Goal: Information Seeking & Learning: Find specific fact

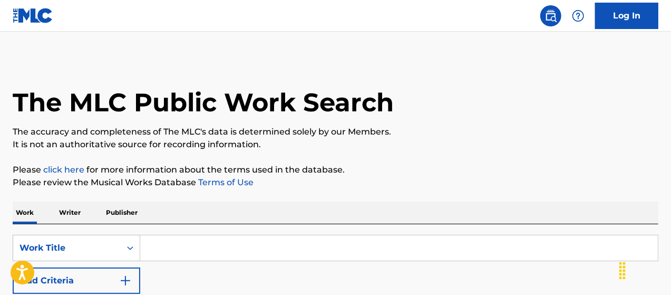
drag, startPoint x: 377, startPoint y: 132, endPoint x: 368, endPoint y: 133, distance: 9.1
click at [377, 131] on p "The accuracy and completeness of The MLC's data is determined solely by our Mem…" at bounding box center [336, 131] width 646 height 13
click at [208, 242] on input "Search Form" at bounding box center [399, 247] width 518 height 25
paste input "R&B"
type input "R&B"
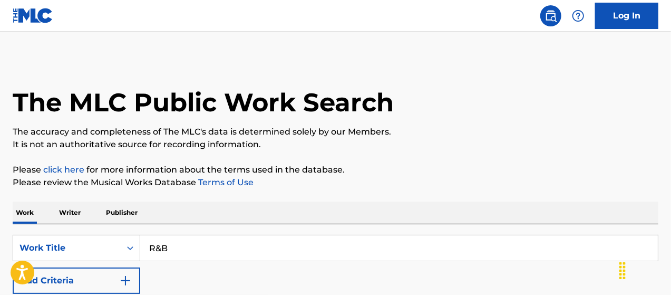
click at [86, 278] on button "Add Criteria" at bounding box center [77, 280] width 128 height 26
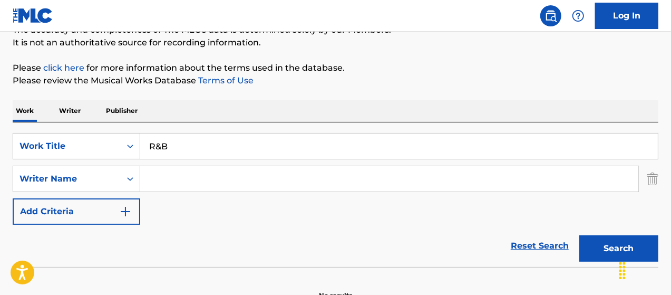
scroll to position [105, 0]
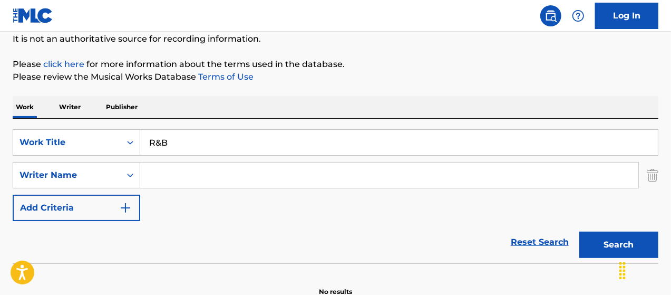
click at [162, 178] on input "Search Form" at bounding box center [389, 174] width 498 height 25
type input "[PERSON_NAME]"
click at [603, 249] on button "Search" at bounding box center [618, 244] width 79 height 26
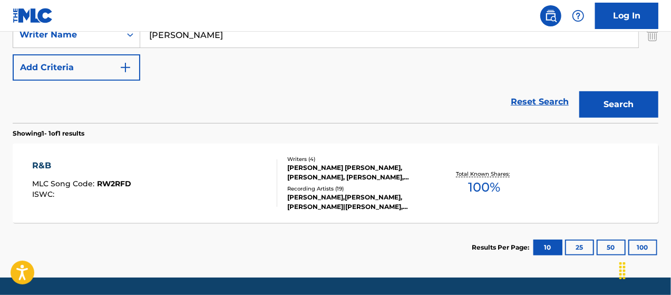
click at [294, 173] on div "[PERSON_NAME] [PERSON_NAME], [PERSON_NAME], [PERSON_NAME], [PERSON_NAME]" at bounding box center [358, 172] width 143 height 19
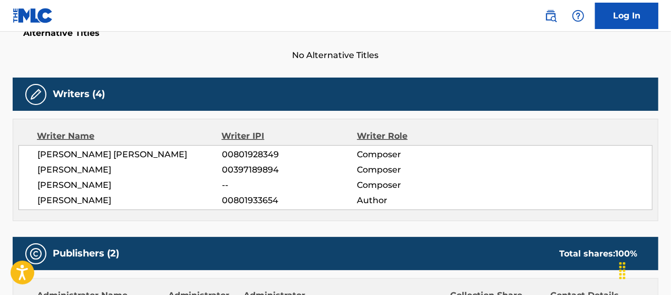
scroll to position [293, 0]
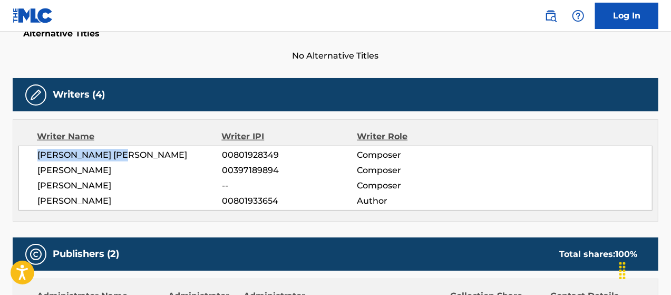
drag, startPoint x: 81, startPoint y: 153, endPoint x: 34, endPoint y: 152, distance: 47.4
click at [34, 152] on div "CALVIN GUY SKINNER 00801928349 Composer MICHAEL JORDAN BONEMA 00397189894 Compo…" at bounding box center [335, 177] width 634 height 65
drag, startPoint x: 65, startPoint y: 229, endPoint x: 57, endPoint y: 200, distance: 30.4
drag, startPoint x: 111, startPoint y: 153, endPoint x: 139, endPoint y: 154, distance: 28.0
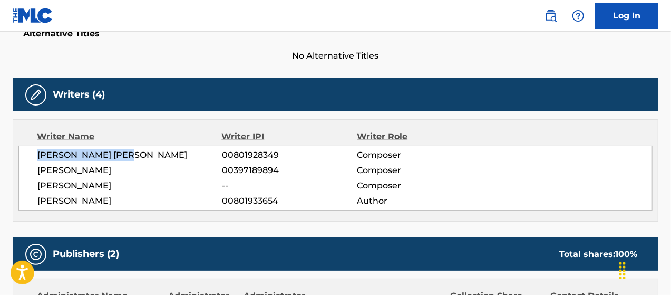
click at [139, 154] on span "[PERSON_NAME] [PERSON_NAME]" at bounding box center [129, 155] width 184 height 13
click at [61, 197] on span "[PERSON_NAME]" at bounding box center [129, 200] width 184 height 13
drag, startPoint x: 38, startPoint y: 152, endPoint x: 130, endPoint y: 153, distance: 91.7
click at [130, 153] on span "[PERSON_NAME] [PERSON_NAME]" at bounding box center [129, 155] width 184 height 13
copy span "[PERSON_NAME] [PERSON_NAME]"
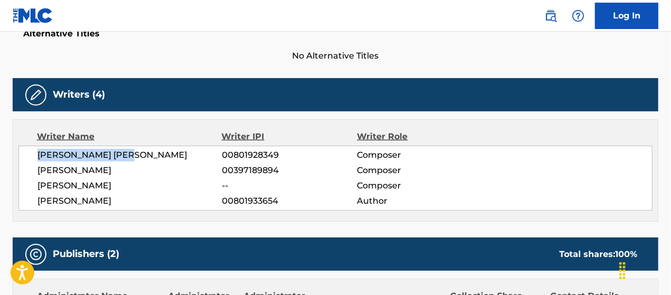
drag, startPoint x: 38, startPoint y: 185, endPoint x: 124, endPoint y: 184, distance: 85.9
click at [125, 183] on span "[PERSON_NAME]" at bounding box center [129, 185] width 184 height 13
copy span "[PERSON_NAME]"
drag, startPoint x: 123, startPoint y: 198, endPoint x: 39, endPoint y: 197, distance: 84.3
click at [38, 198] on span "[PERSON_NAME]" at bounding box center [129, 200] width 184 height 13
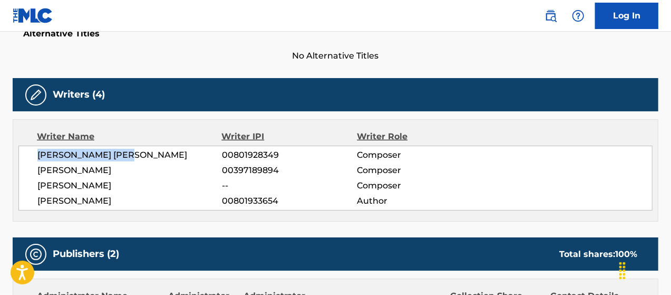
copy span "[PERSON_NAME]"
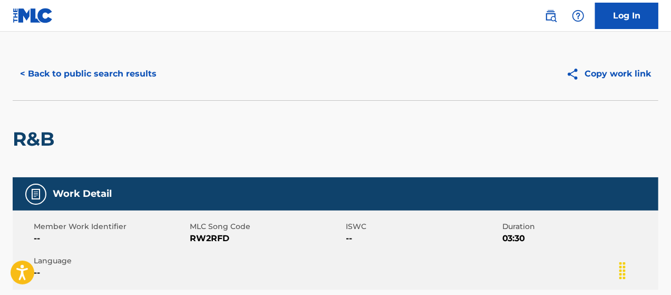
scroll to position [0, 0]
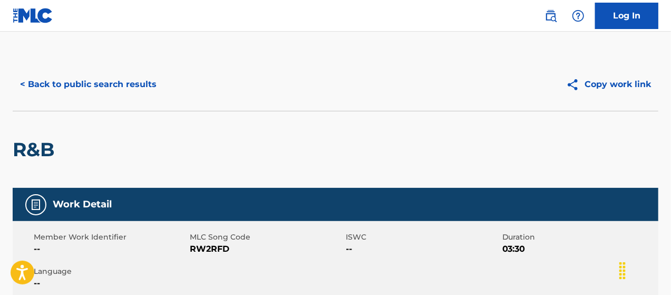
click at [36, 80] on button "< Back to public search results" at bounding box center [88, 84] width 151 height 26
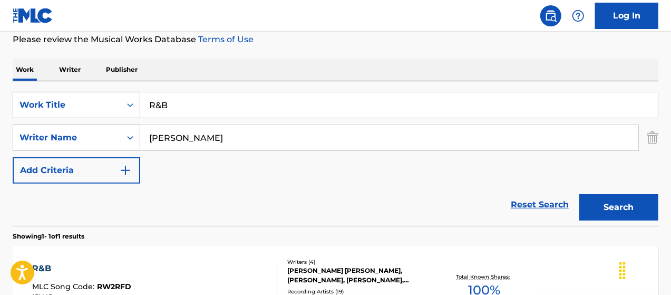
scroll to position [130, 0]
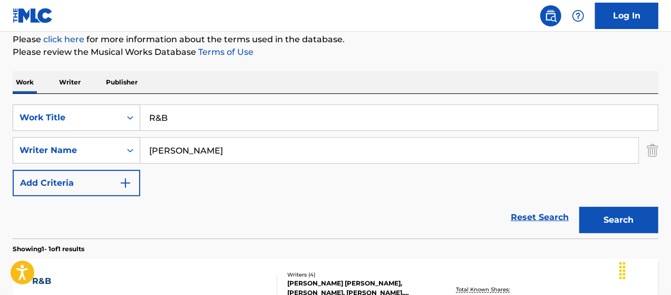
drag, startPoint x: 0, startPoint y: 90, endPoint x: 0, endPoint y: 82, distance: 8.4
click at [0, 83] on div "The MLC Public Work Search The accuracy and completeness of The MLC's data is d…" at bounding box center [335, 158] width 671 height 460
paste input "Two Door"
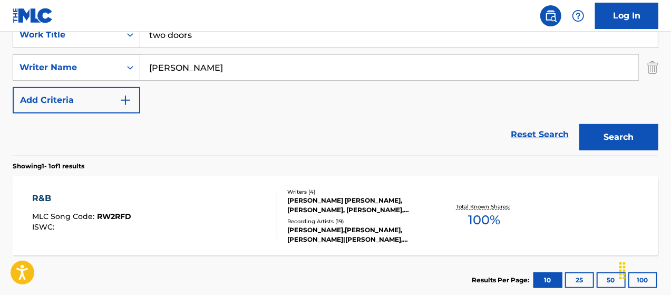
scroll to position [218, 0]
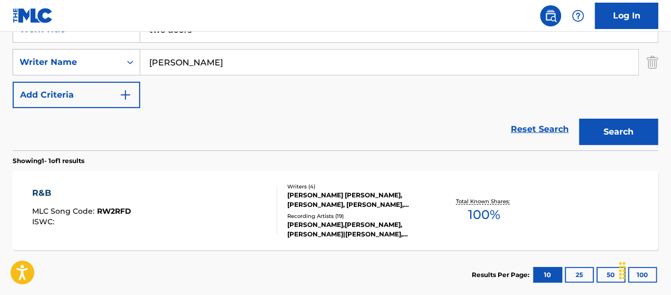
type input "two doors"
drag, startPoint x: 184, startPoint y: 102, endPoint x: 405, endPoint y: 102, distance: 220.8
click at [186, 102] on div "SearchWithCriteriab071315f-e589-48af-86a6-84835ea43cd0 Work Title two doors Sea…" at bounding box center [336, 62] width 646 height 92
click at [592, 131] on button "Search" at bounding box center [618, 132] width 79 height 26
click at [346, 205] on div "MICHAEL JORDAN BONEMA, ANTONIO HERNANDEZ, SAMUEL ROBERT KNOWLES" at bounding box center [358, 199] width 143 height 19
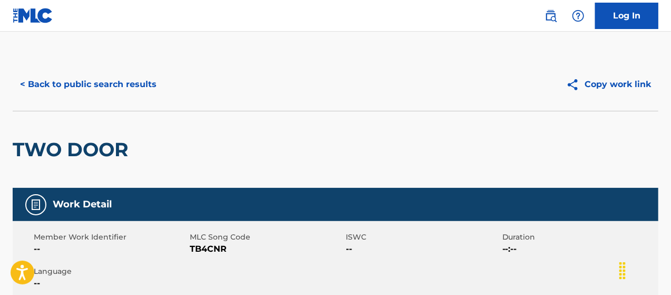
click at [36, 81] on button "< Back to public search results" at bounding box center [88, 84] width 151 height 26
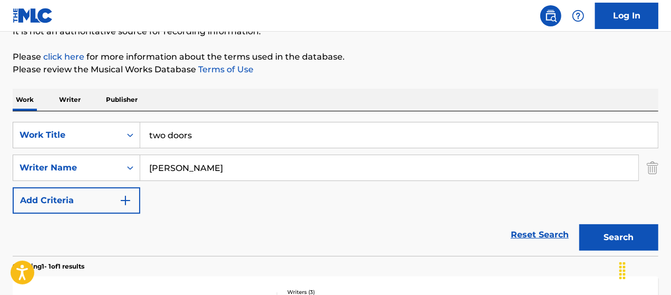
scroll to position [113, 0]
drag, startPoint x: 219, startPoint y: 128, endPoint x: 84, endPoint y: 135, distance: 135.1
click at [84, 135] on div "SearchWithCriteriab071315f-e589-48af-86a6-84835ea43cd0 Work Title two doors" at bounding box center [336, 135] width 646 height 26
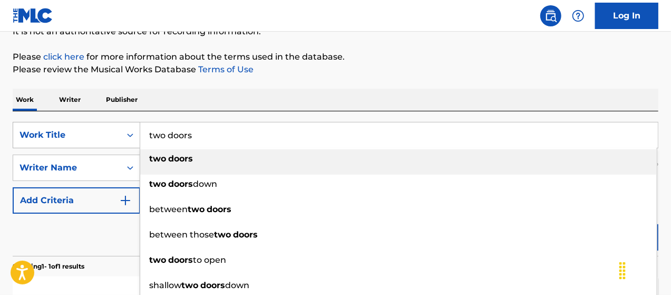
paste input "Lethal Weapon"
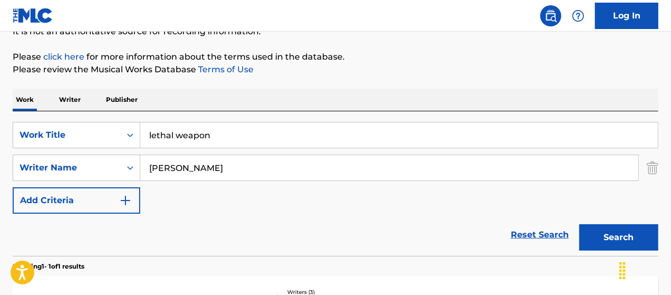
type input "lethal weapon"
click at [594, 233] on button "Search" at bounding box center [618, 237] width 79 height 26
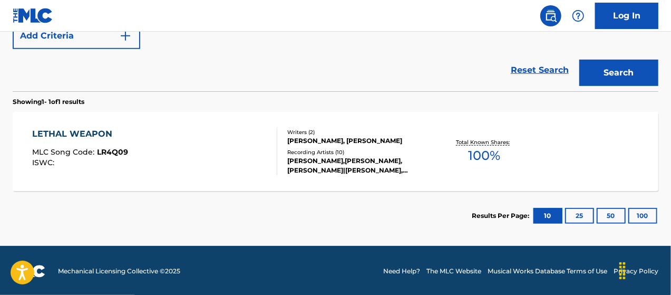
scroll to position [278, 0]
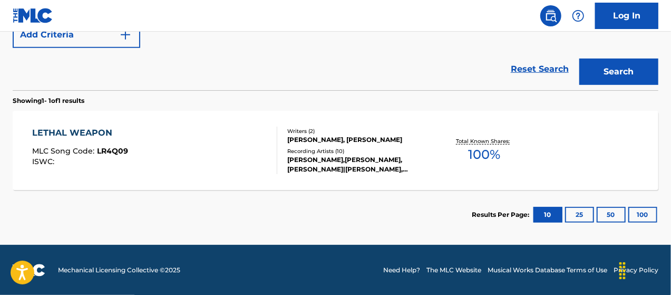
click at [307, 142] on div "[PERSON_NAME], [PERSON_NAME]" at bounding box center [358, 139] width 143 height 9
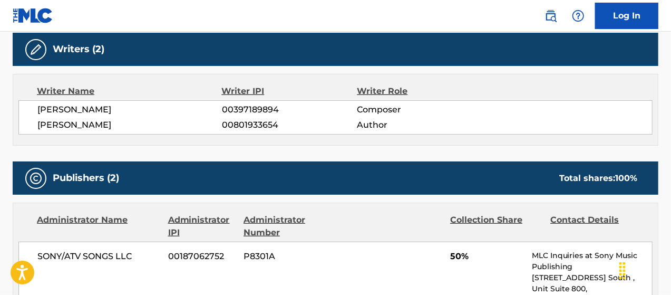
scroll to position [264, 0]
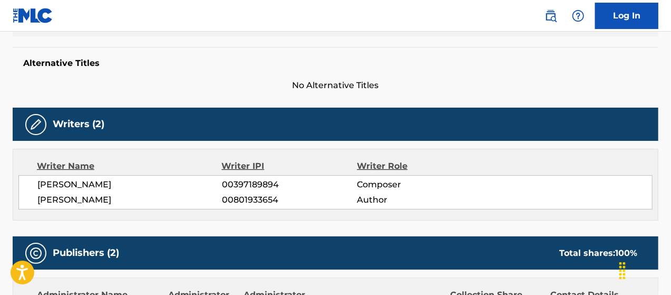
drag, startPoint x: 136, startPoint y: 199, endPoint x: 20, endPoint y: 199, distance: 115.9
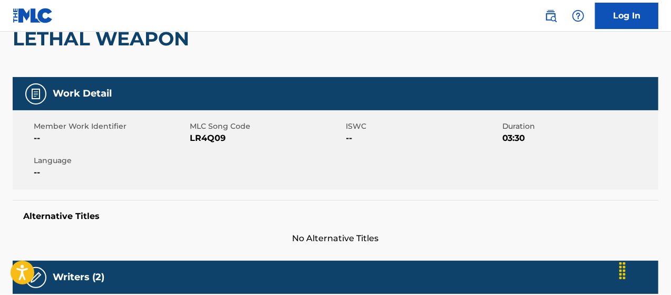
scroll to position [35, 0]
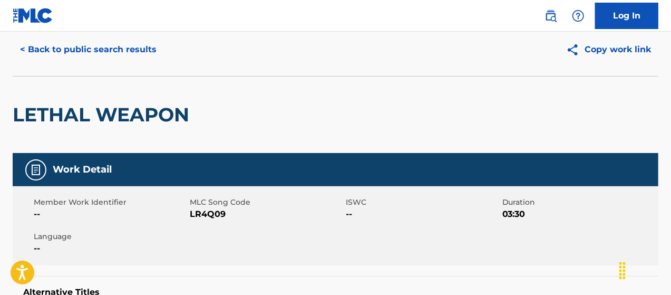
click at [65, 54] on button "< Back to public search results" at bounding box center [88, 49] width 151 height 26
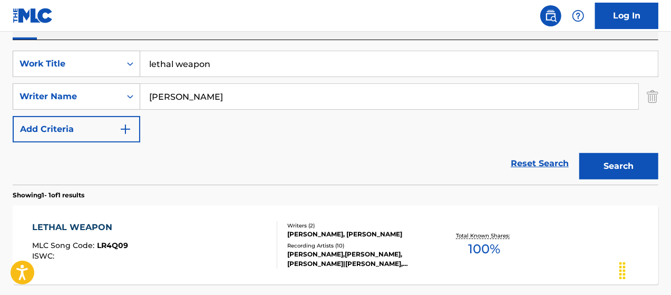
scroll to position [95, 0]
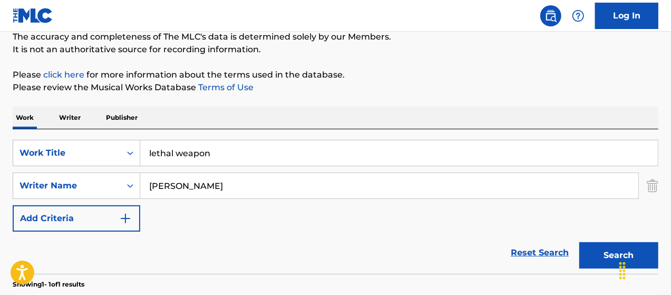
drag, startPoint x: 119, startPoint y: 132, endPoint x: 0, endPoint y: 104, distance: 122.3
click at [0, 104] on div "The MLC Public Work Search The accuracy and completeness of The MLC's data is d…" at bounding box center [335, 193] width 671 height 460
type input "n"
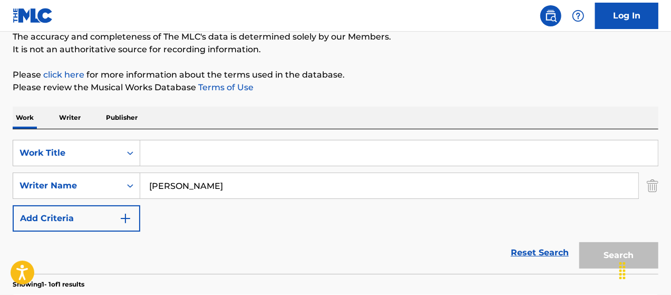
paste input "100 Gecs"
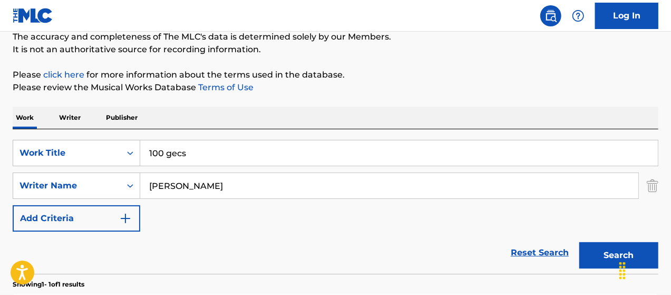
type input "100 gecs"
click at [624, 257] on div "Chat Widget" at bounding box center [644, 269] width 53 height 51
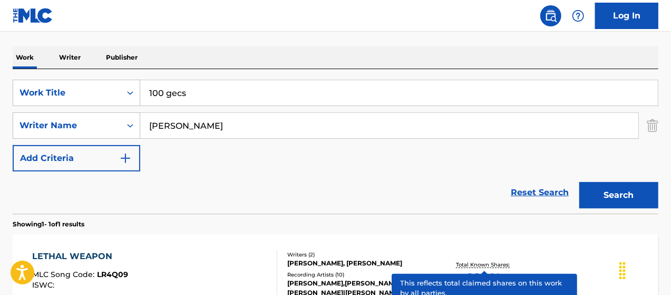
scroll to position [253, 0]
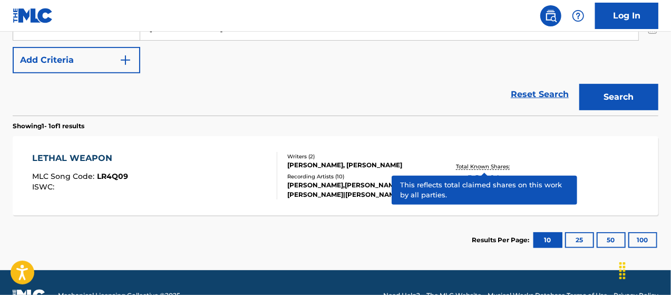
click at [300, 164] on div "[PERSON_NAME], [PERSON_NAME]" at bounding box center [358, 164] width 143 height 9
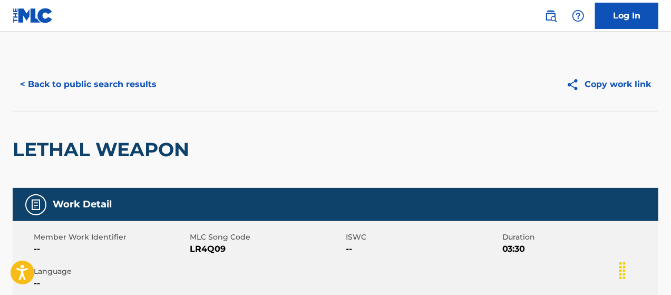
click at [46, 86] on button "< Back to public search results" at bounding box center [88, 84] width 151 height 26
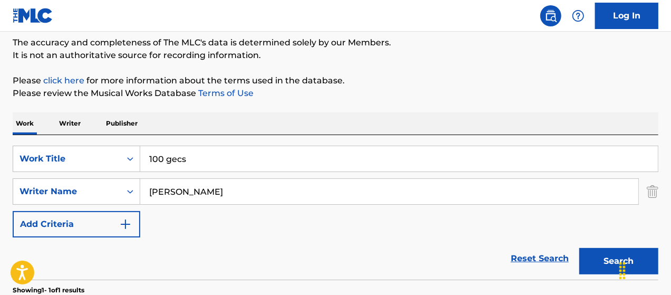
scroll to position [77, 0]
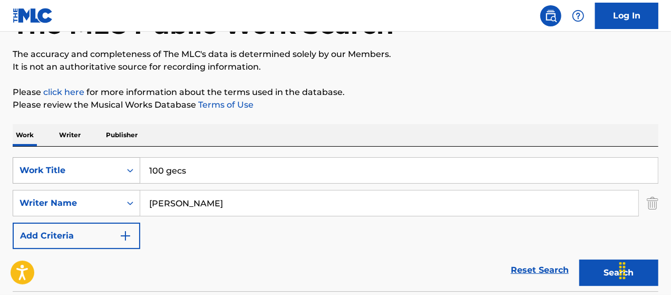
drag, startPoint x: 175, startPoint y: 173, endPoint x: 116, endPoint y: 173, distance: 59.0
click at [116, 173] on div "SearchWithCriteriab071315f-e589-48af-86a6-84835ea43cd0 Work Title 100 gecs" at bounding box center [336, 170] width 646 height 26
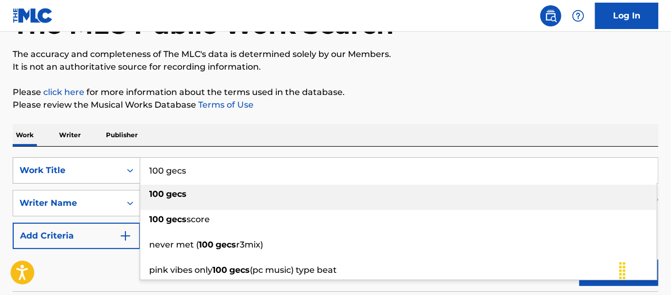
type input "s"
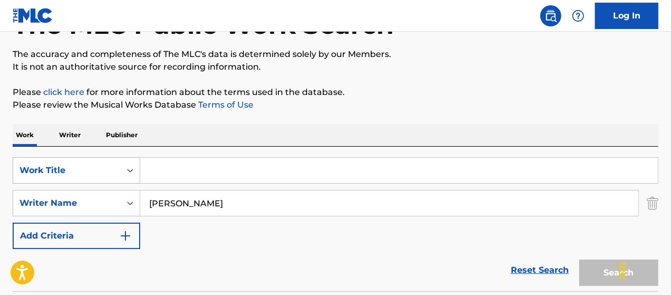
paste input "On God (feat. Earl Sweatshirt & Tony Shhnow)"
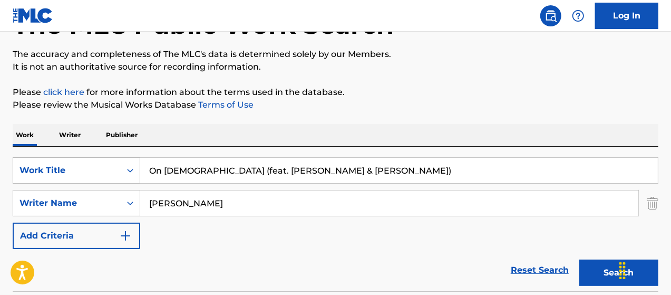
type input "On God (feat. Earl Sweatshirt & Tony Shhnow)"
click at [579, 259] on button "Search" at bounding box center [618, 272] width 79 height 26
click at [602, 267] on button "Search" at bounding box center [618, 272] width 79 height 26
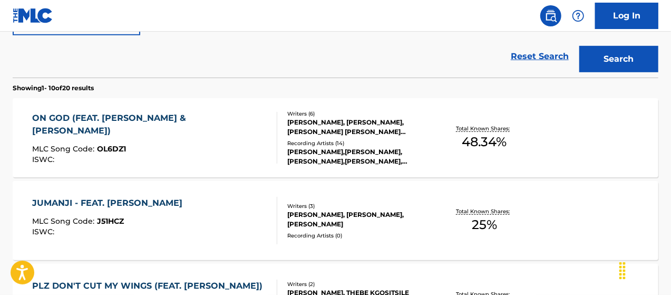
scroll to position [324, 0]
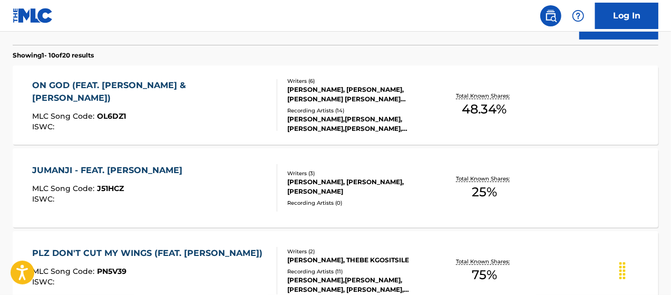
click at [296, 91] on div "[PERSON_NAME], [PERSON_NAME], [PERSON_NAME] [PERSON_NAME] [PERSON_NAME], [PERSO…" at bounding box center [358, 94] width 143 height 19
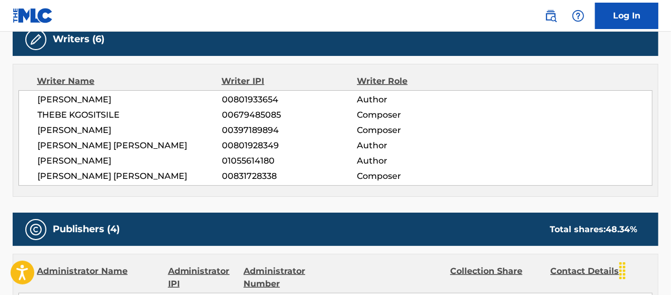
scroll to position [369, 0]
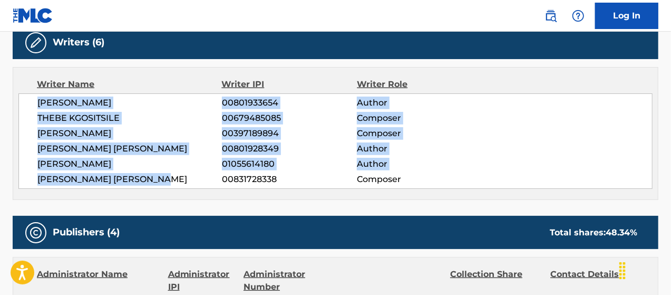
drag, startPoint x: 171, startPoint y: 178, endPoint x: 37, endPoint y: 92, distance: 158.8
click at [37, 93] on div "ANTONIO HERNANDEZ 00801933654 Author THEBE KGOSITSILE 00679485085 Composer MICH…" at bounding box center [335, 140] width 634 height 95
copy div "ANTONIO HERNANDEZ 00801933654 Author THEBE KGOSITSILE 00679485085 Composer MICH…"
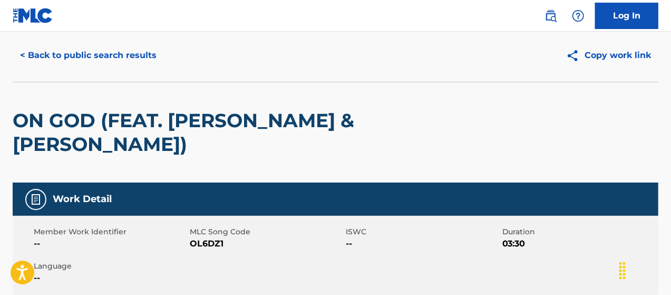
scroll to position [0, 0]
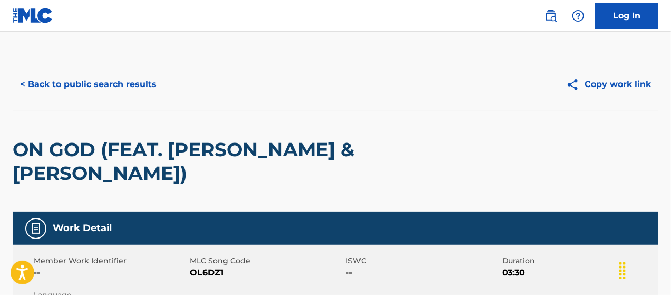
click at [59, 80] on button "< Back to public search results" at bounding box center [88, 84] width 151 height 26
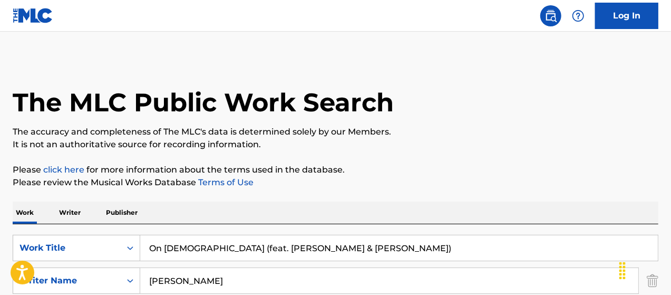
drag, startPoint x: 345, startPoint y: 248, endPoint x: 104, endPoint y: 220, distance: 242.0
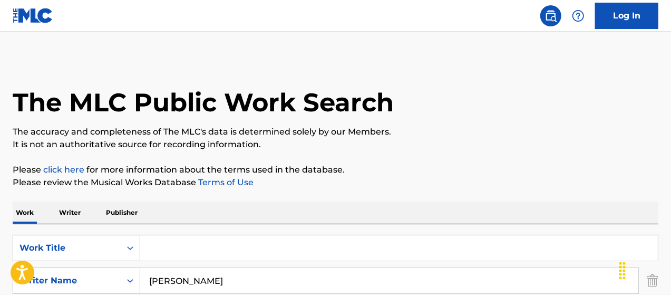
paste input "Skurrr"
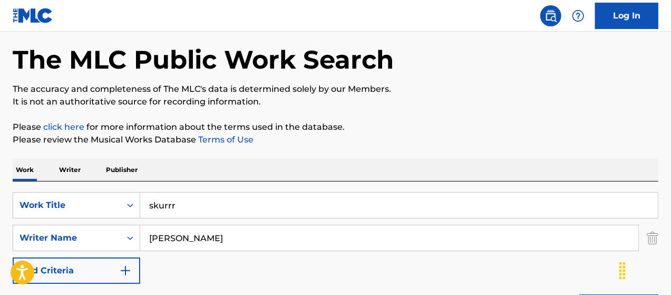
scroll to position [123, 0]
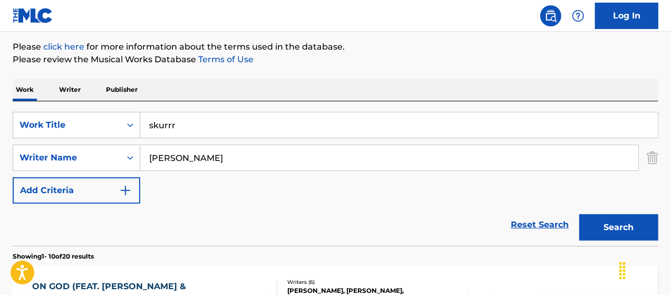
type input "skurrr"
click at [615, 229] on button "Search" at bounding box center [618, 227] width 79 height 26
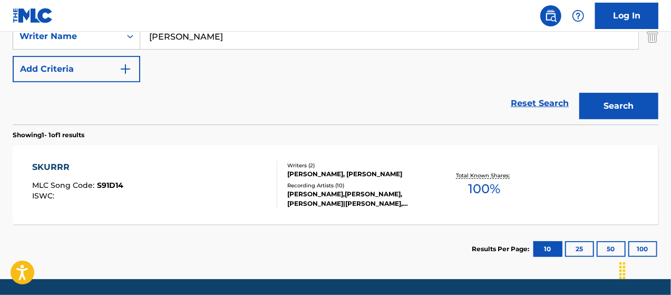
scroll to position [246, 0]
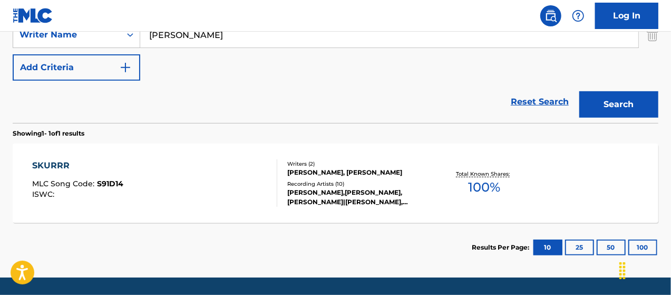
click at [318, 168] on div "[PERSON_NAME], [PERSON_NAME]" at bounding box center [358, 172] width 143 height 9
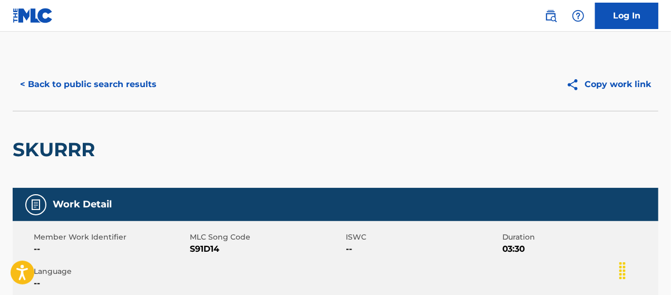
click at [56, 89] on button "< Back to public search results" at bounding box center [88, 84] width 151 height 26
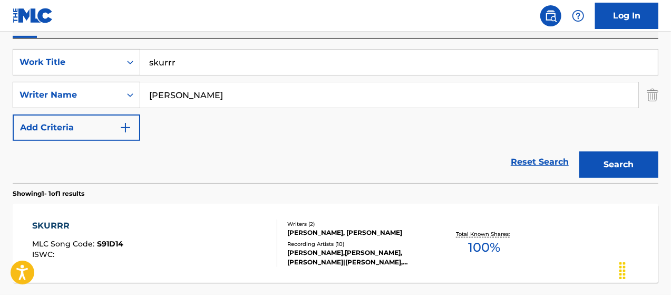
scroll to position [113, 0]
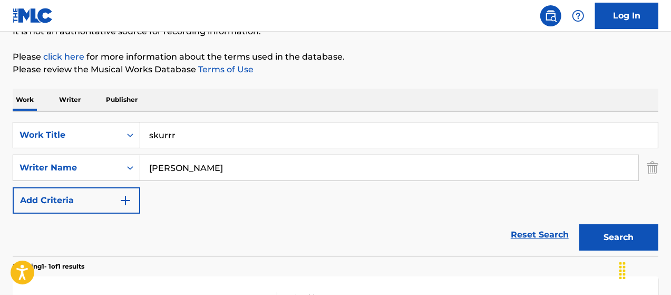
click at [185, 126] on input "skurrr" at bounding box center [399, 134] width 518 height 25
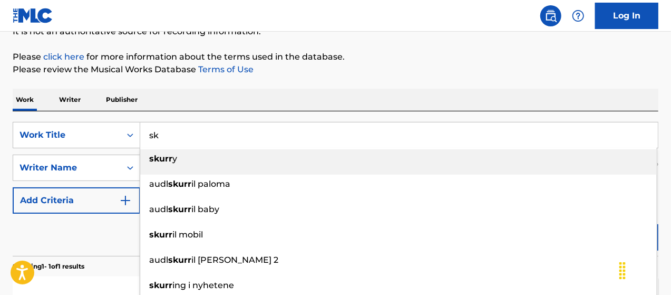
type input "s"
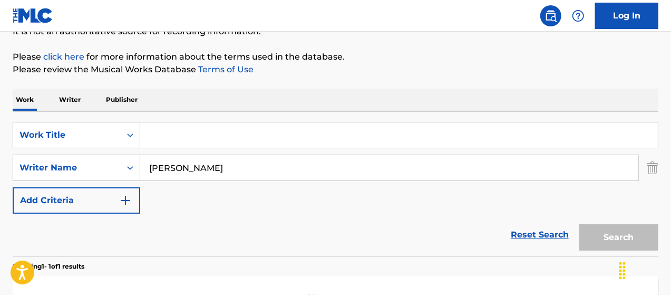
paste input "Underground Kingz"
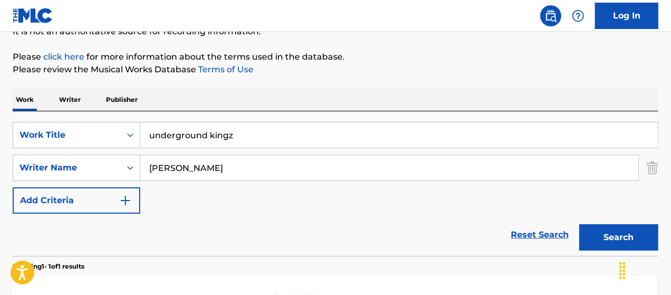
type input "underground kingz"
drag, startPoint x: 611, startPoint y: 231, endPoint x: 602, endPoint y: 215, distance: 18.9
click at [608, 226] on button "Search" at bounding box center [618, 237] width 79 height 26
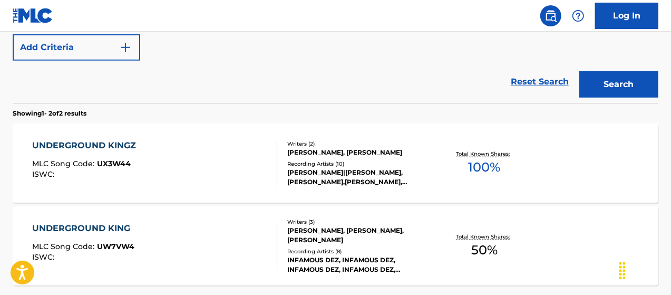
scroll to position [358, 0]
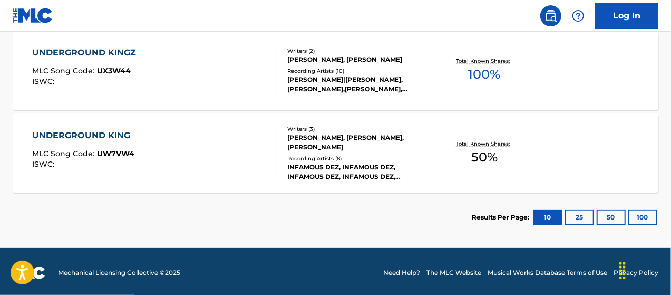
click at [375, 64] on div "[PERSON_NAME], [PERSON_NAME]" at bounding box center [358, 59] width 143 height 9
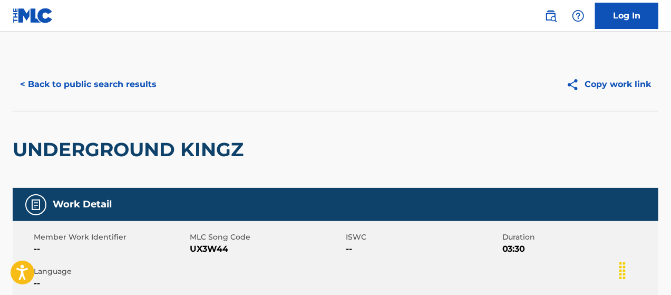
click at [92, 85] on button "< Back to public search results" at bounding box center [88, 84] width 151 height 26
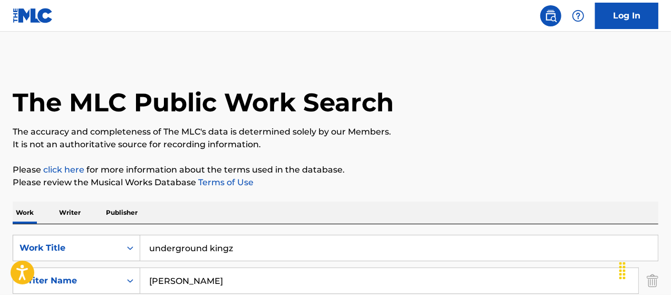
click at [242, 247] on input "underground kingz" at bounding box center [399, 247] width 518 height 25
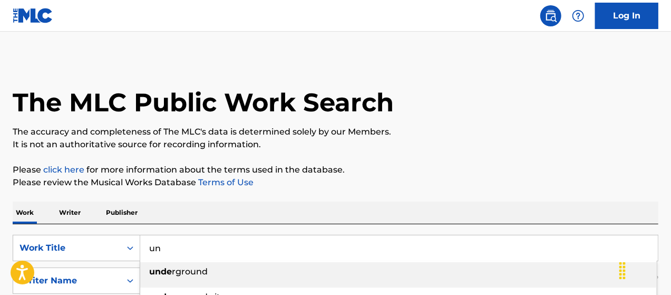
type input "u"
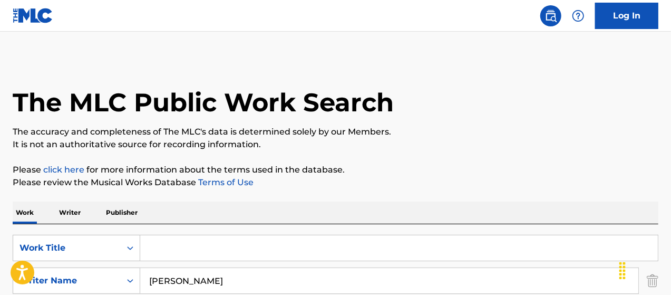
paste input "Yin-Yang"
type input "Yin-Yang"
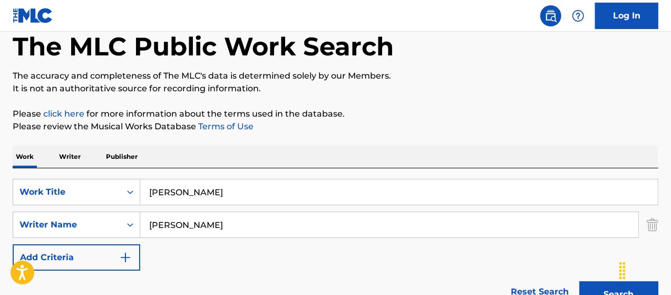
scroll to position [123, 0]
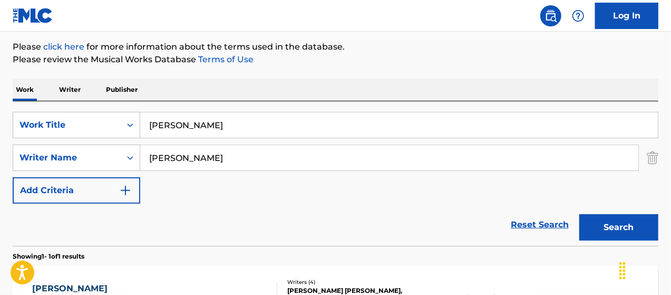
drag, startPoint x: 609, startPoint y: 230, endPoint x: 443, endPoint y: 218, distance: 166.4
click at [607, 228] on button "Search" at bounding box center [618, 227] width 79 height 26
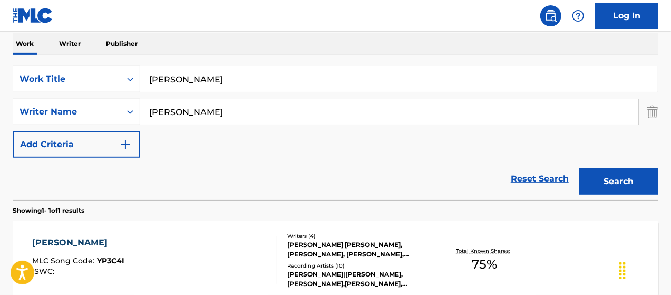
scroll to position [228, 0]
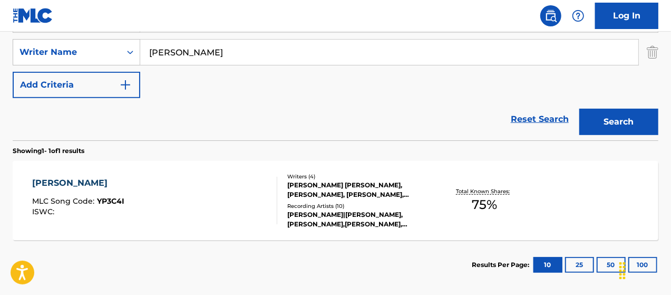
click at [345, 191] on div "[PERSON_NAME] [PERSON_NAME], [PERSON_NAME], [PERSON_NAME], [PERSON_NAME]" at bounding box center [358, 189] width 143 height 19
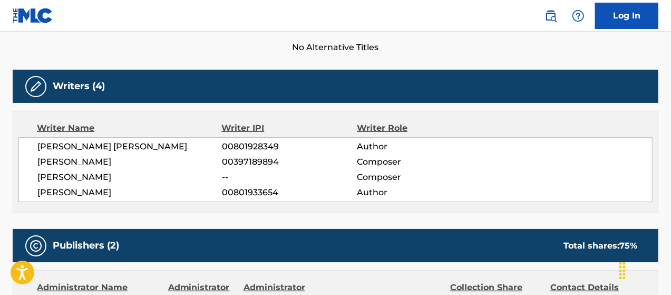
scroll to position [298, 0]
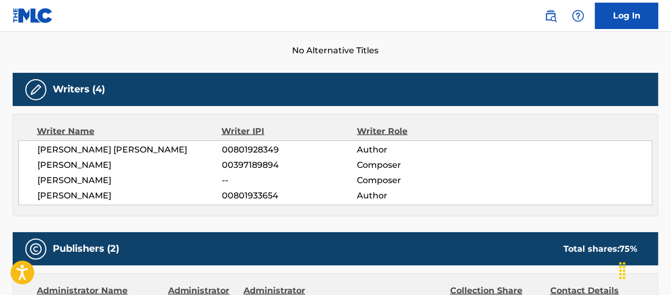
drag, startPoint x: 125, startPoint y: 178, endPoint x: 45, endPoint y: 181, distance: 80.2
click at [41, 178] on span "[PERSON_NAME]" at bounding box center [129, 180] width 184 height 13
copy span "[PERSON_NAME]"
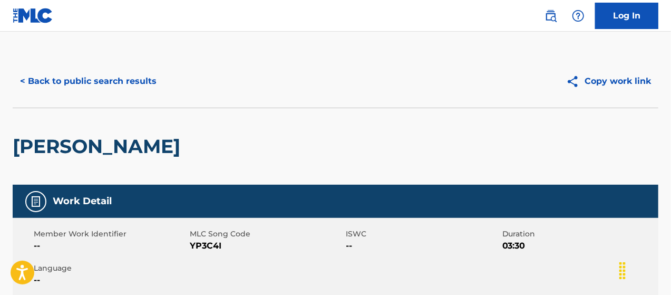
scroll to position [0, 0]
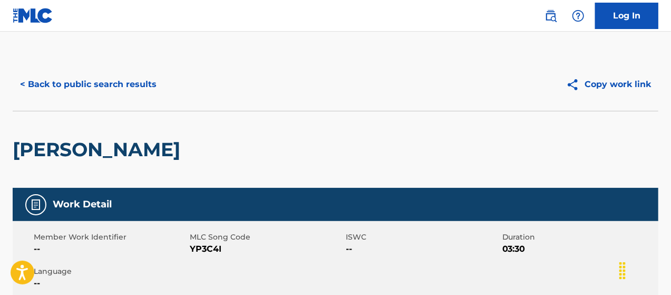
click at [84, 86] on button "< Back to public search results" at bounding box center [88, 84] width 151 height 26
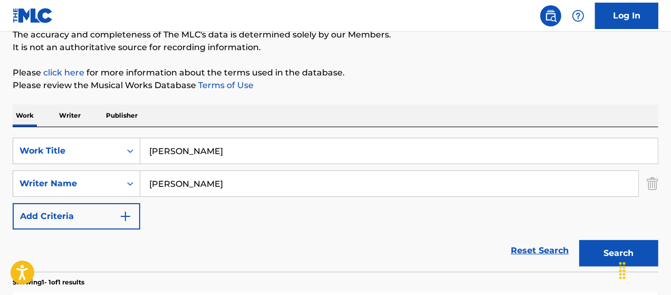
scroll to position [95, 0]
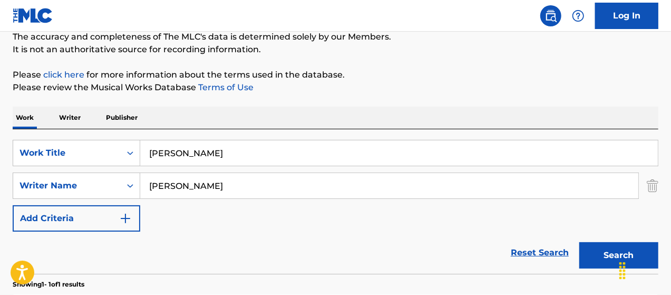
drag, startPoint x: 191, startPoint y: 150, endPoint x: 191, endPoint y: 144, distance: 6.3
click at [191, 148] on input "Yin-Yang" at bounding box center [399, 152] width 518 height 25
type input "Y"
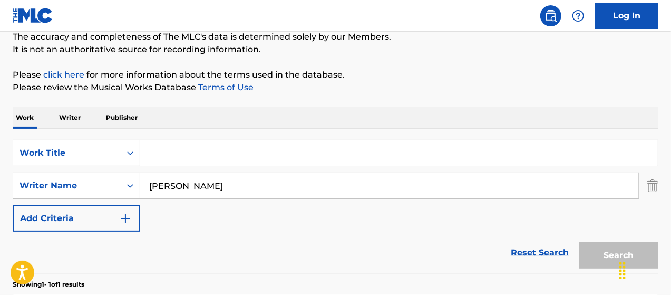
paste input "Reminiscing (feat. Jay Critch)"
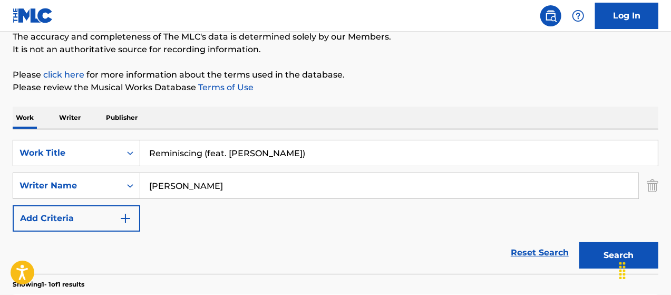
type input "Reminiscing (feat. Jay Critch)"
click at [579, 242] on button "Search" at bounding box center [618, 255] width 79 height 26
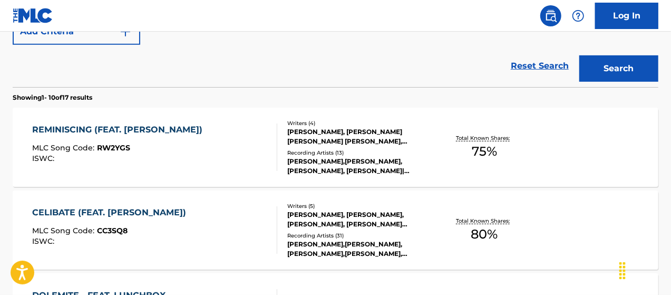
scroll to position [288, 0]
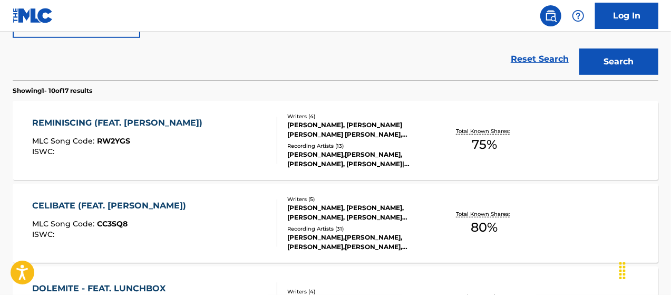
click at [300, 125] on div "[PERSON_NAME], [PERSON_NAME] [PERSON_NAME] [PERSON_NAME], [PERSON_NAME]" at bounding box center [358, 129] width 143 height 19
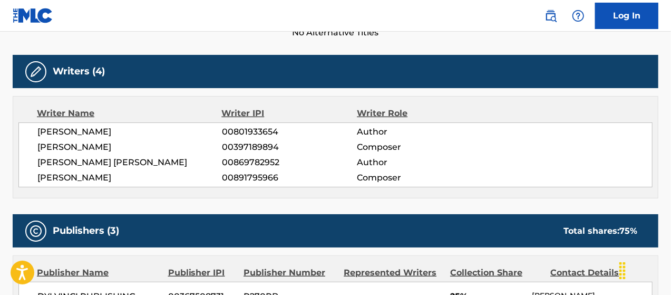
scroll to position [316, 0]
drag, startPoint x: 37, startPoint y: 158, endPoint x: 126, endPoint y: 159, distance: 89.1
click at [132, 160] on span "[PERSON_NAME] [PERSON_NAME]" at bounding box center [129, 162] width 184 height 13
copy span "[PERSON_NAME] [PERSON_NAME]"
drag, startPoint x: 36, startPoint y: 176, endPoint x: 117, endPoint y: 178, distance: 80.7
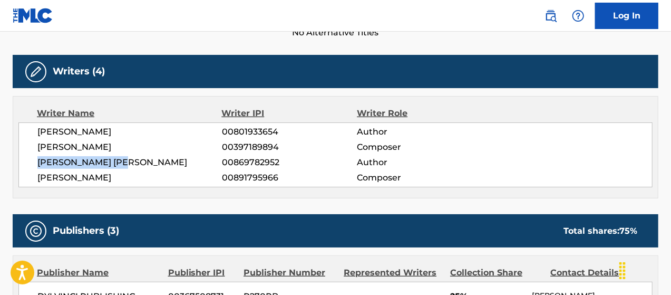
click at [121, 180] on div "ANTONIO HERNANDEZ 00801933654 Author MICHAEL JORDAN BONEMA 00397189894 Composer…" at bounding box center [335, 154] width 634 height 65
copy span "JASON CRITCHLOW"
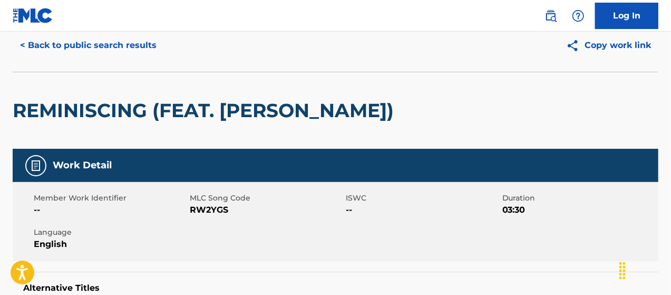
scroll to position [0, 0]
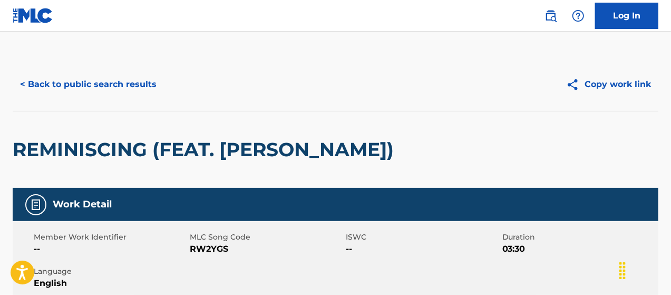
click at [69, 83] on button "< Back to public search results" at bounding box center [88, 84] width 151 height 26
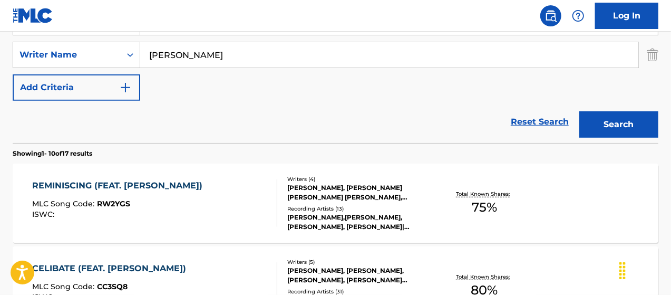
scroll to position [102, 0]
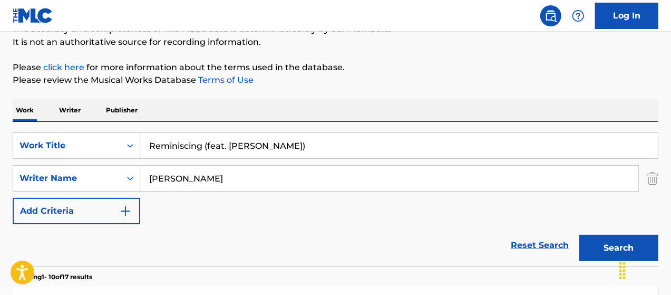
drag, startPoint x: 215, startPoint y: 133, endPoint x: 36, endPoint y: 113, distance: 179.8
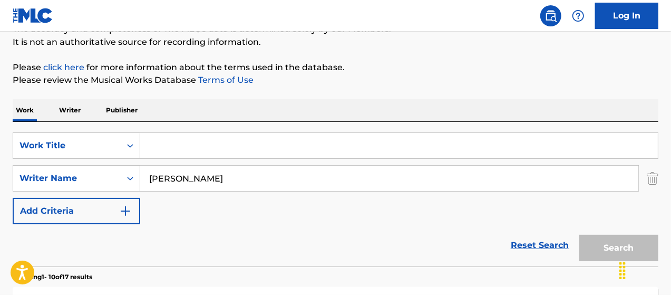
paste input "Pinball"
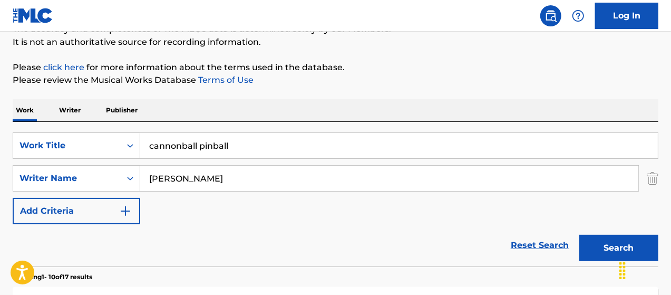
click at [198, 144] on input "cannonball pinball" at bounding box center [399, 145] width 518 height 25
click at [301, 255] on div "Reset Search Search" at bounding box center [336, 245] width 646 height 42
click at [200, 145] on input "cannonball pinball" at bounding box center [399, 145] width 518 height 25
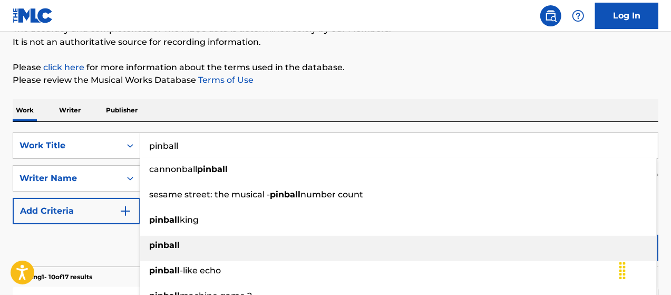
type input "pinball"
click at [158, 245] on strong "pinball" at bounding box center [164, 245] width 31 height 10
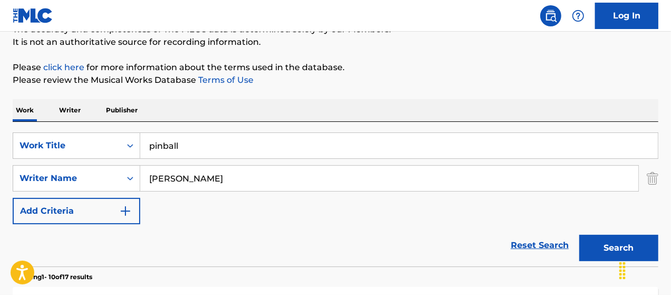
drag, startPoint x: 612, startPoint y: 242, endPoint x: 499, endPoint y: 257, distance: 114.7
click at [611, 242] on button "Search" at bounding box center [618, 248] width 79 height 26
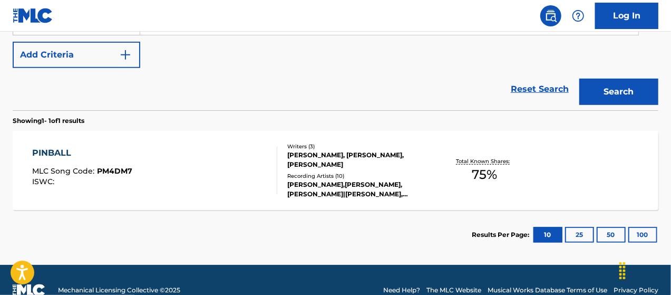
scroll to position [260, 0]
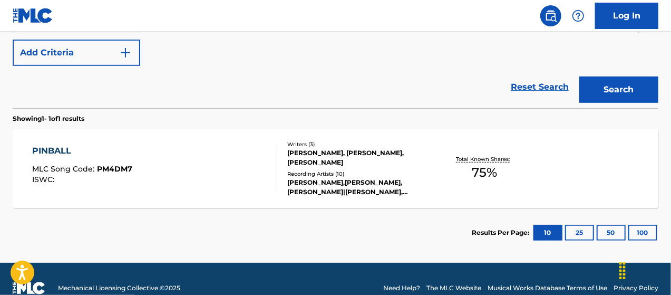
click at [362, 154] on div "MICHAEL JORDAN BONEMA, MICHAEL FELICIANO, ANTONIO HERNANDEZ" at bounding box center [358, 157] width 143 height 19
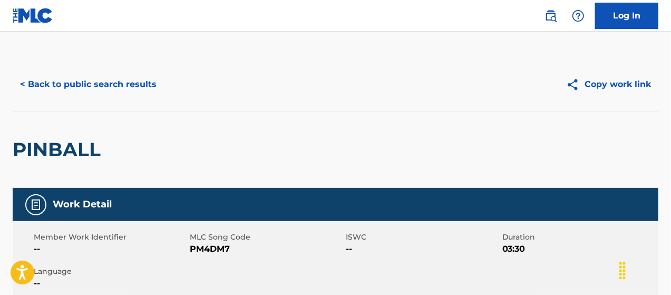
click at [112, 84] on button "< Back to public search results" at bounding box center [88, 84] width 151 height 26
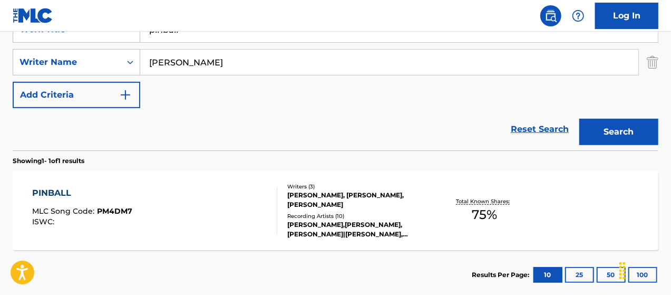
scroll to position [95, 0]
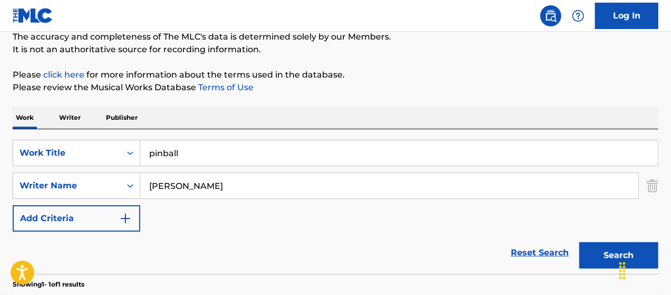
click at [196, 153] on input "pinball" at bounding box center [399, 152] width 518 height 25
type input "p"
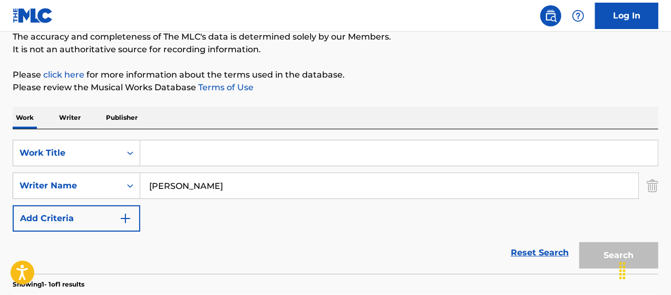
paste input "2k24 Tour (feat. Niontay)"
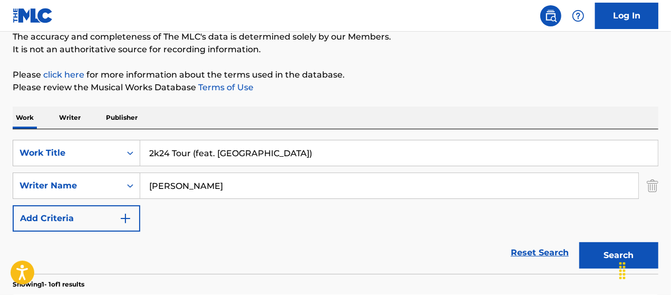
type input "2k24 Tour (feat. Niontay)"
click at [612, 256] on button "Search" at bounding box center [618, 255] width 79 height 26
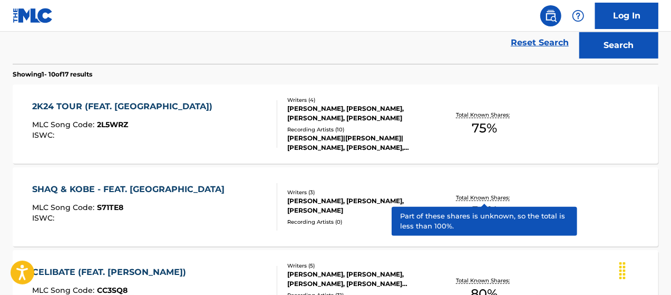
scroll to position [306, 0]
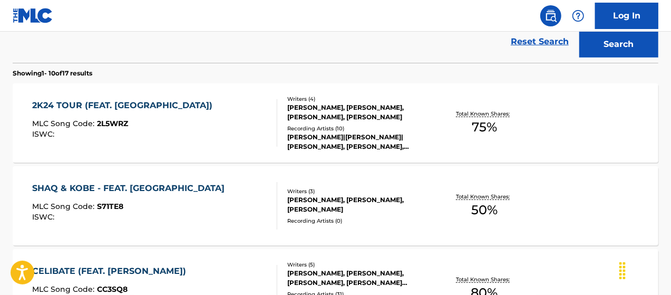
click at [359, 111] on div "[PERSON_NAME], [PERSON_NAME], [PERSON_NAME], [PERSON_NAME]" at bounding box center [358, 112] width 143 height 19
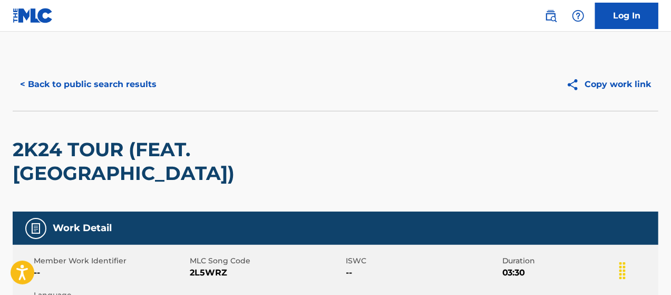
click at [66, 85] on button "< Back to public search results" at bounding box center [88, 84] width 151 height 26
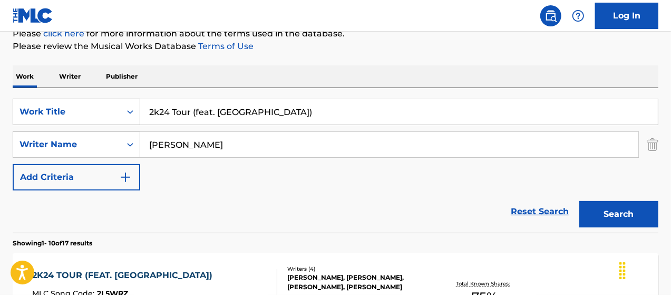
scroll to position [120, 0]
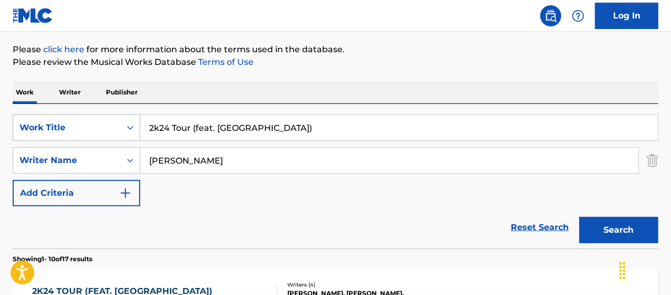
drag, startPoint x: 172, startPoint y: 119, endPoint x: 134, endPoint y: 120, distance: 37.5
click at [135, 121] on div "SearchWithCriteriab071315f-e589-48af-86a6-84835ea43cd0 Work Title 2k24 Tour (fe…" at bounding box center [336, 127] width 646 height 26
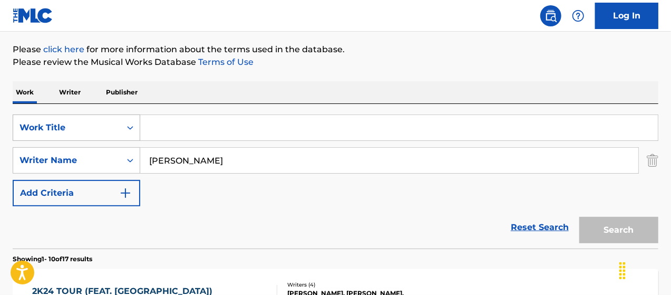
paste input "Sin City"
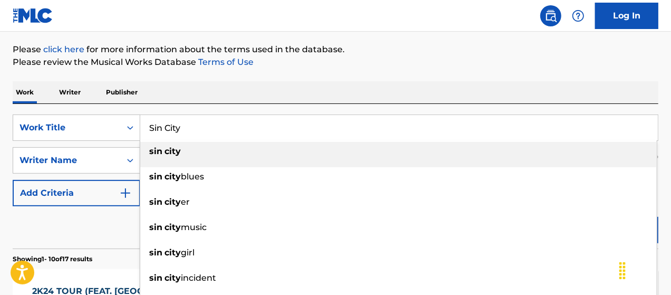
click at [182, 155] on div "sin city" at bounding box center [398, 151] width 516 height 19
type input "sin city"
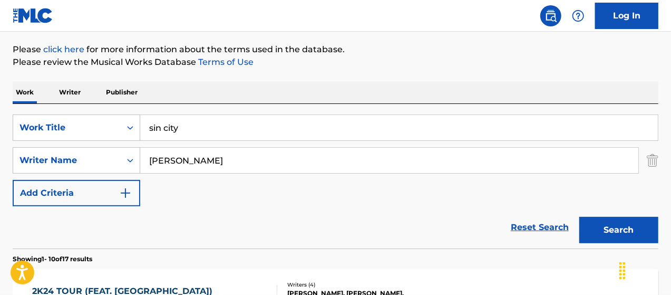
click at [595, 223] on button "Search" at bounding box center [618, 230] width 79 height 26
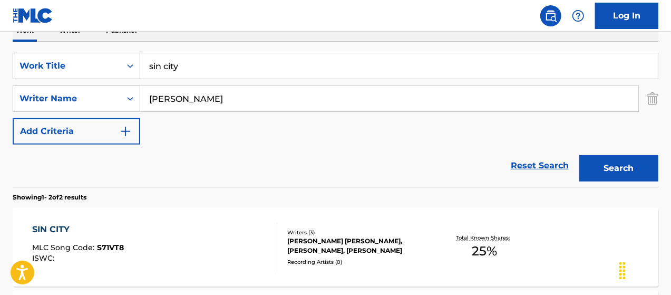
scroll to position [243, 0]
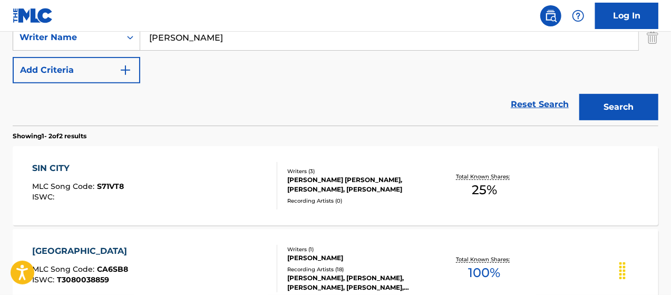
click at [358, 179] on div "HUNTER ADDISON BROWN, MICHAEL JORDAN BONEMA, ANTONIO HERNANDEZ" at bounding box center [358, 184] width 143 height 19
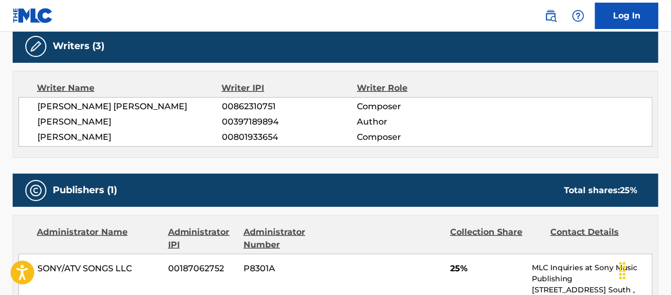
scroll to position [340, 0]
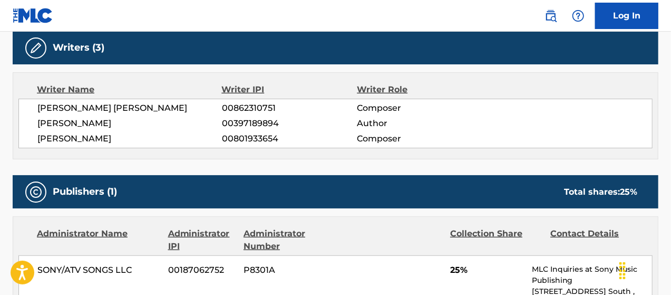
click at [396, 122] on span "Author" at bounding box center [418, 123] width 123 height 13
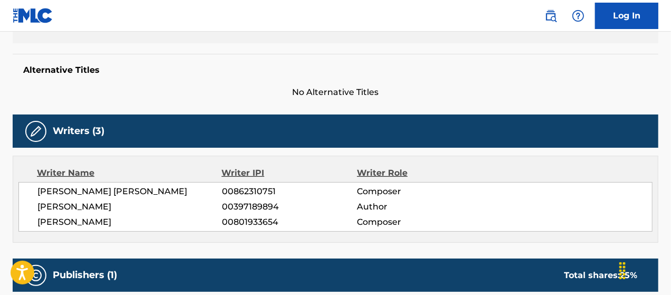
scroll to position [235, 0]
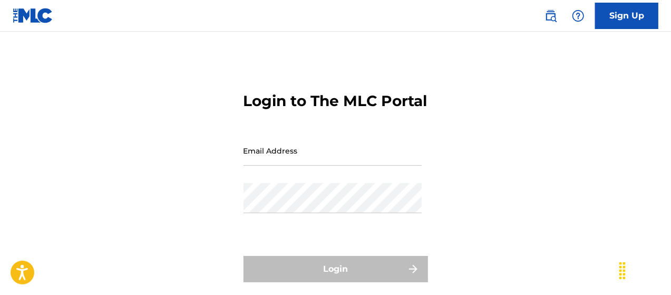
click at [476, 109] on div "Login to The MLC Portal Email Address Password Login Forgot password?" at bounding box center [335, 189] width 671 height 263
click at [553, 12] on img at bounding box center [550, 15] width 13 height 13
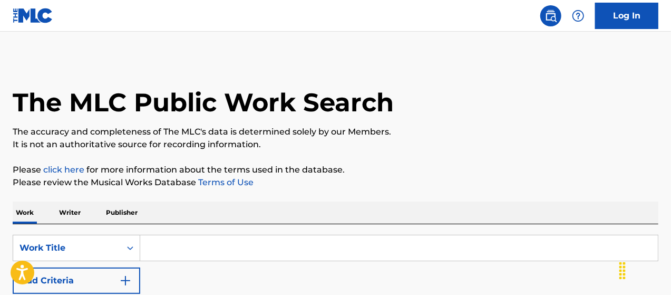
scroll to position [87, 0]
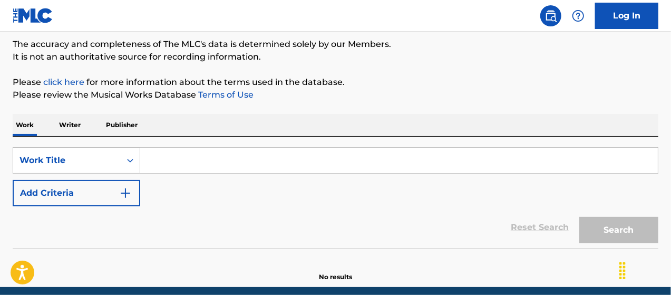
click at [178, 157] on input "Search Form" at bounding box center [399, 160] width 518 height 25
paste input "Dolemite"
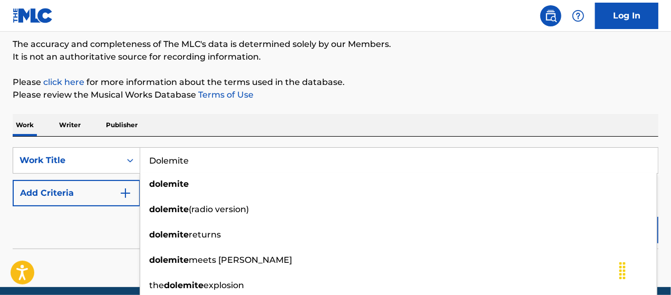
type input "Dolemite"
click at [94, 194] on button "Add Criteria" at bounding box center [77, 193] width 128 height 26
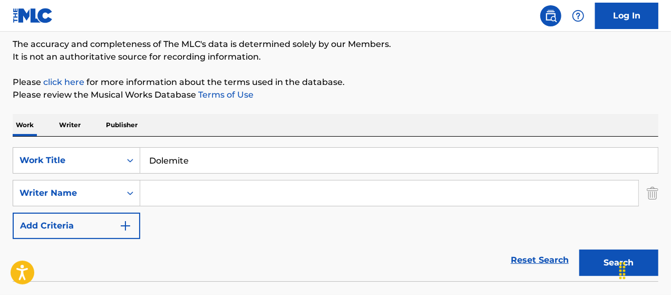
click at [154, 186] on input "Search Form" at bounding box center [389, 192] width 498 height 25
type input "[PERSON_NAME]"
click at [604, 260] on button "Search" at bounding box center [618, 262] width 79 height 26
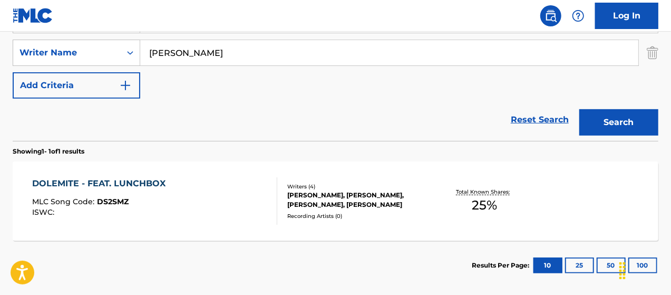
scroll to position [278, 0]
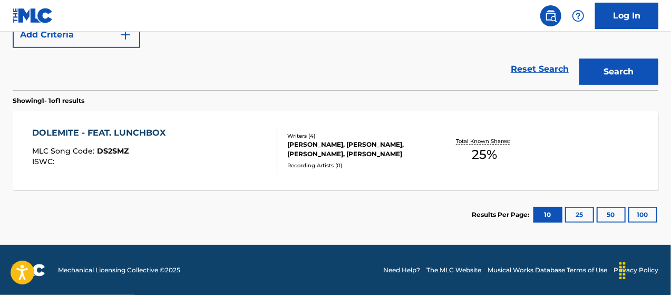
click at [359, 152] on div "[PERSON_NAME], [PERSON_NAME], [PERSON_NAME], [PERSON_NAME]" at bounding box center [358, 149] width 143 height 19
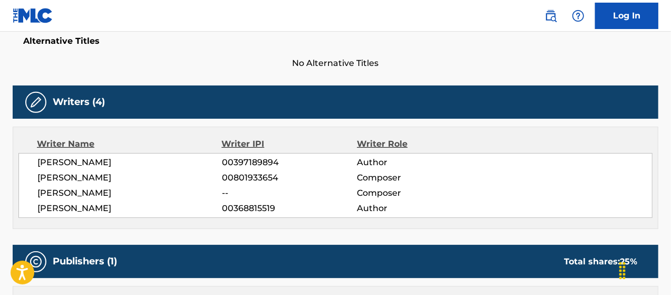
scroll to position [285, 0]
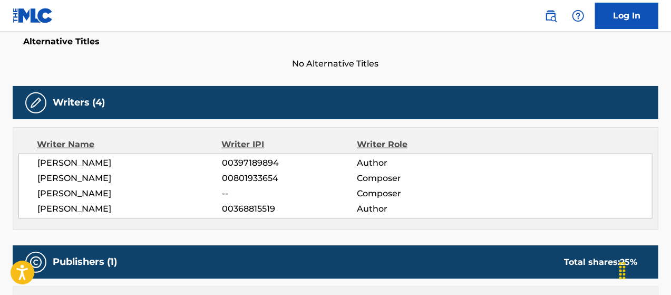
drag, startPoint x: 38, startPoint y: 192, endPoint x: 115, endPoint y: 187, distance: 77.2
click at [115, 187] on span "[PERSON_NAME]" at bounding box center [129, 193] width 184 height 13
copy span "[PERSON_NAME]"
drag, startPoint x: 100, startPoint y: 206, endPoint x: 37, endPoint y: 209, distance: 62.8
click at [37, 209] on span "[PERSON_NAME]" at bounding box center [129, 208] width 184 height 13
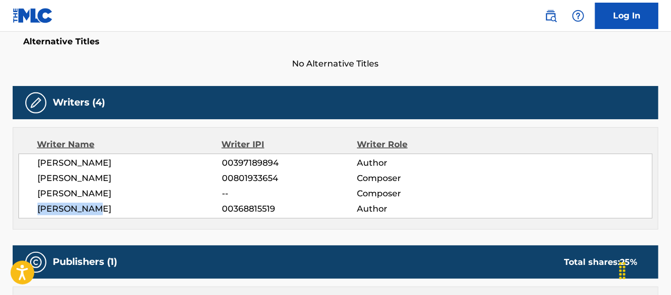
copy span "[PERSON_NAME]"
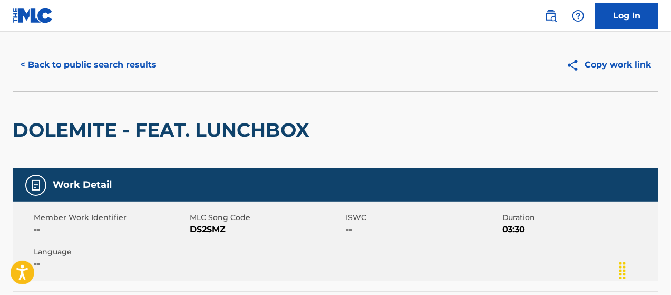
scroll to position [0, 0]
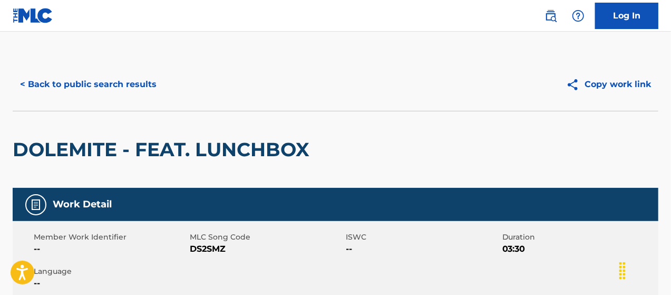
click at [98, 84] on button "< Back to public search results" at bounding box center [88, 84] width 151 height 26
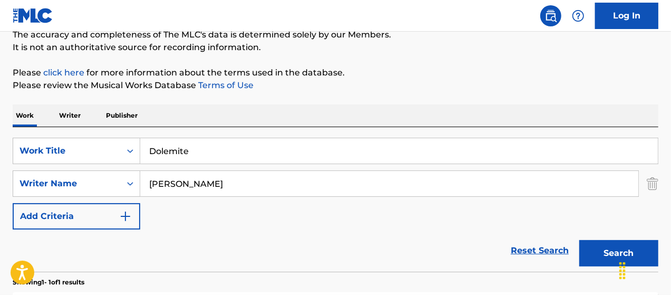
scroll to position [95, 0]
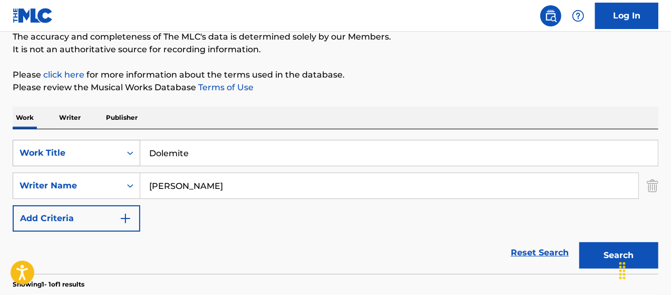
click at [127, 153] on div "SearchWithCriteria71a0e18d-f5b4-4b9f-b55e-c281553f6103 Work Title Dolemite" at bounding box center [336, 153] width 646 height 26
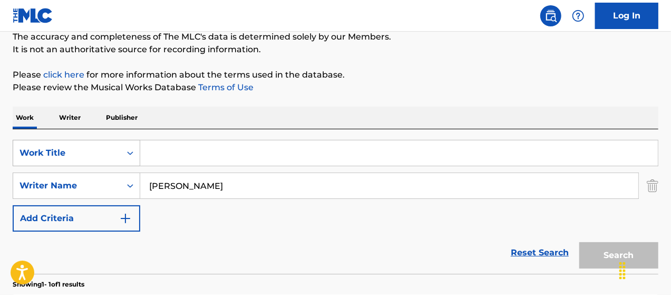
paste input "#71"
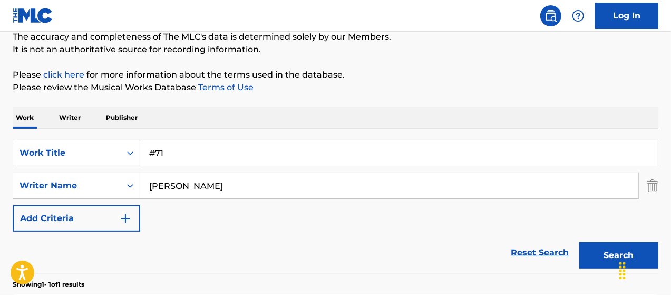
type input "#71"
click at [605, 259] on button "Search" at bounding box center [618, 255] width 79 height 26
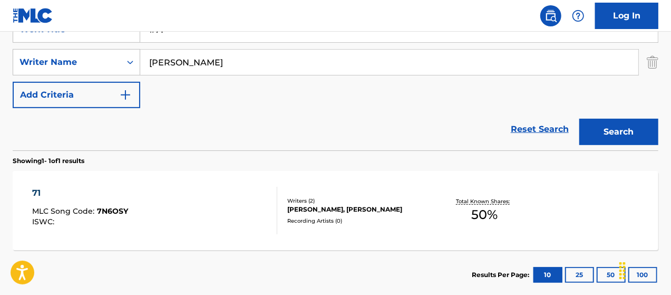
click at [351, 208] on div "[PERSON_NAME], [PERSON_NAME]" at bounding box center [358, 208] width 143 height 9
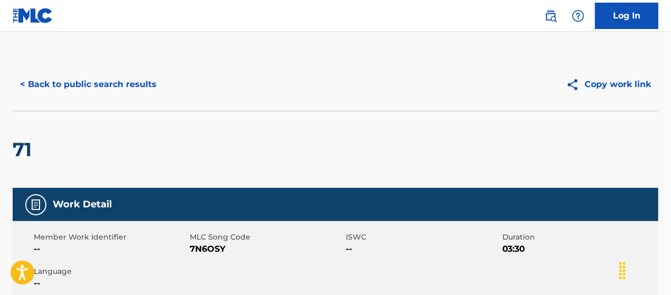
click at [126, 88] on button "< Back to public search results" at bounding box center [88, 84] width 151 height 26
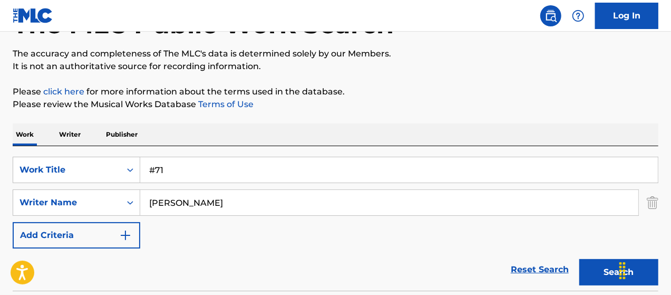
scroll to position [77, 0]
drag, startPoint x: 190, startPoint y: 161, endPoint x: 98, endPoint y: 161, distance: 92.2
click at [98, 161] on div "SearchWithCriteria71a0e18d-f5b4-4b9f-b55e-c281553f6103 Work Title #71" at bounding box center [336, 170] width 646 height 26
paste input "WYC4"
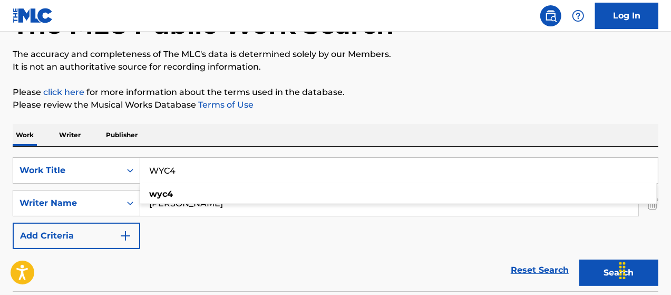
type input "WYC4"
click at [615, 276] on icon "Chat Widget" at bounding box center [622, 270] width 17 height 17
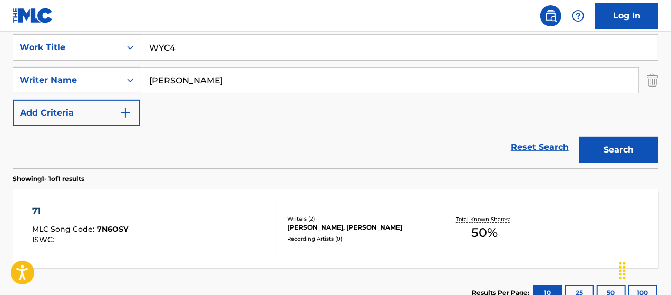
scroll to position [278, 0]
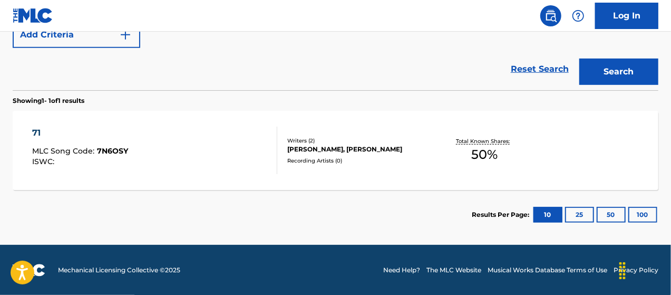
click at [299, 149] on div "[PERSON_NAME], [PERSON_NAME]" at bounding box center [358, 148] width 143 height 9
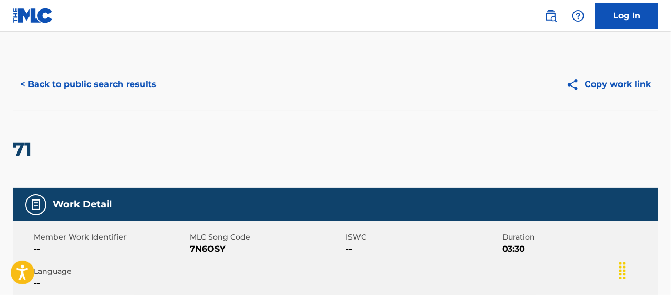
click at [100, 86] on button "< Back to public search results" at bounding box center [88, 84] width 151 height 26
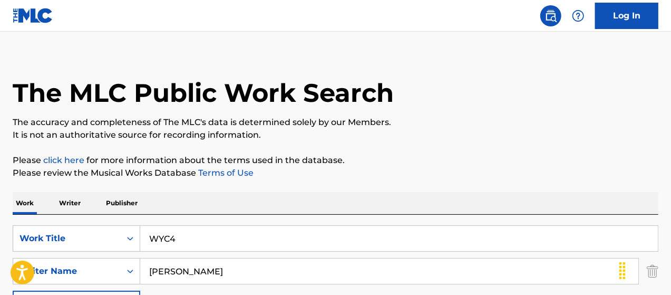
scroll to position [7, 0]
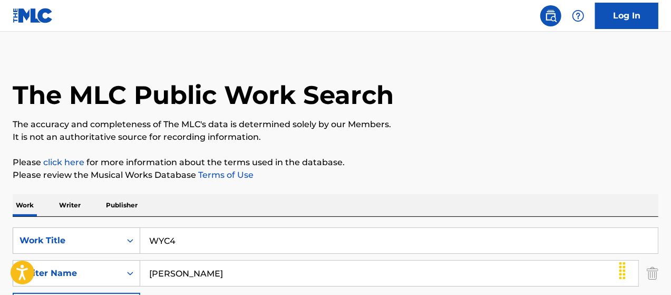
drag, startPoint x: 192, startPoint y: 237, endPoint x: 192, endPoint y: 228, distance: 9.0
click at [192, 229] on input "WYC4" at bounding box center [399, 240] width 518 height 25
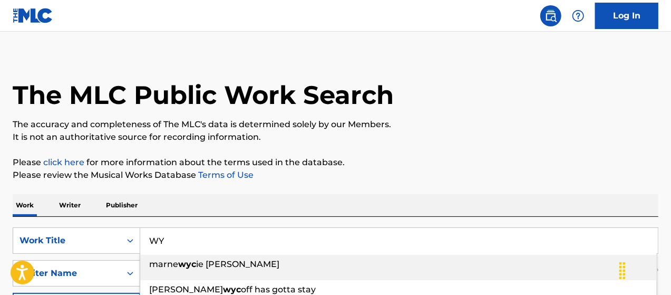
type input "W"
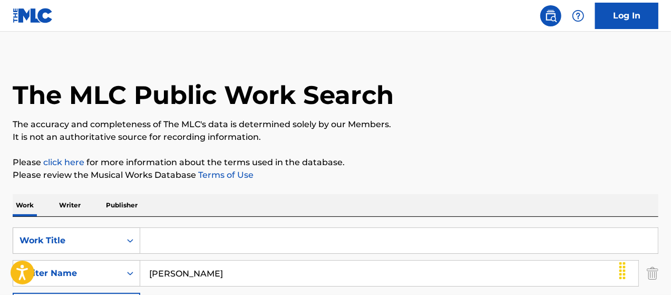
paste input "Golden Dragon"
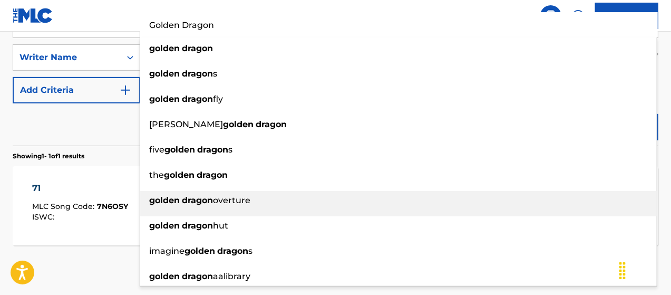
scroll to position [253, 0]
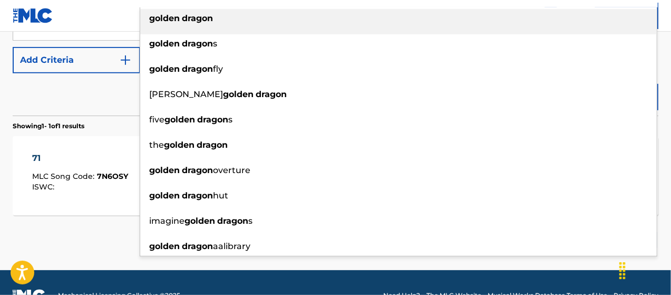
click at [163, 15] on strong "golden" at bounding box center [164, 18] width 31 height 10
type input "golden dragon"
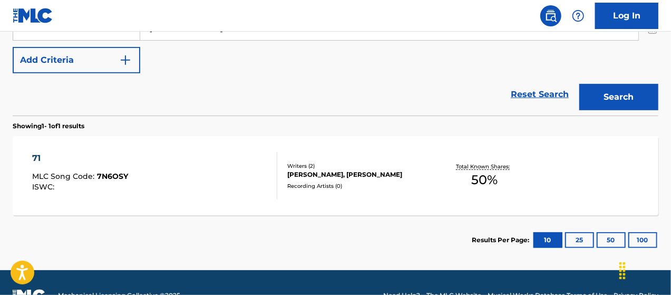
scroll to position [235, 0]
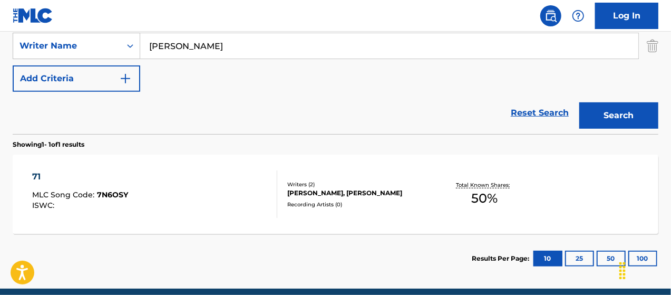
click at [630, 116] on button "Search" at bounding box center [618, 115] width 79 height 26
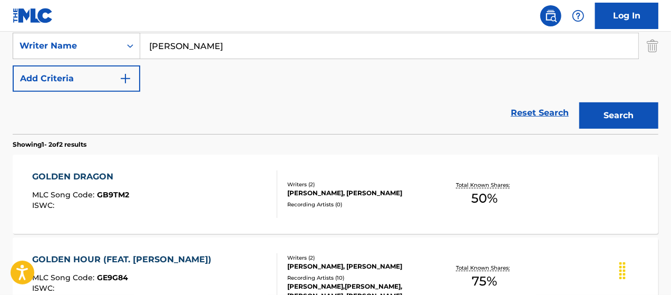
click at [315, 192] on div "[PERSON_NAME], [PERSON_NAME]" at bounding box center [358, 192] width 143 height 9
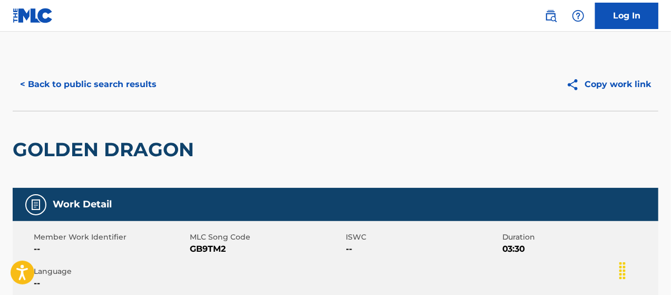
click at [90, 87] on button "< Back to public search results" at bounding box center [88, 84] width 151 height 26
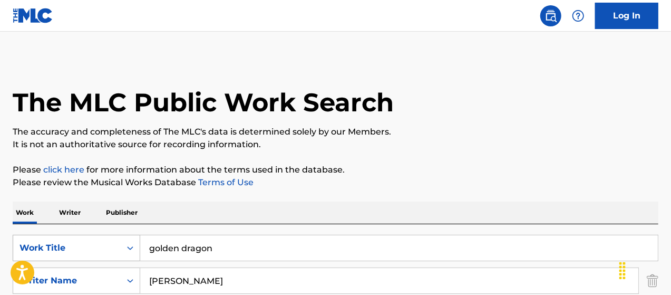
drag, startPoint x: 181, startPoint y: 247, endPoint x: 92, endPoint y: 238, distance: 89.5
click at [92, 238] on div "SearchWithCriteria71a0e18d-f5b4-4b9f-b55e-c281553f6103 Work Title golden dragon" at bounding box center [336, 248] width 646 height 26
paste input "Money & Power"
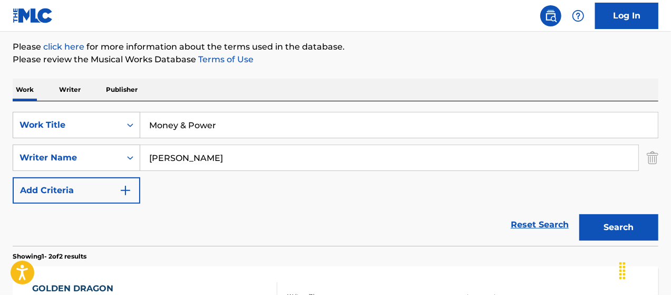
scroll to position [246, 0]
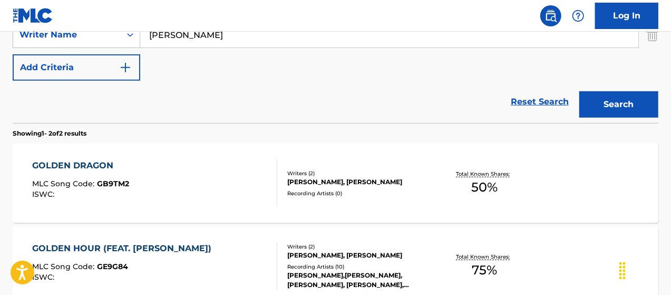
type input "Money & Power"
drag, startPoint x: 609, startPoint y: 96, endPoint x: 455, endPoint y: 96, distance: 153.4
click at [609, 96] on button "Search" at bounding box center [618, 104] width 79 height 26
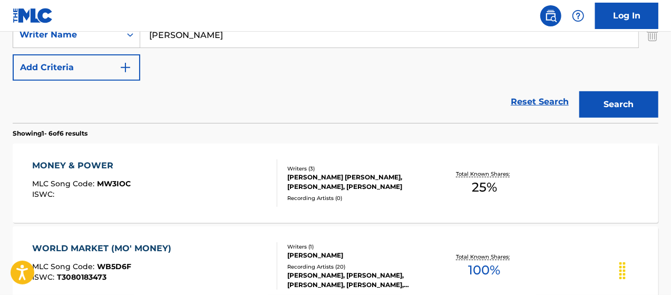
click at [325, 187] on div "[PERSON_NAME] [PERSON_NAME], [PERSON_NAME], [PERSON_NAME]" at bounding box center [358, 181] width 143 height 19
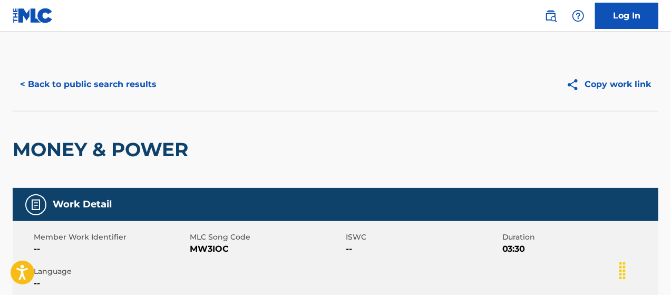
click at [123, 86] on button "< Back to public search results" at bounding box center [88, 84] width 151 height 26
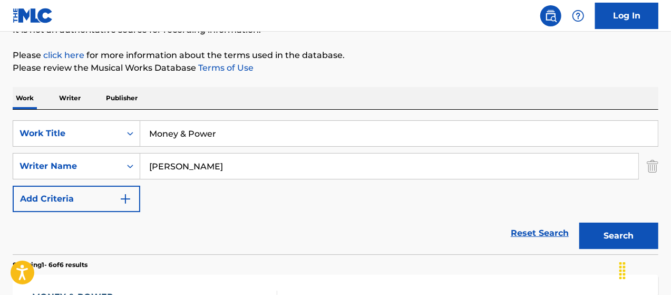
scroll to position [25, 0]
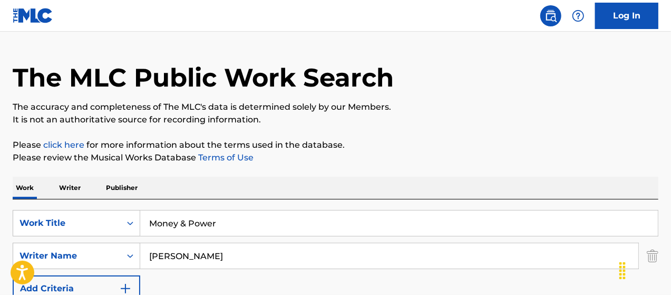
drag, startPoint x: 212, startPoint y: 220, endPoint x: 22, endPoint y: 197, distance: 191.1
paste input "Belt"
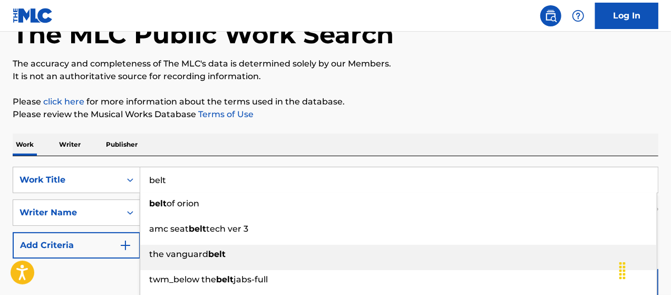
scroll to position [130, 0]
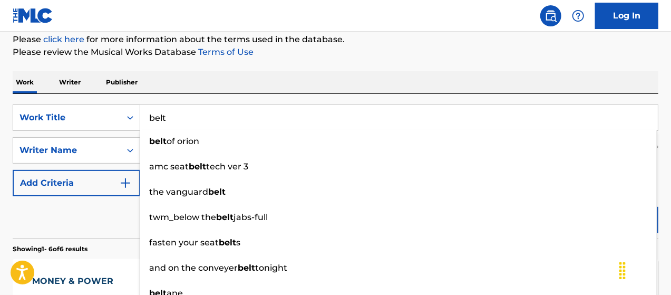
click at [418, 126] on input "belt" at bounding box center [399, 117] width 518 height 25
type input "belt"
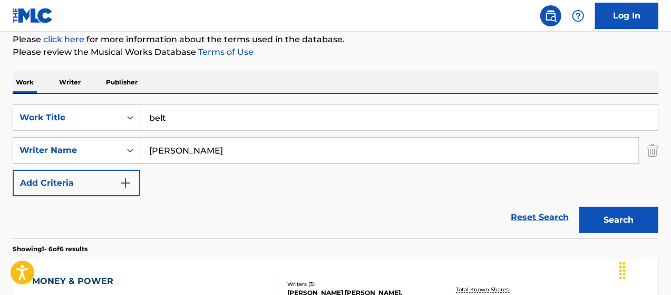
click at [238, 75] on div "Work Writer Publisher" at bounding box center [336, 82] width 646 height 22
click at [627, 212] on button "Search" at bounding box center [618, 220] width 79 height 26
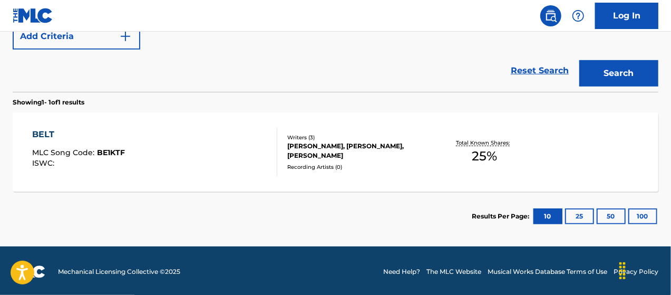
scroll to position [278, 0]
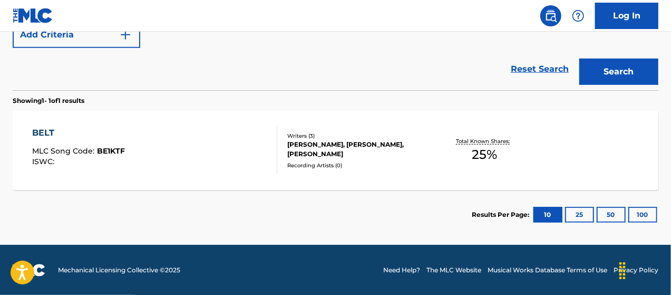
click at [370, 152] on div "[PERSON_NAME], [PERSON_NAME], [PERSON_NAME]" at bounding box center [358, 149] width 143 height 19
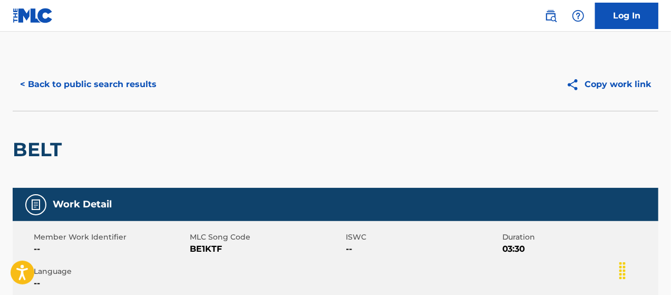
drag, startPoint x: 88, startPoint y: 89, endPoint x: 81, endPoint y: 95, distance: 10.1
click at [87, 90] on button "< Back to public search results" at bounding box center [88, 84] width 151 height 26
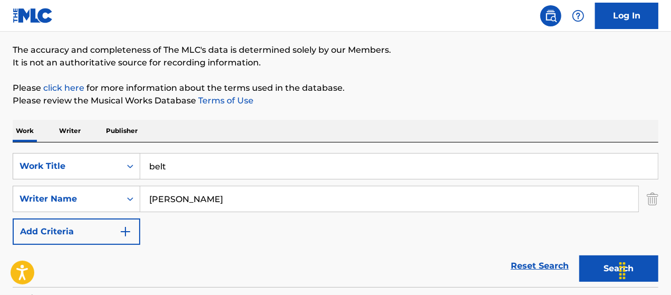
scroll to position [77, 0]
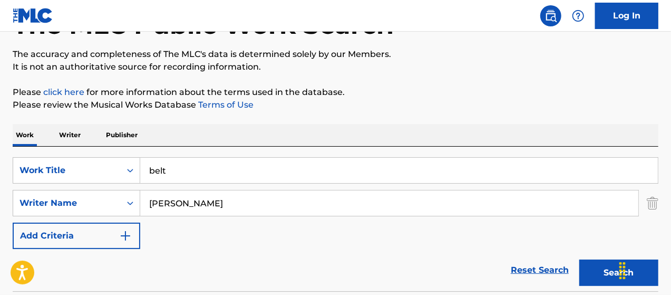
click at [175, 165] on input "belt" at bounding box center [399, 170] width 518 height 25
type input "b"
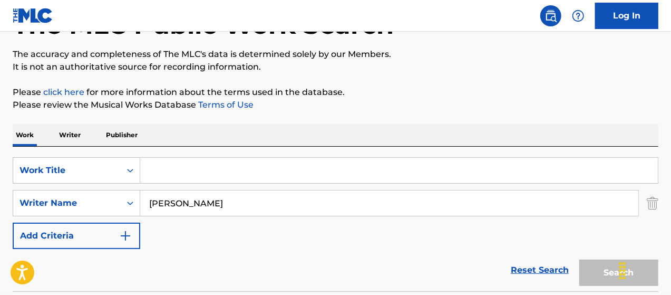
paste input "Sucka-Free"
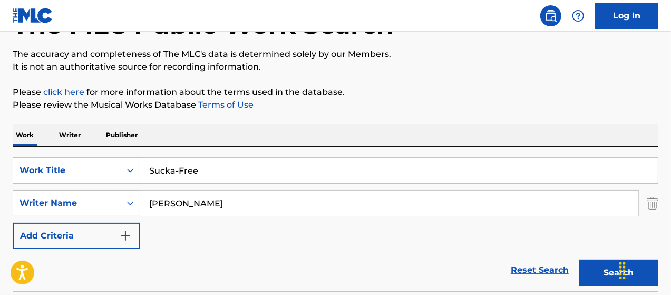
type input "Sucka-Free"
click at [238, 237] on div "SearchWithCriteria71a0e18d-f5b4-4b9f-b55e-c281553f6103 Work Title Sucka-Free Se…" at bounding box center [336, 203] width 646 height 92
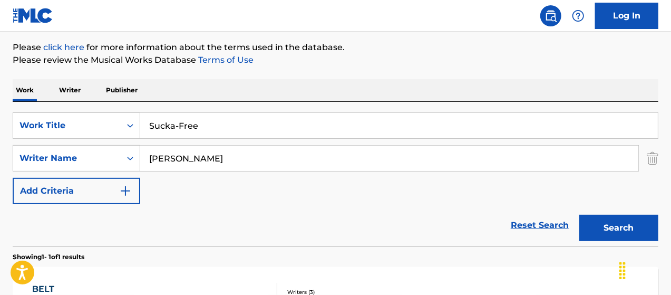
scroll to position [200, 0]
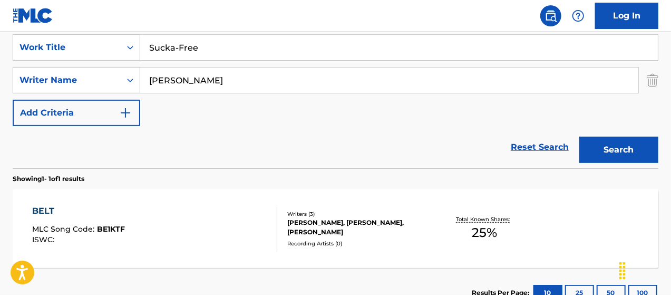
click at [627, 163] on div "Search" at bounding box center [616, 147] width 84 height 42
click at [629, 156] on button "Search" at bounding box center [618, 150] width 79 height 26
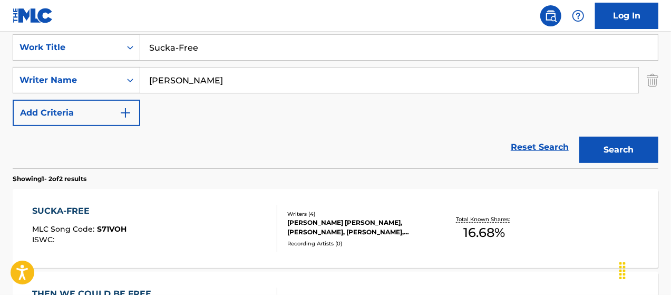
click at [376, 230] on div "[PERSON_NAME] [PERSON_NAME], [PERSON_NAME], [PERSON_NAME], [PERSON_NAME]" at bounding box center [358, 227] width 143 height 19
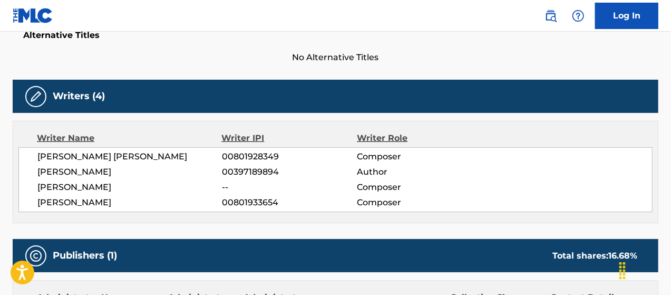
scroll to position [285, 0]
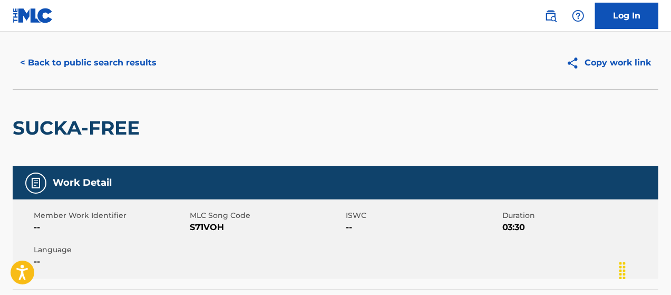
click at [89, 66] on button "< Back to public search results" at bounding box center [88, 63] width 151 height 26
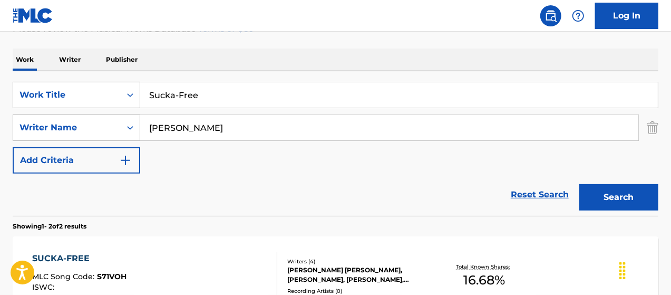
scroll to position [77, 0]
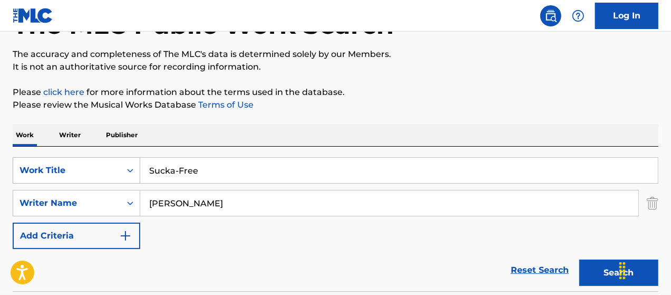
drag, startPoint x: 118, startPoint y: 166, endPoint x: 98, endPoint y: 162, distance: 20.9
click at [97, 167] on div "SearchWithCriteria71a0e18d-f5b4-4b9f-b55e-c281553f6103 Work Title Sucka-Free" at bounding box center [336, 170] width 646 height 26
type input "e"
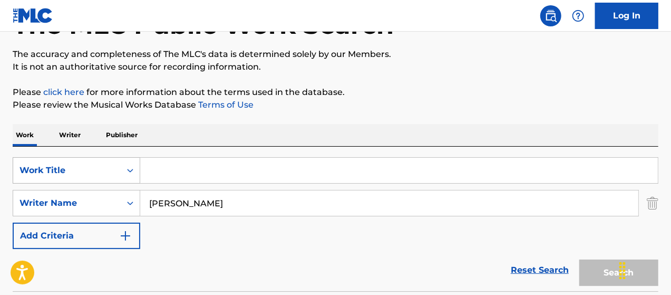
paste input "Prezzy"
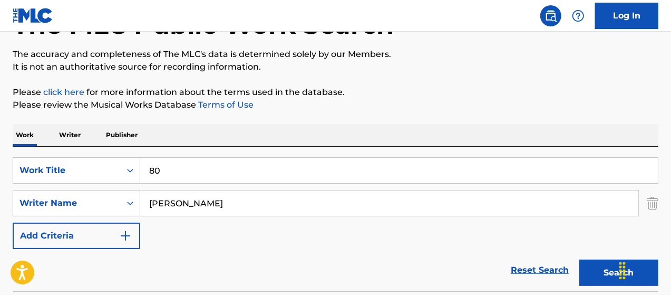
type input "8"
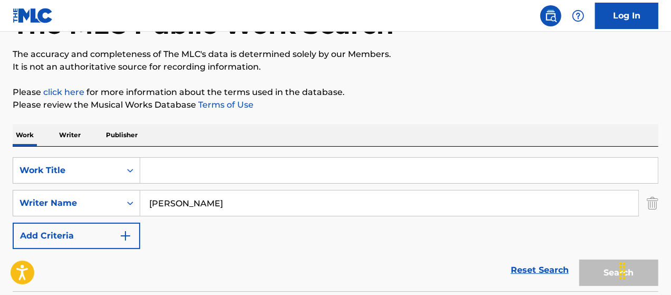
paste input "Prezzy"
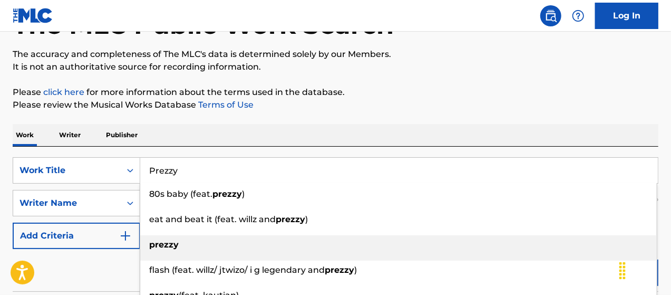
click at [161, 241] on strong "prezzy" at bounding box center [164, 244] width 30 height 10
type input "prezzy"
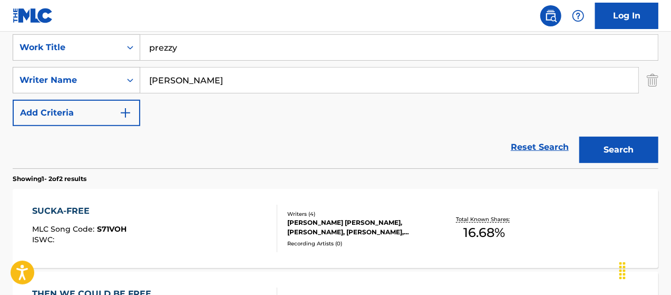
click at [602, 151] on button "Search" at bounding box center [618, 150] width 79 height 26
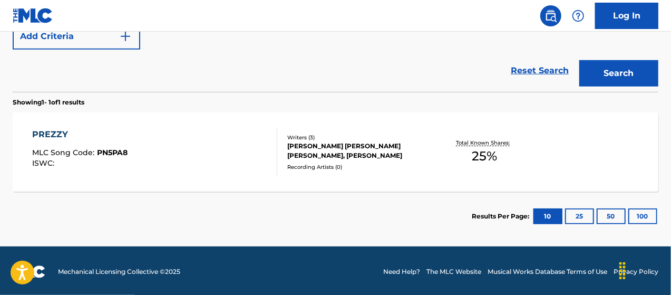
scroll to position [278, 0]
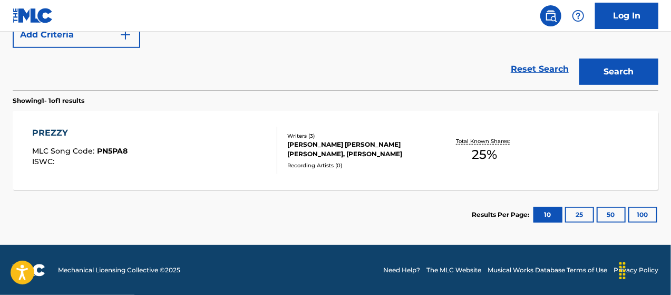
click at [345, 143] on div "[PERSON_NAME] [PERSON_NAME] [PERSON_NAME], [PERSON_NAME]" at bounding box center [358, 149] width 143 height 19
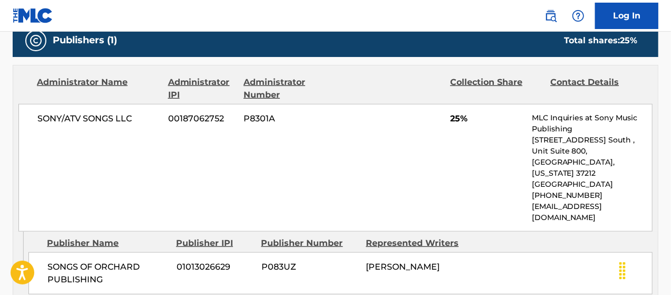
scroll to position [393, 0]
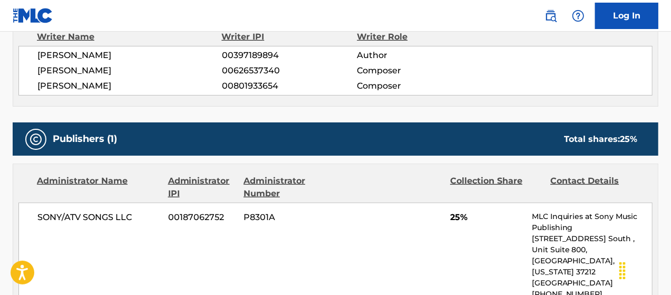
drag, startPoint x: 38, startPoint y: 68, endPoint x: 148, endPoint y: 64, distance: 109.2
click at [148, 64] on span "[PERSON_NAME]" at bounding box center [129, 70] width 184 height 13
copy span "[PERSON_NAME]"
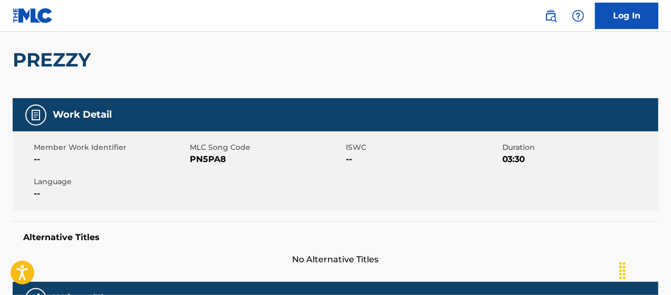
scroll to position [0, 0]
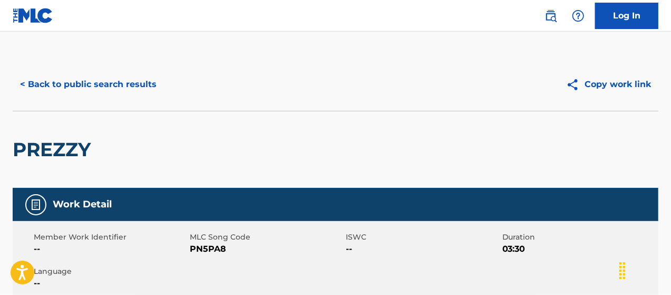
click at [70, 80] on button "< Back to public search results" at bounding box center [88, 84] width 151 height 26
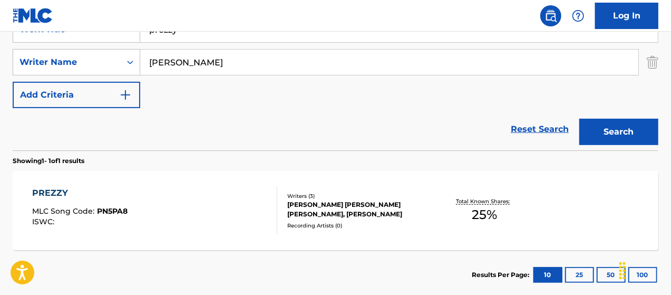
scroll to position [95, 0]
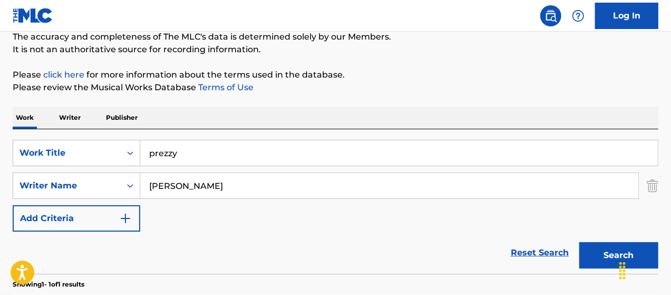
click at [180, 150] on input "prezzy" at bounding box center [399, 152] width 518 height 25
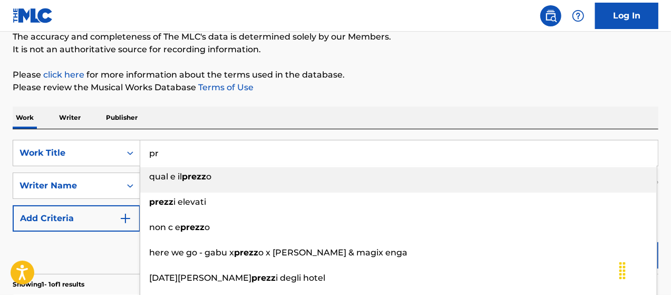
type input "p"
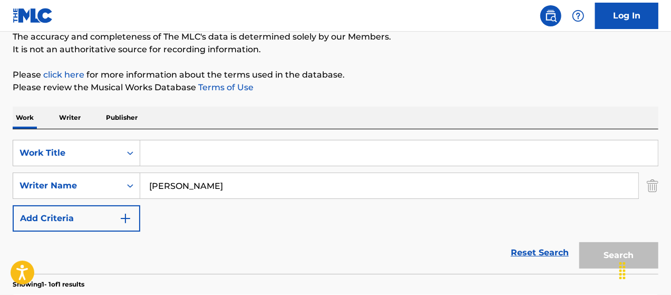
paste input "Angsty"
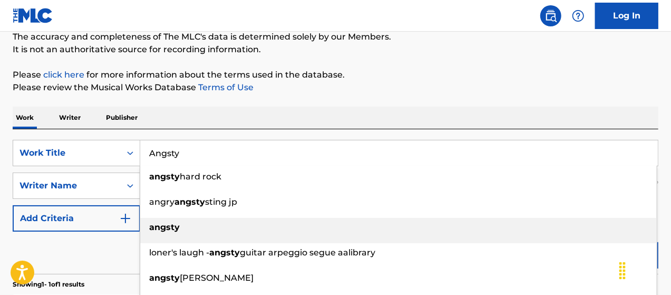
click at [165, 228] on strong "angsty" at bounding box center [164, 227] width 31 height 10
type input "angsty"
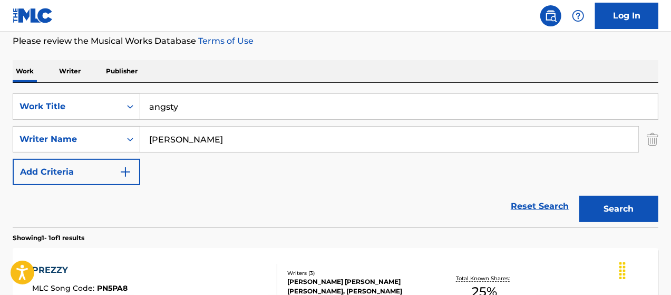
scroll to position [200, 0]
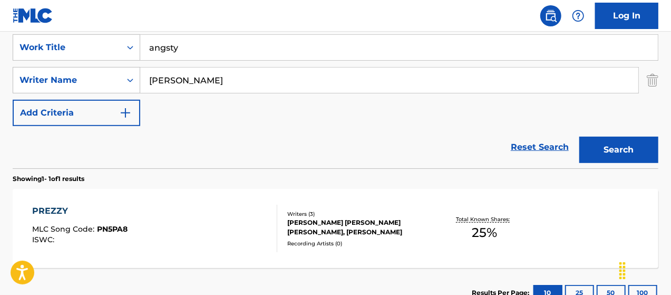
click at [601, 155] on button "Search" at bounding box center [618, 150] width 79 height 26
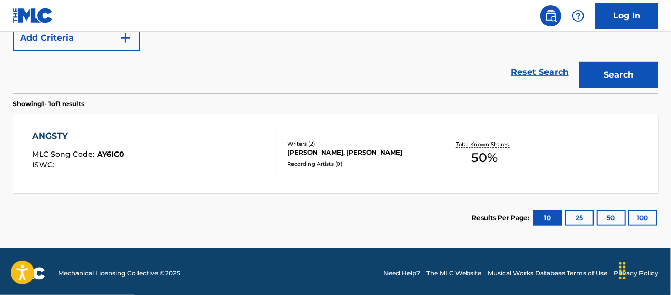
scroll to position [278, 0]
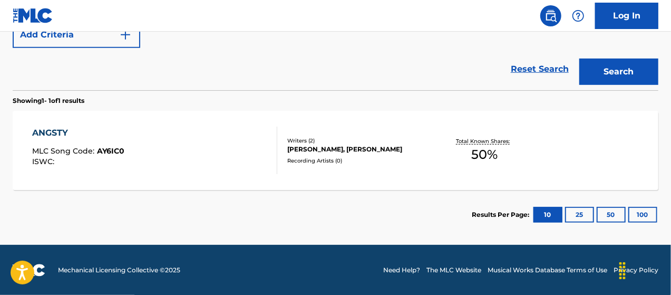
click at [324, 147] on div "[PERSON_NAME], [PERSON_NAME]" at bounding box center [358, 148] width 143 height 9
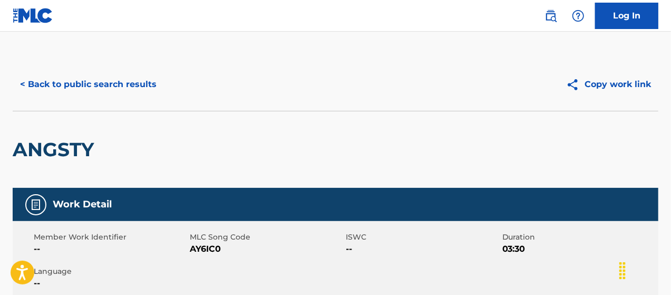
click at [123, 88] on button "< Back to public search results" at bounding box center [88, 84] width 151 height 26
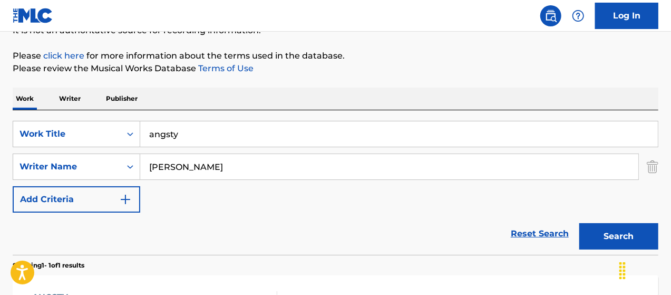
scroll to position [113, 0]
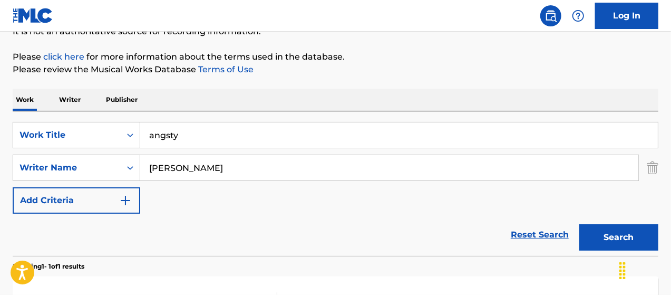
click at [189, 135] on input "angsty" at bounding box center [399, 134] width 518 height 25
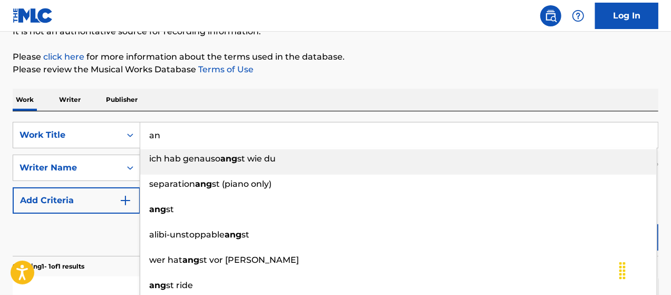
type input "a"
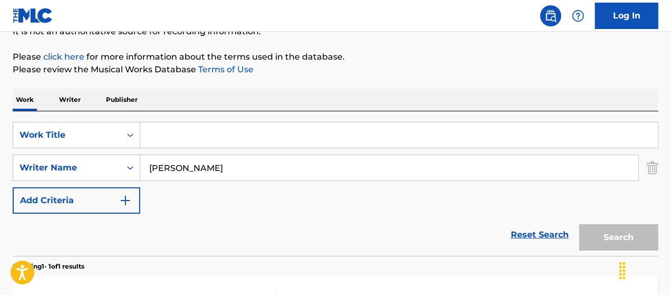
paste input "DONT FORCE IT"
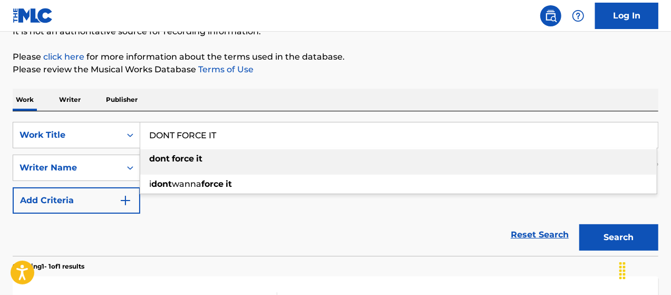
click at [169, 163] on strong "dont" at bounding box center [159, 158] width 21 height 10
type input "dont force it"
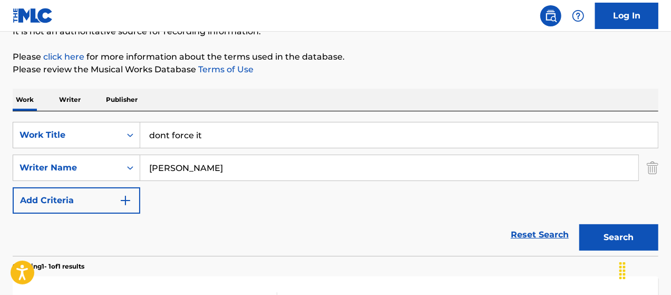
drag, startPoint x: 612, startPoint y: 242, endPoint x: 284, endPoint y: 250, distance: 327.9
click at [607, 243] on button "Search" at bounding box center [618, 237] width 79 height 26
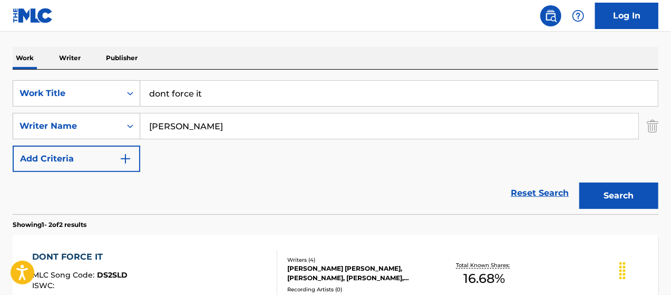
scroll to position [236, 0]
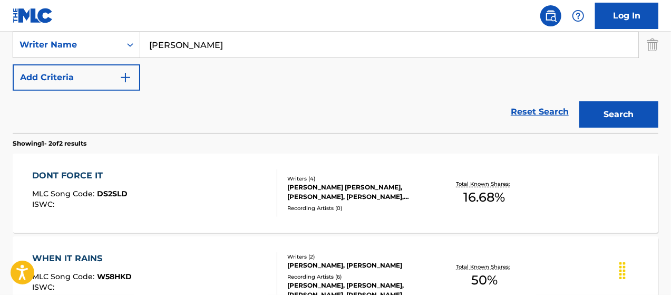
click at [308, 188] on div "[PERSON_NAME] [PERSON_NAME], [PERSON_NAME], [PERSON_NAME], [PERSON_NAME]" at bounding box center [358, 191] width 143 height 19
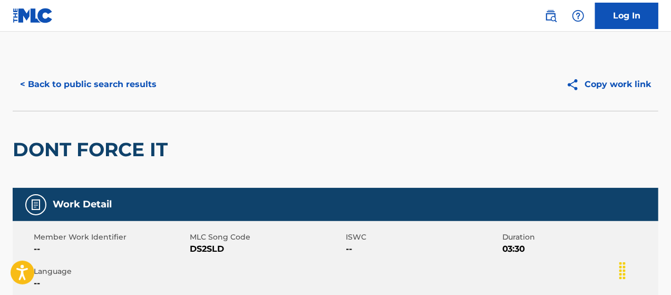
click at [120, 82] on button "< Back to public search results" at bounding box center [88, 84] width 151 height 26
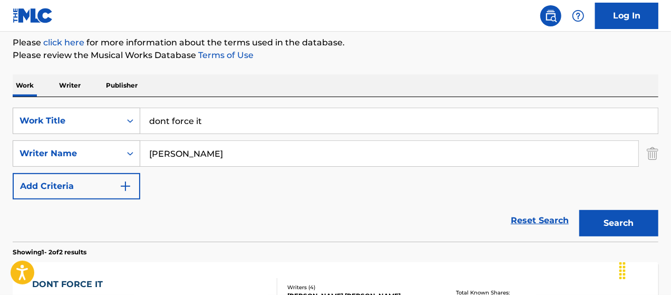
scroll to position [125, 0]
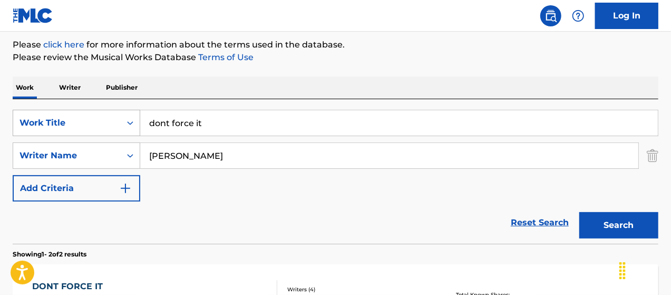
drag, startPoint x: 66, startPoint y: 110, endPoint x: 55, endPoint y: 112, distance: 11.3
click at [57, 111] on div "SearchWithCriteria71a0e18d-f5b4-4b9f-b55e-c281553f6103 Work Title dont force it" at bounding box center [336, 123] width 646 height 26
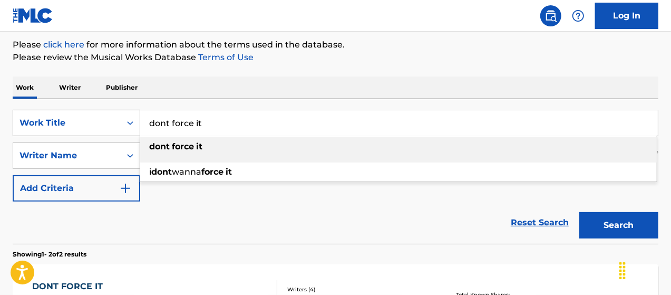
paste input "Hell Date"
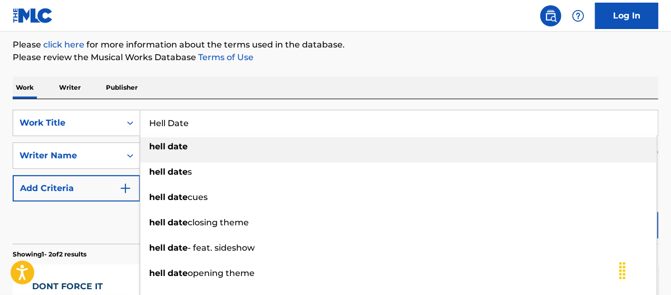
click at [175, 149] on strong "date" at bounding box center [178, 146] width 20 height 10
type input "hell date"
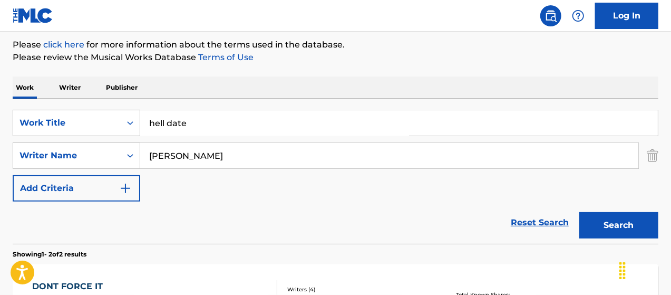
click at [629, 228] on button "Search" at bounding box center [618, 225] width 79 height 26
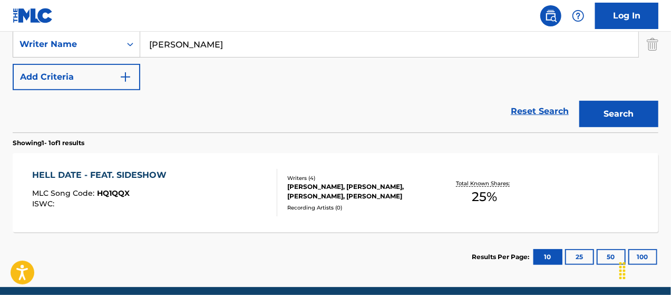
scroll to position [278, 0]
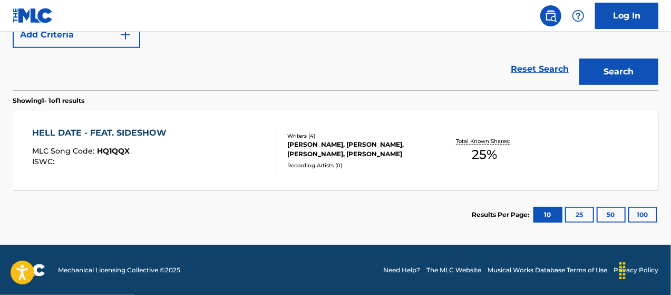
click at [371, 147] on div "[PERSON_NAME], [PERSON_NAME], [PERSON_NAME], [PERSON_NAME]" at bounding box center [358, 149] width 143 height 19
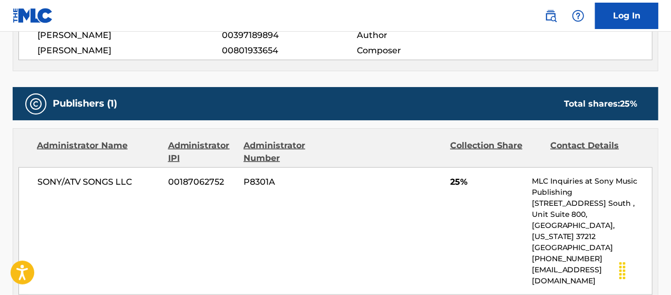
scroll to position [355, 0]
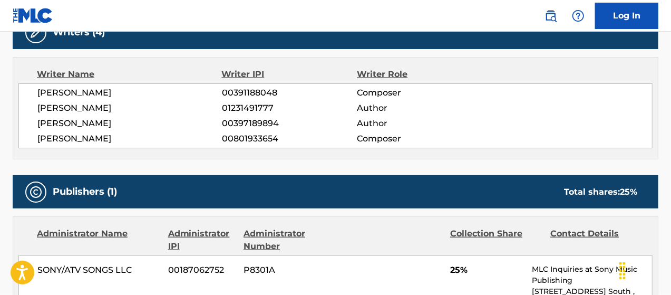
drag, startPoint x: 38, startPoint y: 90, endPoint x: 133, endPoint y: 90, distance: 94.9
click at [133, 90] on span "[PERSON_NAME]" at bounding box center [129, 92] width 184 height 13
copy span "[PERSON_NAME]"
drag, startPoint x: 134, startPoint y: 108, endPoint x: 36, endPoint y: 110, distance: 98.0
click at [35, 108] on div "[PERSON_NAME] 00391188048 Composer [PERSON_NAME] 01231491777 Author [PERSON_NAM…" at bounding box center [335, 115] width 634 height 65
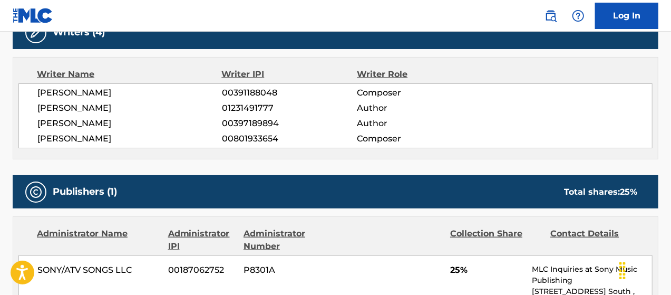
copy span "[PERSON_NAME]"
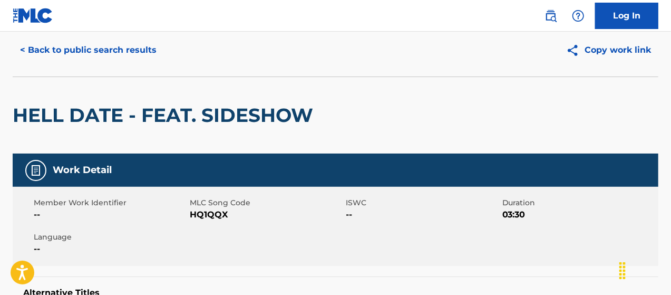
scroll to position [0, 0]
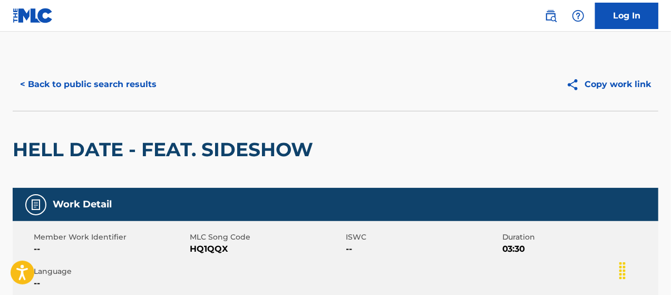
click at [80, 83] on button "< Back to public search results" at bounding box center [88, 84] width 151 height 26
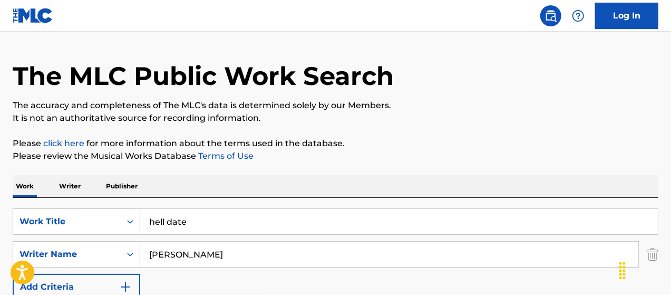
scroll to position [25, 0]
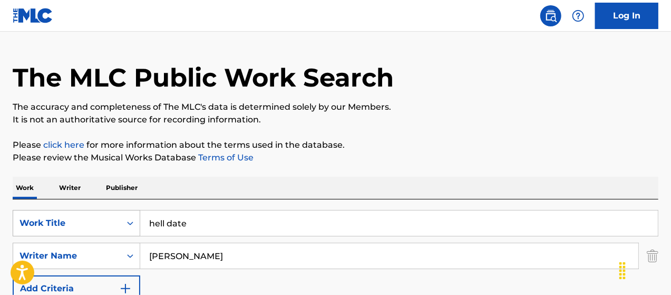
drag, startPoint x: 126, startPoint y: 227, endPoint x: 117, endPoint y: 216, distance: 15.0
click at [121, 220] on div "SearchWithCriteria71a0e18d-f5b4-4b9f-b55e-c281553f6103 Work Title hell date" at bounding box center [336, 223] width 646 height 26
paste input "Splat!"
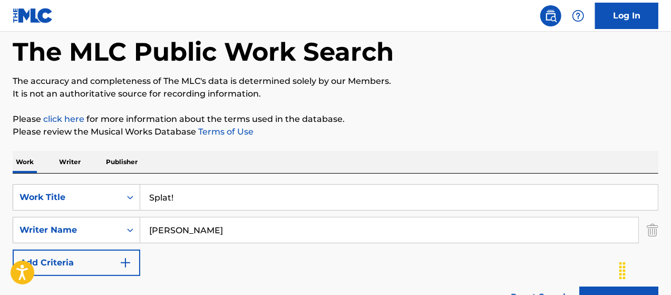
scroll to position [95, 0]
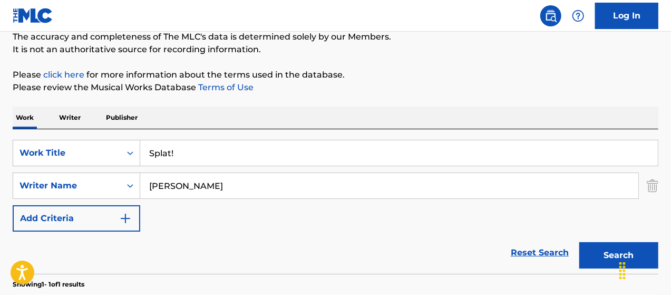
type input "Splat!"
click at [599, 255] on button "Search" at bounding box center [618, 255] width 79 height 26
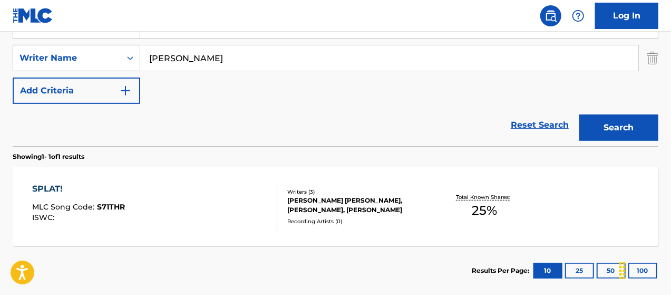
scroll to position [236, 0]
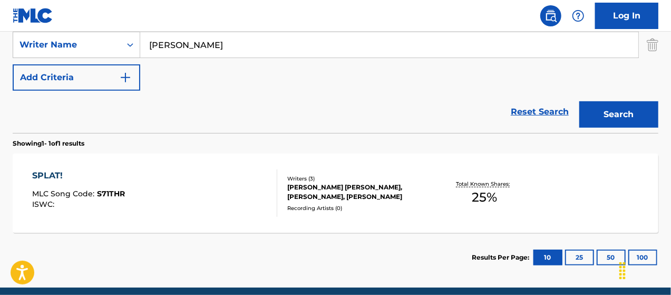
click at [379, 190] on div "[PERSON_NAME] [PERSON_NAME], [PERSON_NAME], [PERSON_NAME]" at bounding box center [358, 191] width 143 height 19
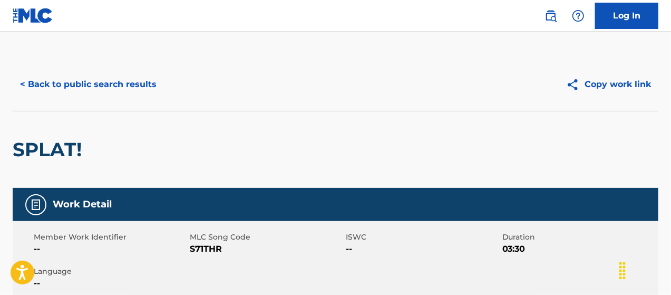
click at [125, 84] on button "< Back to public search results" at bounding box center [88, 84] width 151 height 26
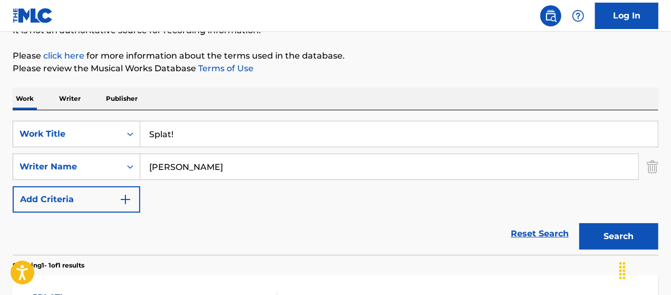
scroll to position [113, 0]
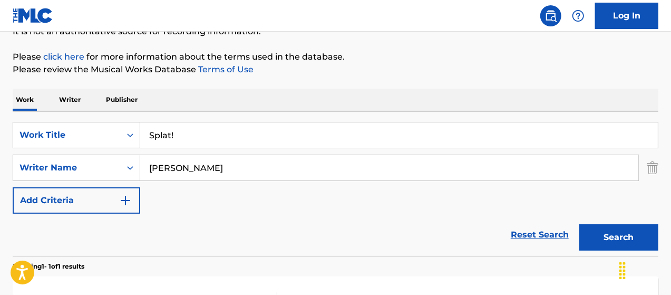
click at [191, 141] on input "Splat!" at bounding box center [399, 134] width 518 height 25
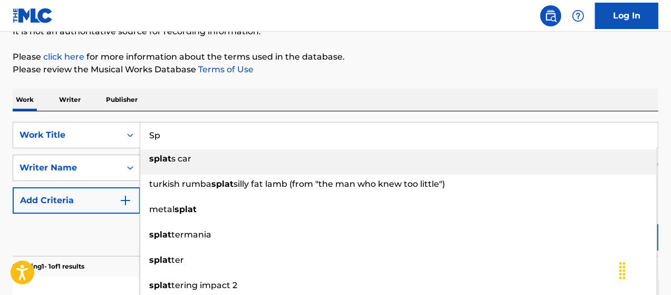
type input "S"
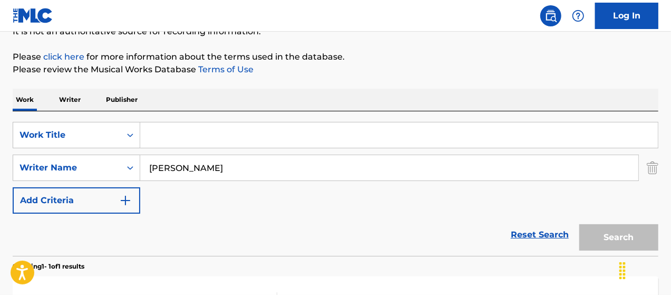
paste input "Shaq & Kobe"
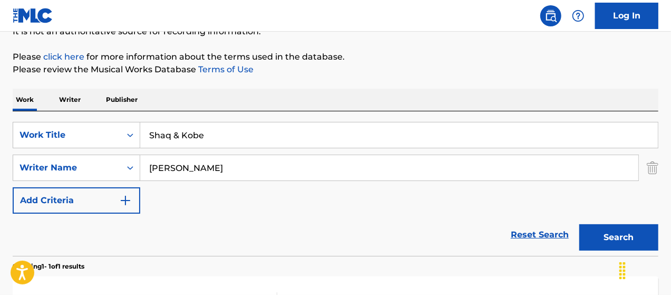
type input "Shaq & Kobe"
click at [622, 233] on button "Search" at bounding box center [618, 237] width 79 height 26
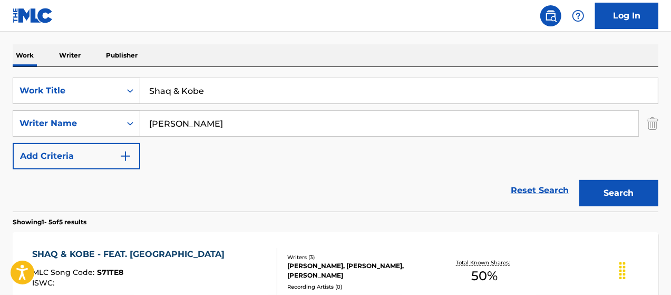
scroll to position [253, 0]
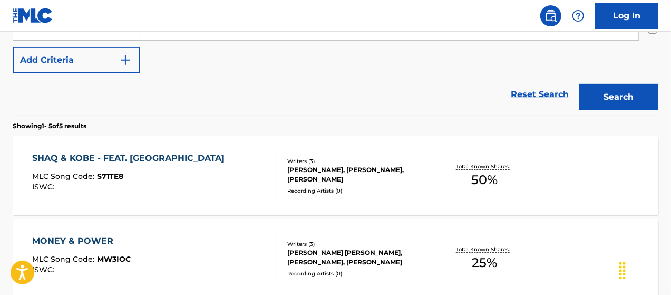
click at [346, 169] on div "[PERSON_NAME], [PERSON_NAME], [PERSON_NAME]" at bounding box center [358, 174] width 143 height 19
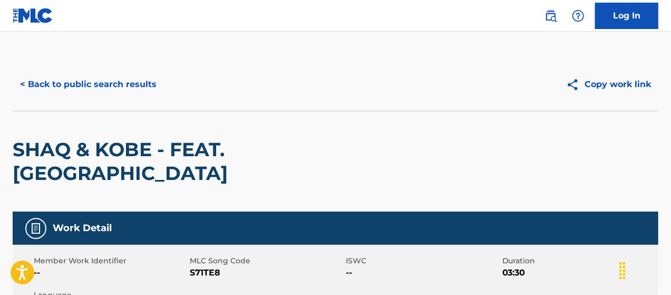
click at [66, 91] on button "< Back to public search results" at bounding box center [88, 84] width 151 height 26
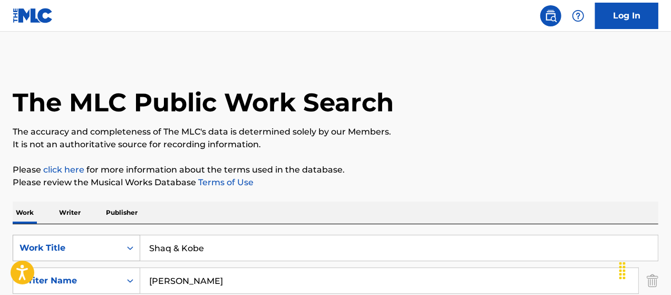
drag, startPoint x: 231, startPoint y: 238, endPoint x: 106, endPoint y: 251, distance: 125.7
click at [106, 251] on div "SearchWithCriteria71a0e18d-f5b4-4b9f-b55e-c281553f6103 Work Title Shaq & Kobe" at bounding box center [336, 248] width 646 height 26
paste input "Amiri"
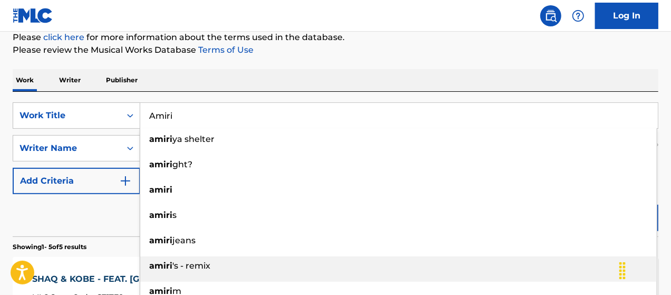
scroll to position [193, 0]
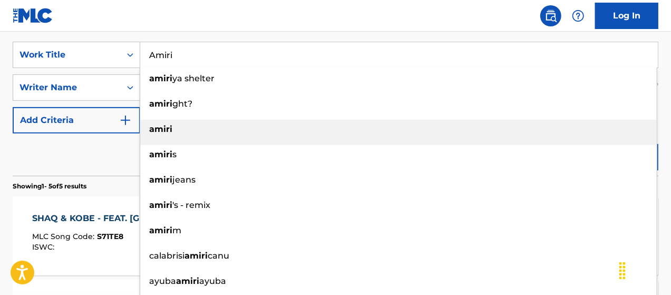
click at [167, 133] on strong "amiri" at bounding box center [160, 129] width 23 height 10
type input "amiri"
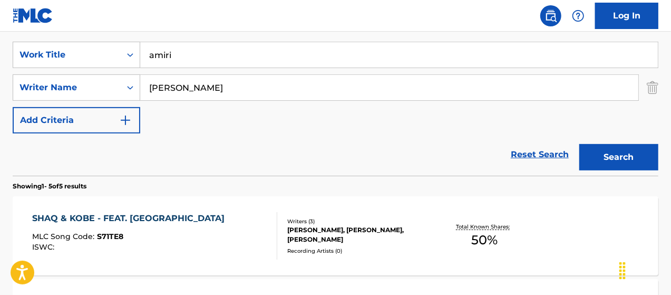
scroll to position [281, 0]
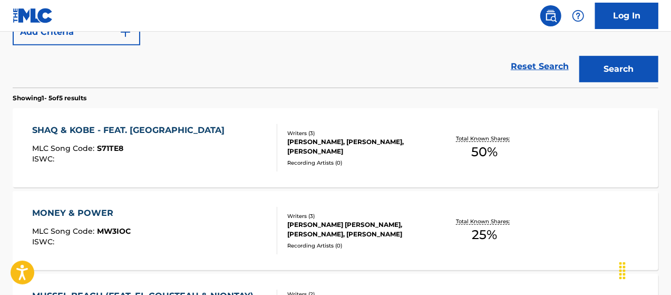
click at [625, 69] on button "Search" at bounding box center [618, 69] width 79 height 26
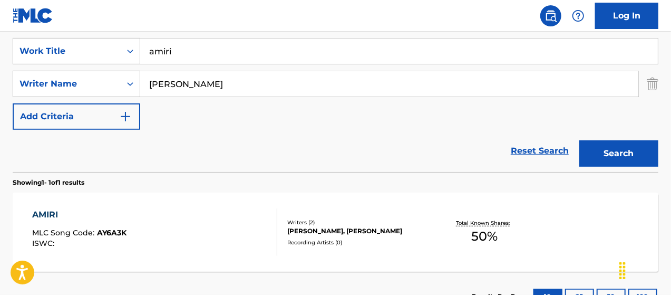
scroll to position [278, 0]
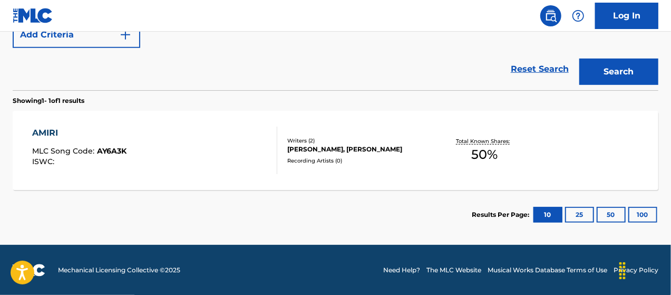
click at [343, 144] on div "[PERSON_NAME], [PERSON_NAME]" at bounding box center [358, 148] width 143 height 9
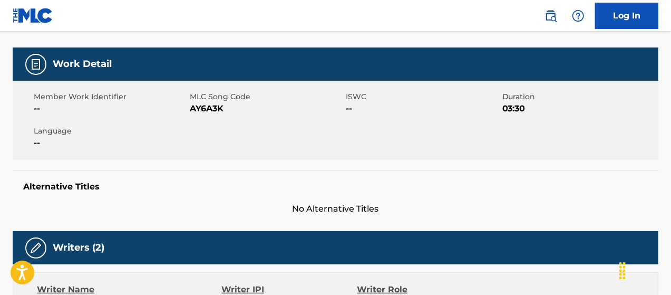
scroll to position [35, 0]
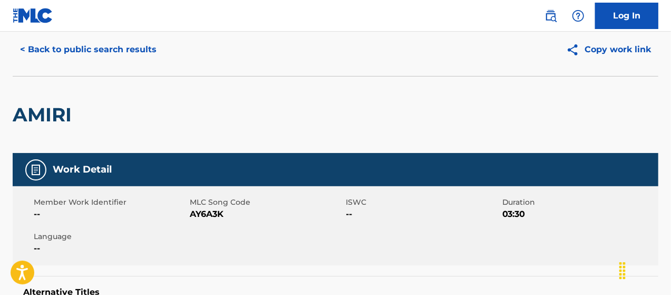
click at [94, 45] on button "< Back to public search results" at bounding box center [88, 49] width 151 height 26
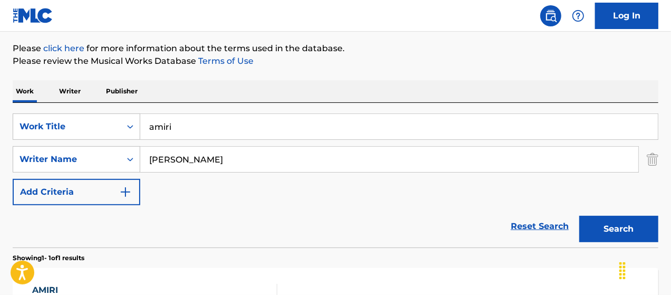
scroll to position [113, 0]
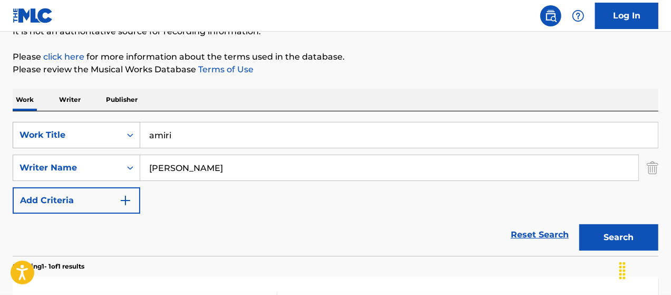
drag, startPoint x: 180, startPoint y: 126, endPoint x: 92, endPoint y: 126, distance: 88.5
click at [92, 126] on div "SearchWithCriteria71a0e18d-f5b4-4b9f-b55e-c281553f6103 Work Title amiri" at bounding box center [336, 135] width 646 height 26
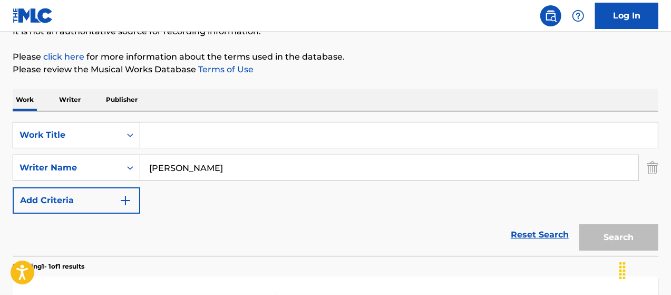
paste input "[DEMOGRAPHIC_DATA]"
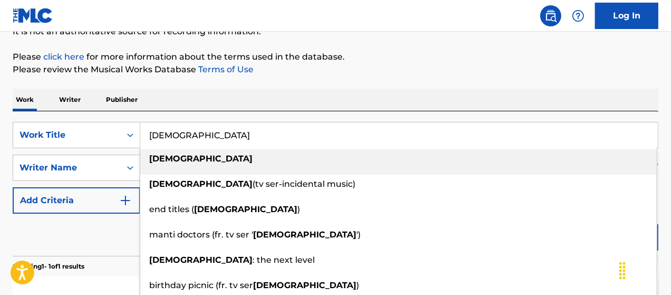
click at [176, 162] on strong "[DEMOGRAPHIC_DATA]" at bounding box center [200, 158] width 103 height 10
type input "[DEMOGRAPHIC_DATA]"
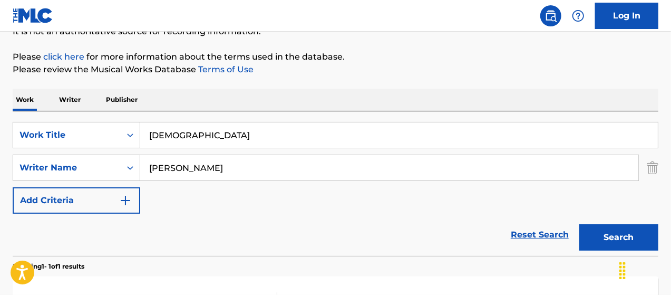
click at [587, 242] on button "Search" at bounding box center [618, 237] width 79 height 26
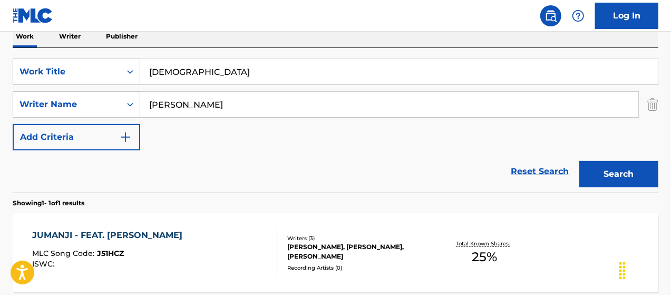
scroll to position [236, 0]
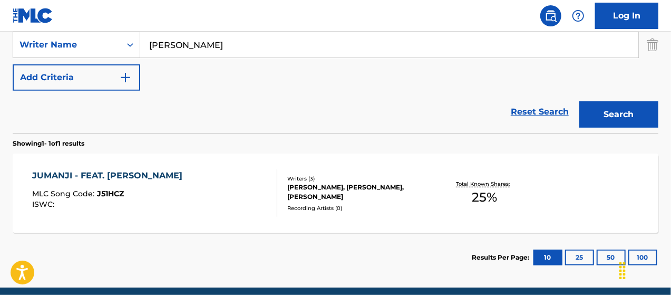
click at [311, 193] on div "[PERSON_NAME], [PERSON_NAME], [PERSON_NAME]" at bounding box center [358, 191] width 143 height 19
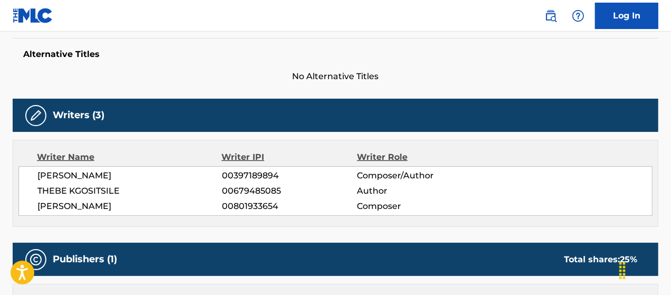
scroll to position [264, 0]
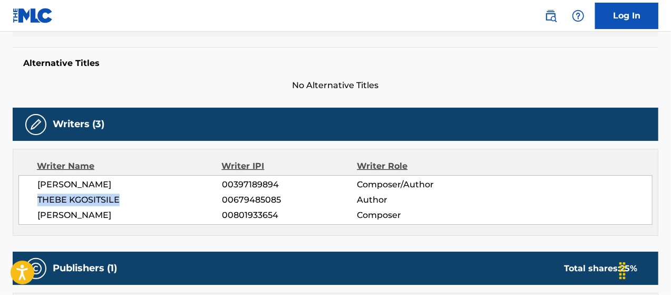
drag, startPoint x: 119, startPoint y: 199, endPoint x: 55, endPoint y: 199, distance: 64.3
click at [36, 196] on div "[PERSON_NAME] 00397189894 Composer/Author THEBE KGOSITSILE 00679485085 Author […" at bounding box center [335, 200] width 634 height 50
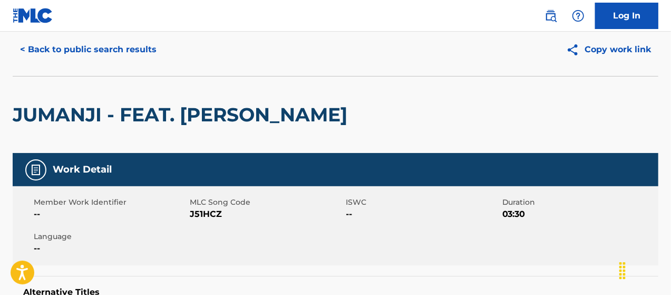
scroll to position [0, 0]
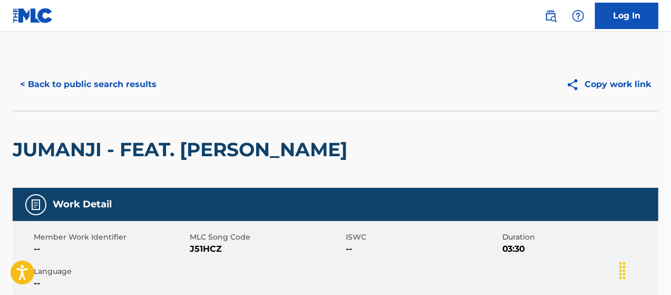
click at [98, 83] on button "< Back to public search results" at bounding box center [88, 84] width 151 height 26
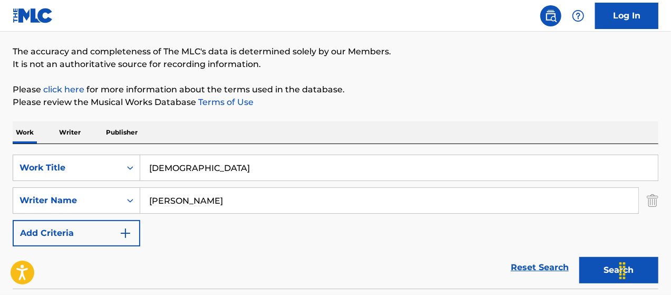
scroll to position [77, 0]
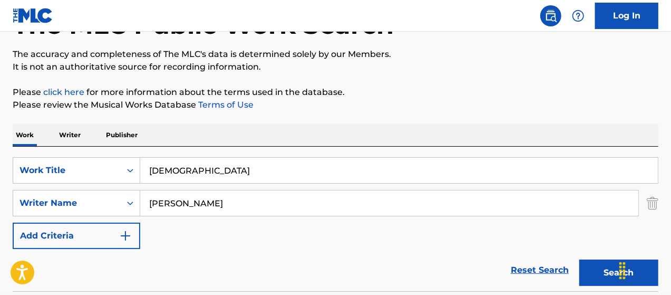
drag, startPoint x: 188, startPoint y: 171, endPoint x: 101, endPoint y: 155, distance: 88.4
click at [105, 163] on div "SearchWithCriteria71a0e18d-f5b4-4b9f-b55e-c281553f6103 Work Title jumanji" at bounding box center [336, 170] width 646 height 26
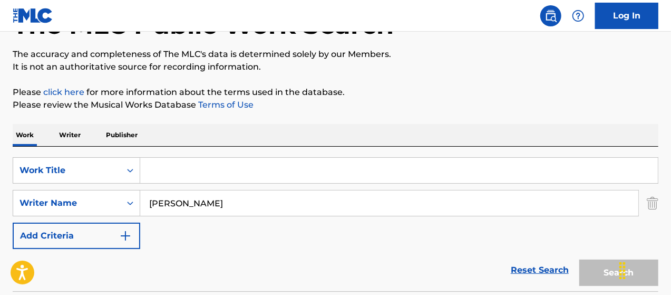
paste input "Chest Painz"
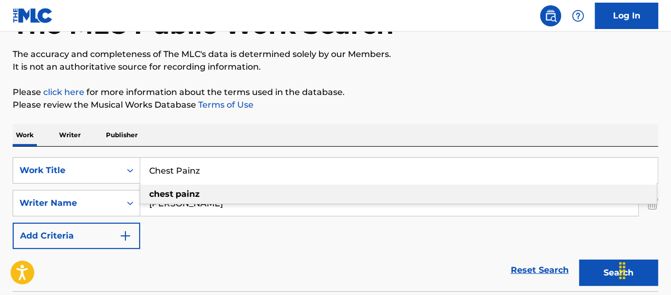
click at [188, 201] on div "chest painz" at bounding box center [398, 193] width 516 height 19
type input "chest painz"
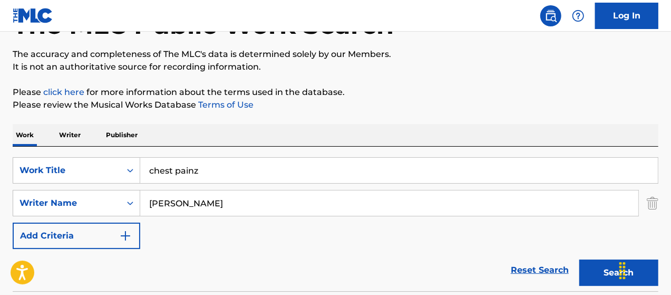
click at [605, 280] on button "Search" at bounding box center [618, 272] width 79 height 26
drag, startPoint x: 611, startPoint y: 270, endPoint x: 501, endPoint y: 252, distance: 111.7
click at [608, 270] on button "Search" at bounding box center [618, 272] width 79 height 26
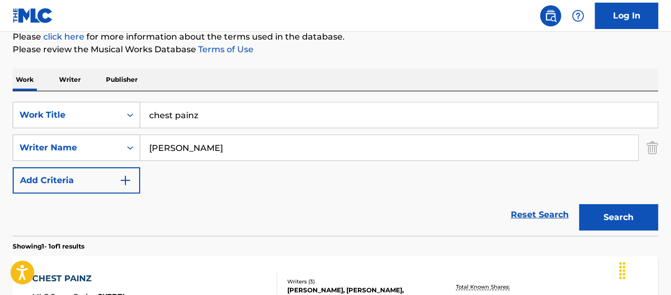
scroll to position [218, 0]
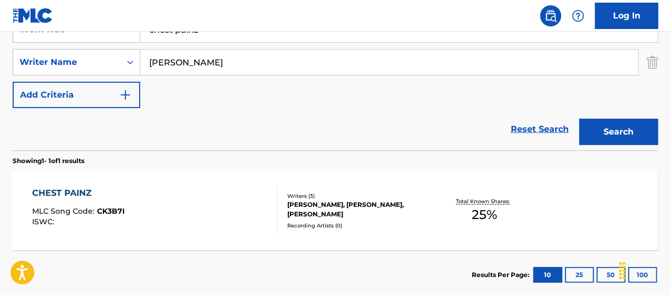
click at [312, 206] on div "[PERSON_NAME], [PERSON_NAME], [PERSON_NAME]" at bounding box center [358, 209] width 143 height 19
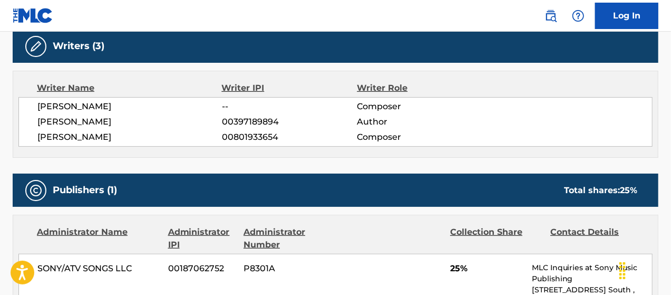
scroll to position [334, 0]
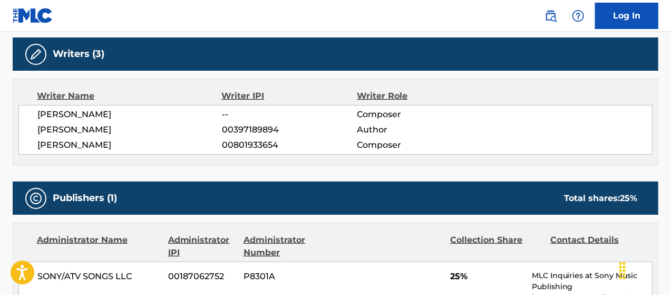
drag, startPoint x: 36, startPoint y: 112, endPoint x: 108, endPoint y: 115, distance: 71.8
click at [113, 116] on div "[PERSON_NAME] -- Composer [PERSON_NAME] 00397189894 Author [PERSON_NAME] 008019…" at bounding box center [335, 130] width 634 height 50
copy span "[PERSON_NAME]"
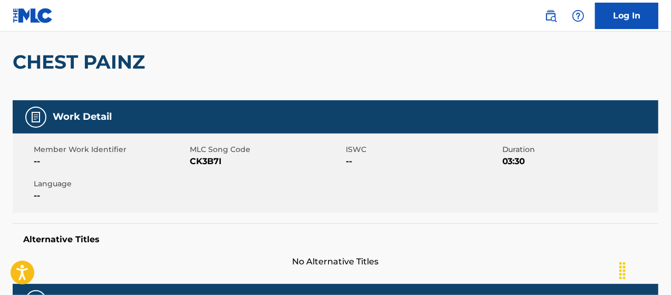
scroll to position [0, 0]
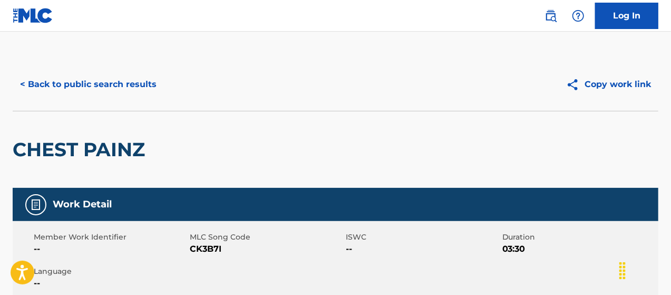
click at [113, 83] on button "< Back to public search results" at bounding box center [88, 84] width 151 height 26
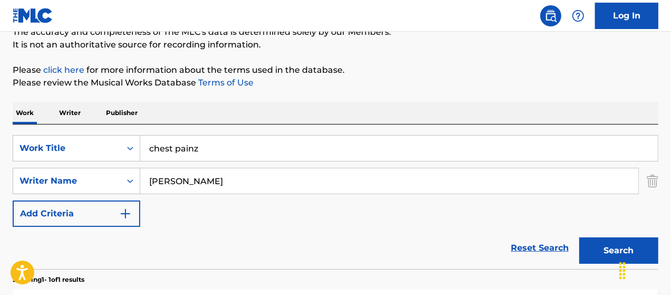
scroll to position [95, 0]
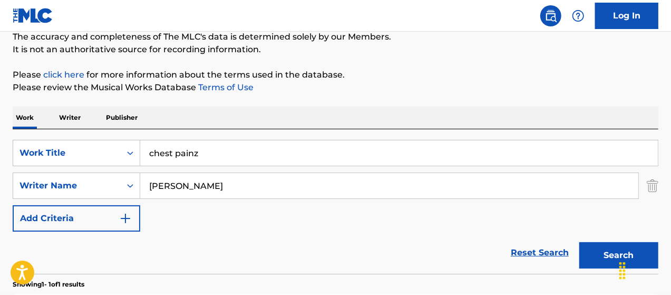
click at [231, 159] on input "chest painz" at bounding box center [399, 152] width 518 height 25
type input "c"
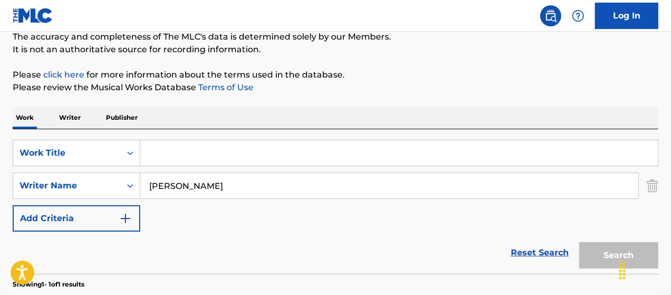
paste input "stargazer pt.1"
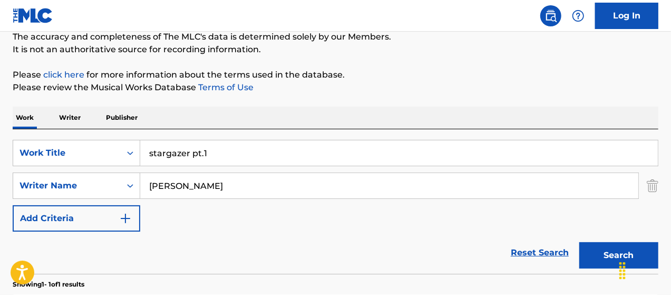
type input "stargazer pt.1"
click at [600, 251] on button "Search" at bounding box center [618, 255] width 79 height 26
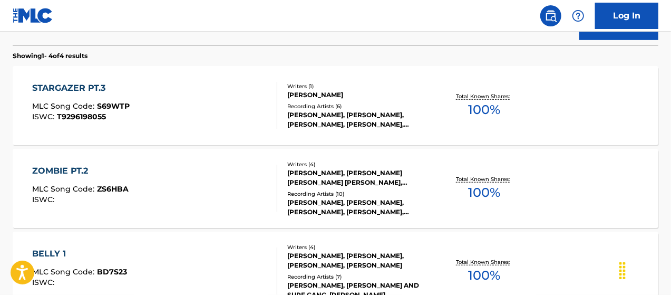
scroll to position [324, 0]
click at [318, 119] on div "[PERSON_NAME], [PERSON_NAME], [PERSON_NAME], [PERSON_NAME], [PERSON_NAME]" at bounding box center [358, 119] width 143 height 19
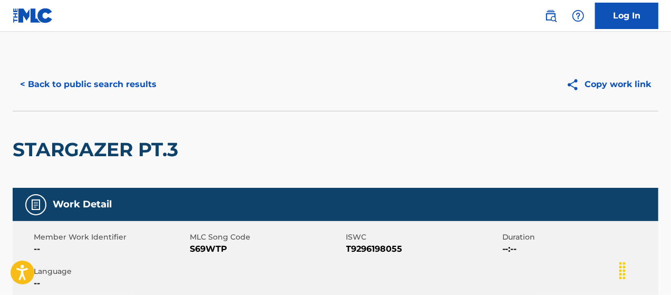
click at [113, 80] on button "< Back to public search results" at bounding box center [88, 84] width 151 height 26
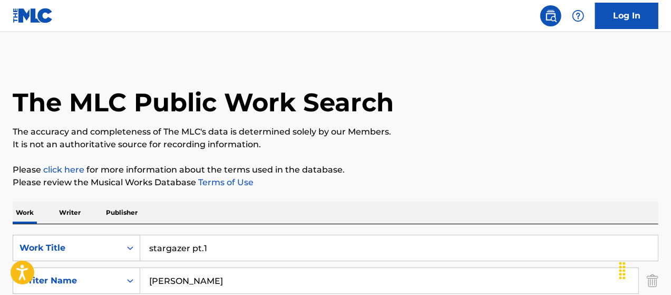
drag, startPoint x: 227, startPoint y: 248, endPoint x: 223, endPoint y: 242, distance: 7.3
click at [226, 243] on input "stargazer pt.1" at bounding box center [399, 247] width 518 height 25
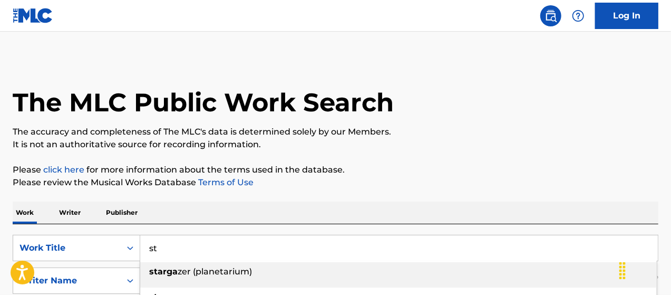
type input "s"
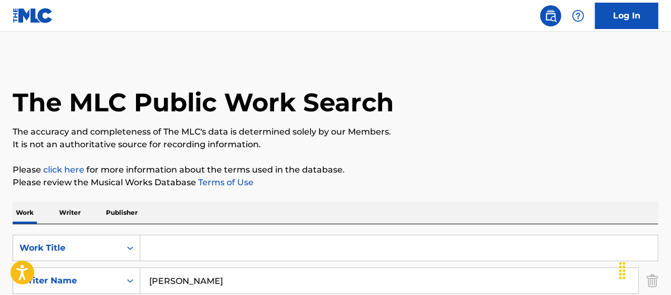
paste input "you've been blessed (feat. [PERSON_NAME])"
type input "you've been blessed (feat. [PERSON_NAME])"
click at [394, 179] on p "Please review the Musical Works Database Terms of Use" at bounding box center [336, 182] width 646 height 13
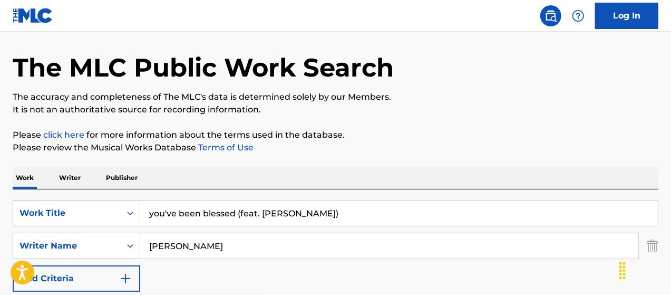
scroll to position [105, 0]
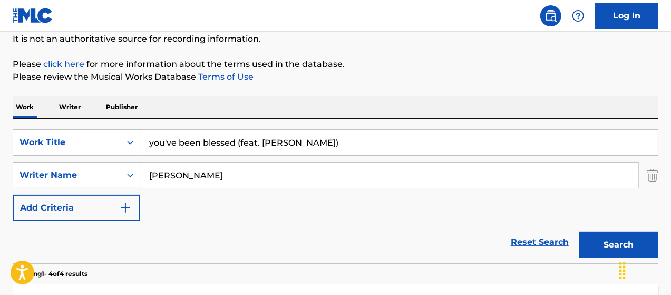
click at [612, 245] on button "Search" at bounding box center [618, 244] width 79 height 26
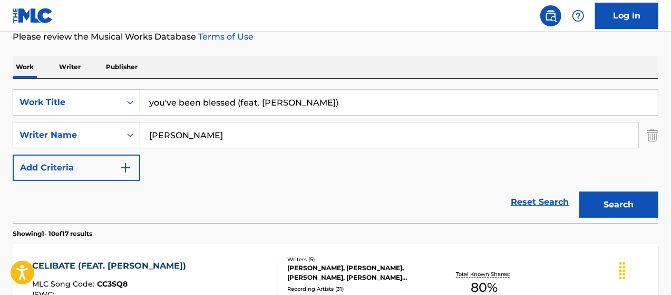
scroll to position [228, 0]
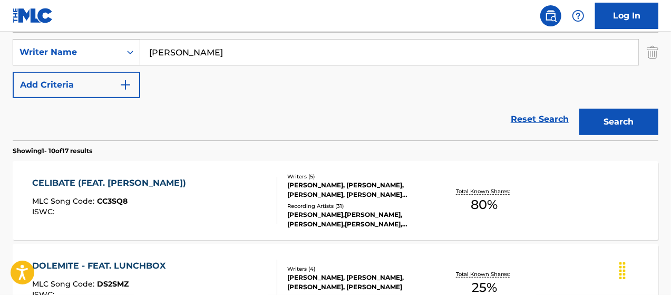
click at [377, 183] on div "[PERSON_NAME], [PERSON_NAME], [PERSON_NAME], [PERSON_NAME] [PERSON_NAME]" at bounding box center [358, 189] width 143 height 19
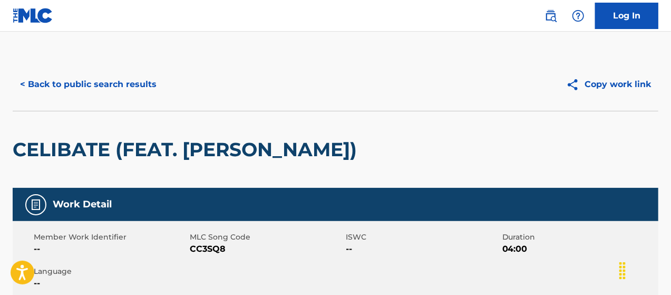
click at [92, 80] on button "< Back to public search results" at bounding box center [88, 84] width 151 height 26
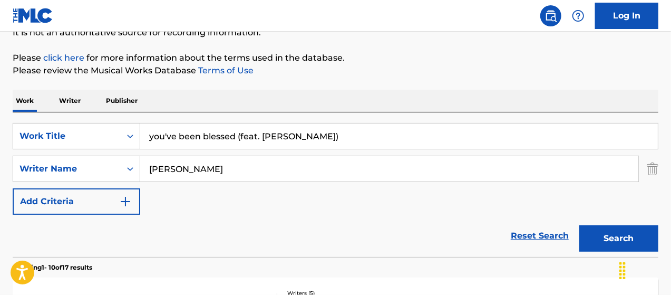
scroll to position [105, 0]
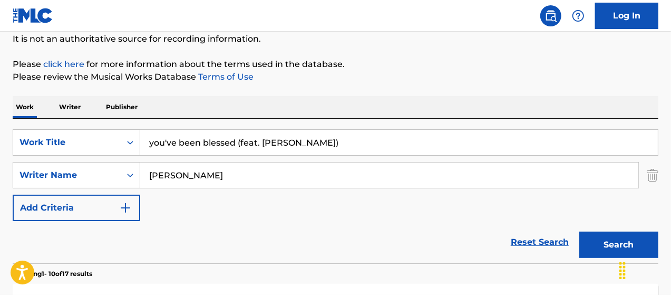
click at [335, 144] on input "you've been blessed (feat. [PERSON_NAME])" at bounding box center [399, 142] width 518 height 25
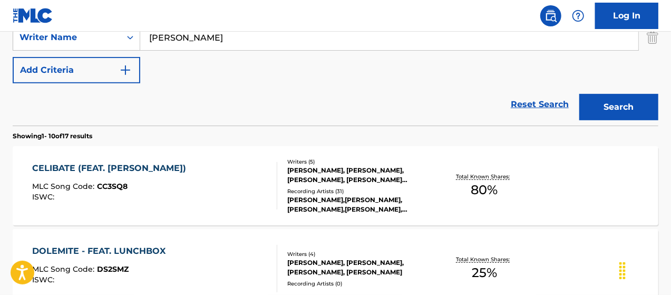
scroll to position [246, 0]
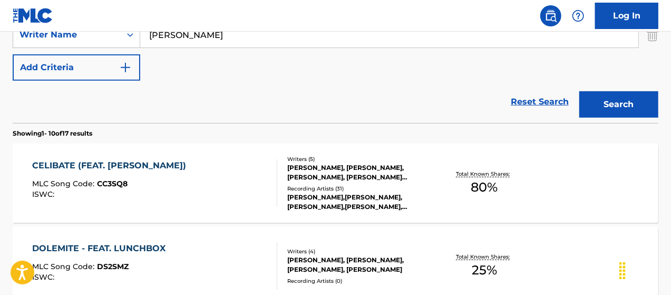
click at [600, 106] on button "Search" at bounding box center [618, 104] width 79 height 26
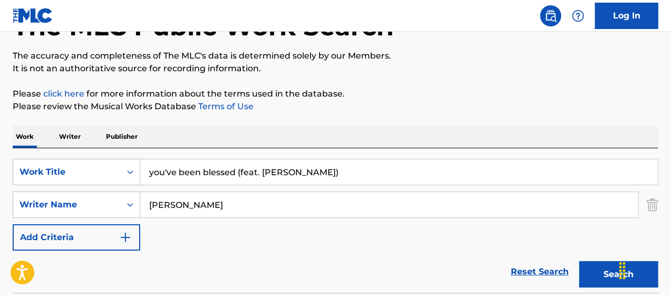
scroll to position [44, 0]
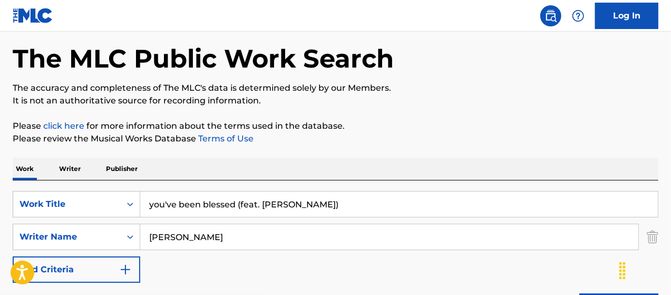
drag, startPoint x: 336, startPoint y: 206, endPoint x: 360, endPoint y: 181, distance: 35.0
click at [353, 188] on div "SearchWithCriteria71a0e18d-f5b4-4b9f-b55e-c281553f6103 Work Title you've been b…" at bounding box center [336, 252] width 646 height 144
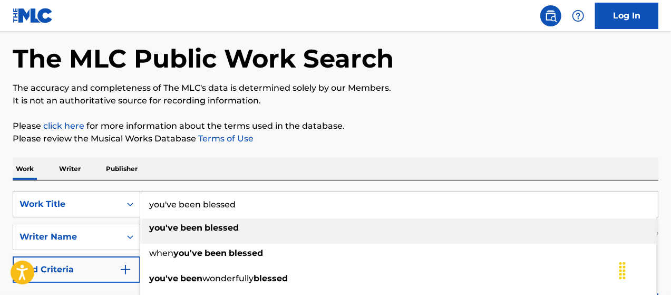
click at [196, 230] on strong "been" at bounding box center [191, 227] width 22 height 10
type input "you've been blessed"
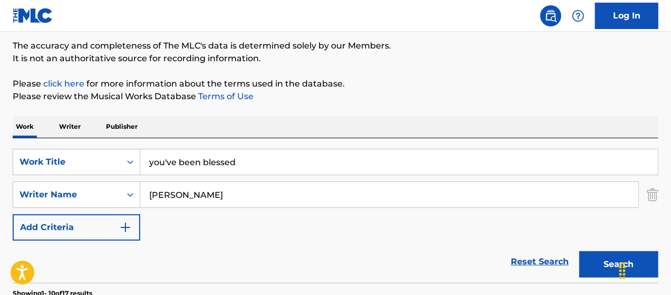
scroll to position [149, 0]
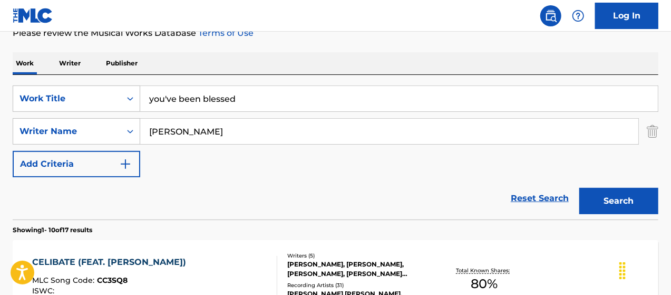
click at [593, 201] on button "Search" at bounding box center [618, 201] width 79 height 26
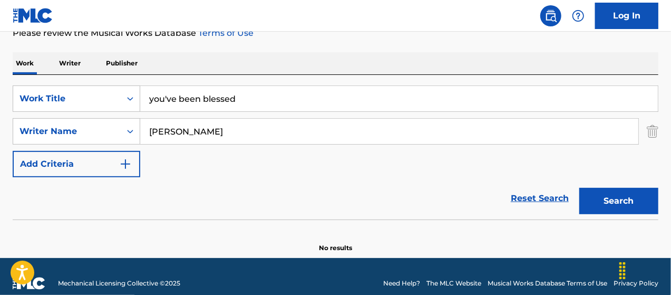
click at [270, 190] on div "Reset Search Search" at bounding box center [336, 198] width 646 height 42
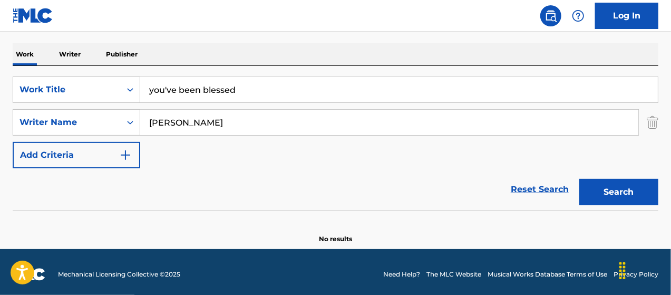
scroll to position [162, 0]
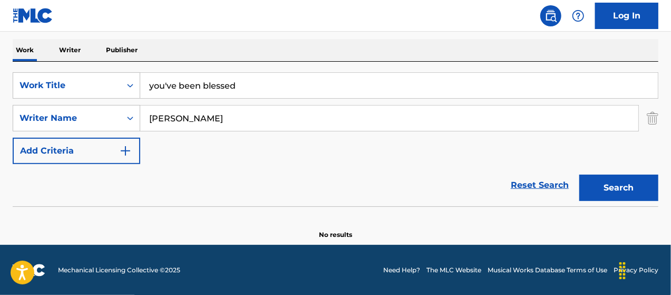
click at [265, 118] on input "[PERSON_NAME]" at bounding box center [389, 117] width 498 height 25
type input "m"
click at [621, 190] on button "Search" at bounding box center [618, 187] width 79 height 26
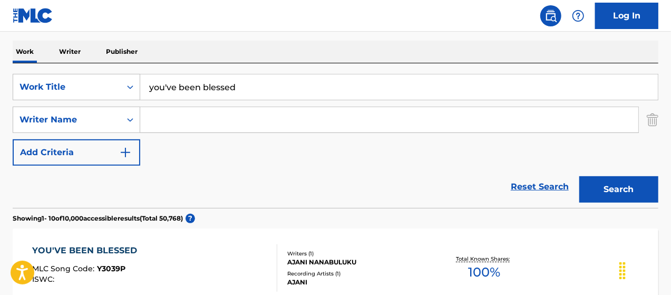
scroll to position [92, 0]
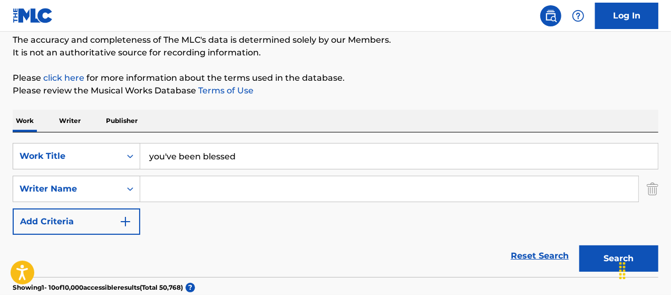
click at [282, 223] on div "SearchWithCriteria71a0e18d-f5b4-4b9f-b55e-c281553f6103 Work Title you've been b…" at bounding box center [336, 189] width 646 height 92
click at [291, 230] on div "SearchWithCriteria71a0e18d-f5b4-4b9f-b55e-c281553f6103 Work Title you've been b…" at bounding box center [336, 189] width 646 height 92
click at [489, 76] on p "Please click here for more information about the terms used in the database." at bounding box center [336, 78] width 646 height 13
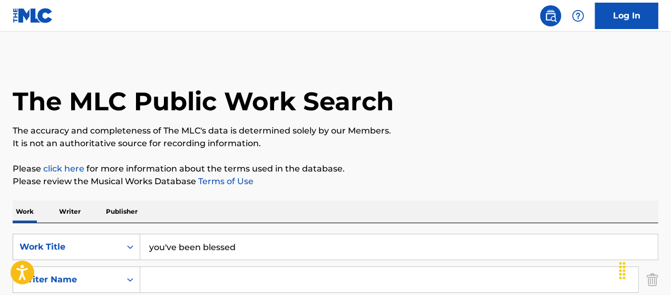
scroll to position [0, 0]
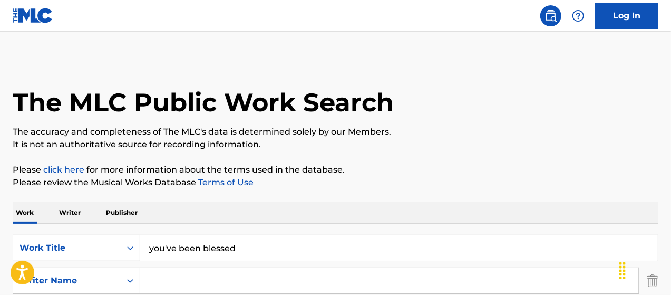
drag, startPoint x: 286, startPoint y: 247, endPoint x: 130, endPoint y: 249, distance: 156.0
click at [130, 249] on div "SearchWithCriteria71a0e18d-f5b4-4b9f-b55e-c281553f6103 Work Title you've been b…" at bounding box center [336, 248] width 646 height 26
paste input "coin chasa w/ [PERSON_NAME]"
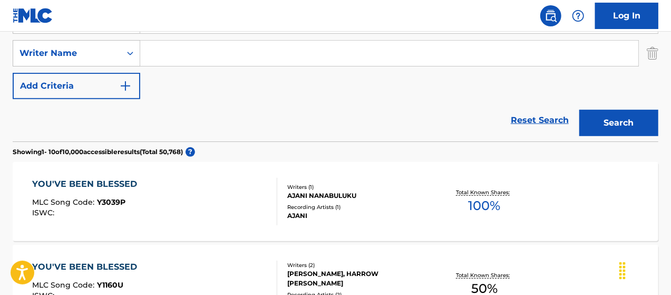
scroll to position [158, 0]
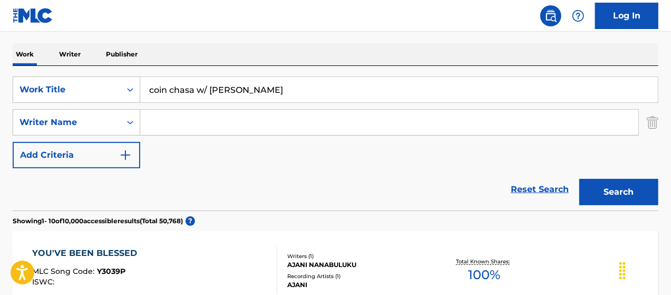
click at [618, 189] on button "Search" at bounding box center [618, 192] width 79 height 26
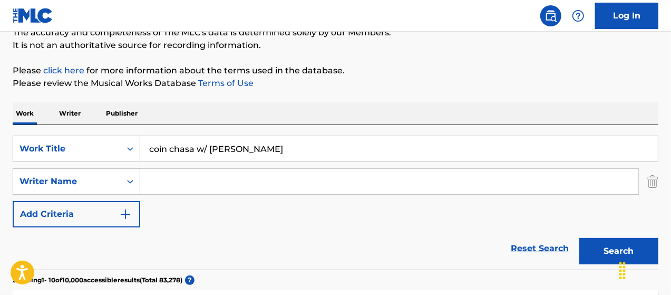
scroll to position [96, 0]
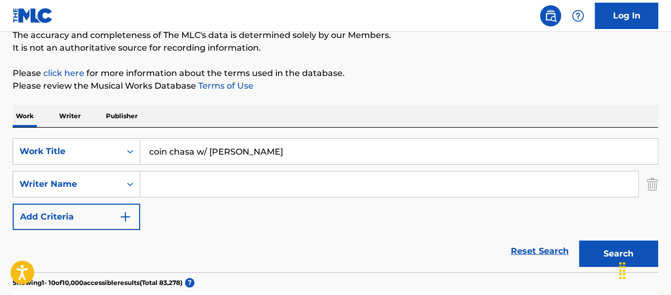
click at [294, 150] on input "coin chasa w/ [PERSON_NAME]" at bounding box center [399, 151] width 518 height 25
type input "coin chasa"
click at [615, 254] on button "Search" at bounding box center [618, 253] width 79 height 26
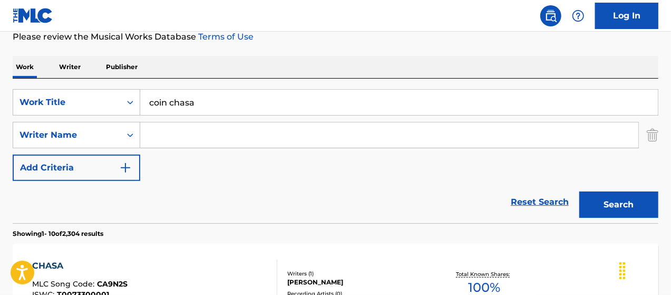
scroll to position [237, 0]
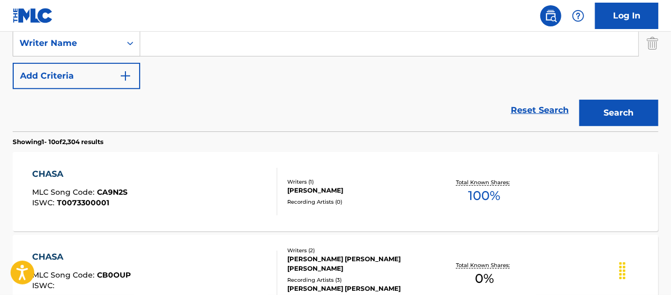
click at [609, 110] on button "Search" at bounding box center [618, 113] width 79 height 26
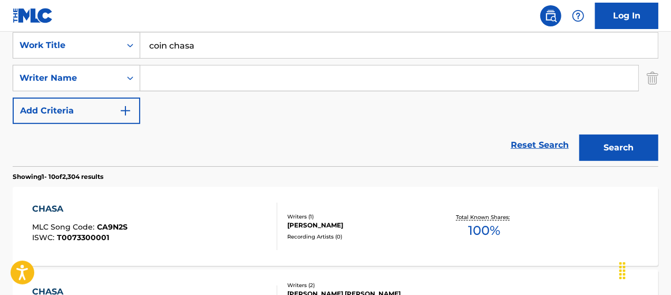
scroll to position [114, 0]
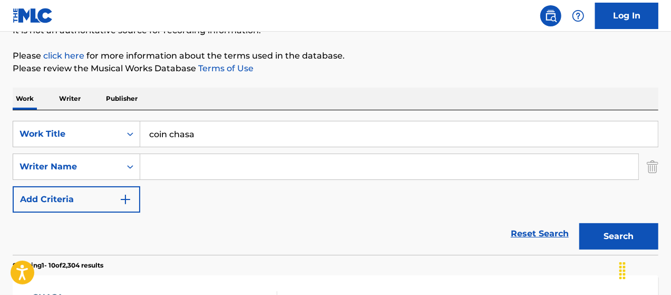
click at [279, 209] on div "SearchWithCriteria71a0e18d-f5b4-4b9f-b55e-c281553f6103 Work Title coin chasa Se…" at bounding box center [336, 167] width 646 height 92
click at [133, 132] on icon "Search Form" at bounding box center [130, 134] width 11 height 11
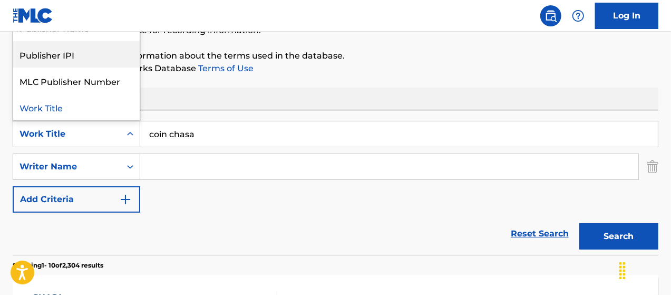
scroll to position [0, 0]
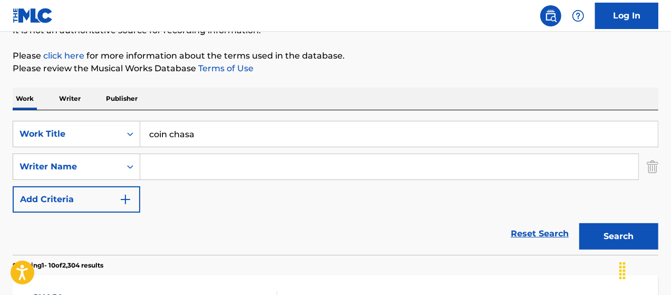
click at [221, 220] on div "Reset Search Search" at bounding box center [336, 233] width 646 height 42
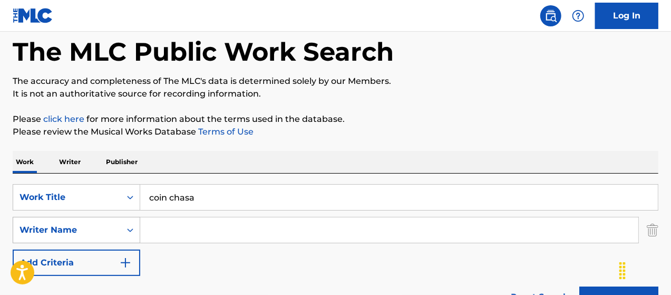
scroll to position [105, 0]
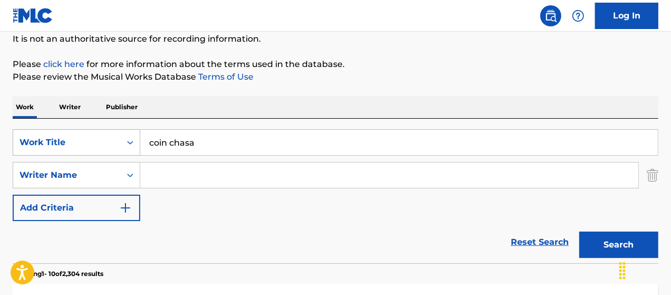
click at [131, 146] on icon "Search Form" at bounding box center [130, 142] width 11 height 11
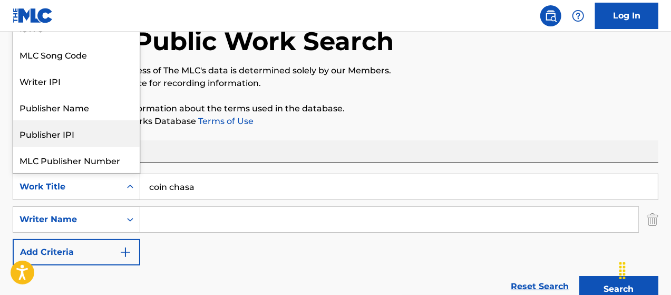
scroll to position [0, 0]
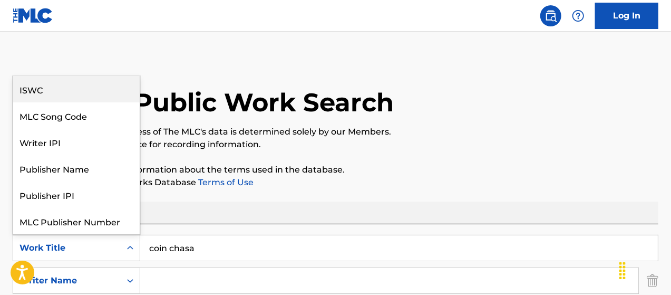
click at [47, 90] on div "ISWC" at bounding box center [76, 89] width 126 height 26
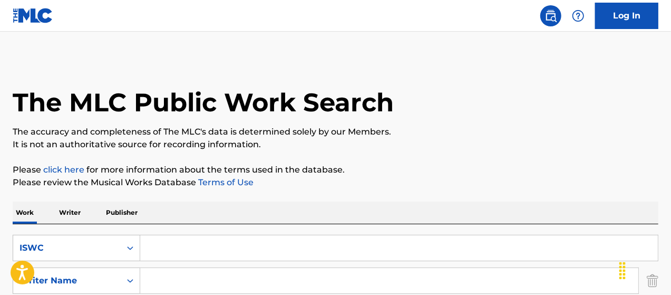
click at [165, 244] on input "Search Form" at bounding box center [399, 247] width 518 height 25
paste input "GBBPW2400752"
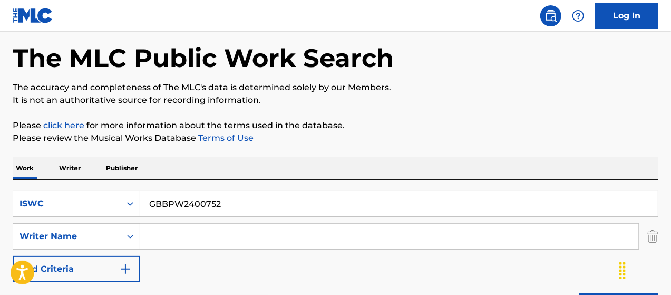
scroll to position [123, 0]
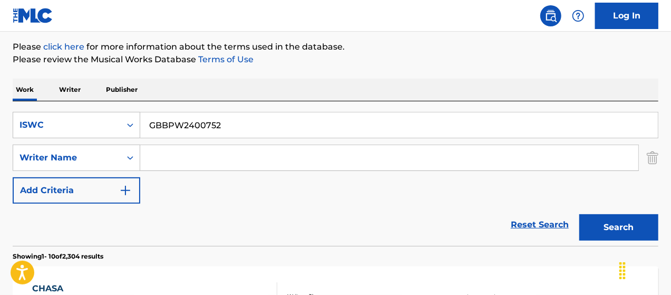
click at [635, 224] on button "Search" at bounding box center [618, 227] width 79 height 26
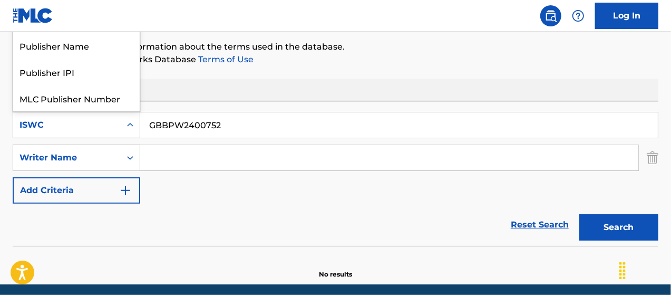
click at [130, 126] on icon "Search Form" at bounding box center [130, 125] width 11 height 11
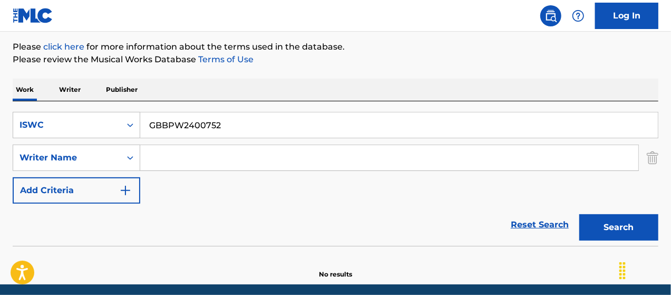
click at [195, 210] on div "Reset Search Search" at bounding box center [336, 224] width 646 height 42
click at [648, 154] on img "Search Form" at bounding box center [653, 157] width 12 height 26
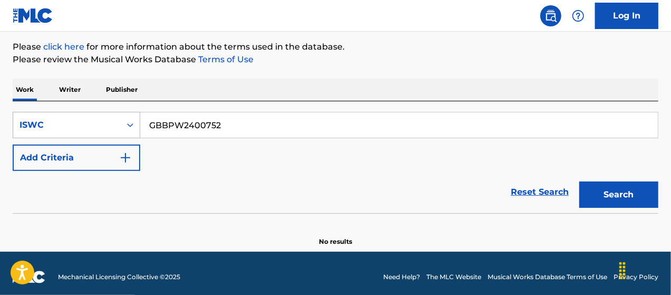
click at [112, 123] on div "ISWC" at bounding box center [67, 125] width 95 height 13
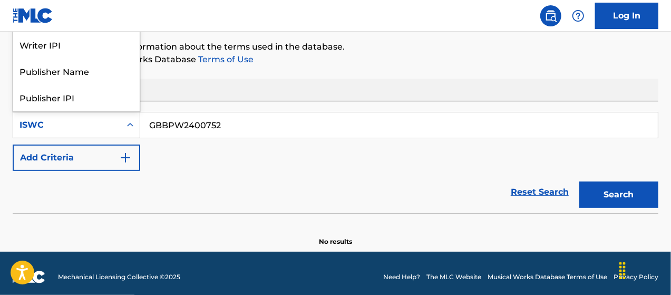
scroll to position [0, 0]
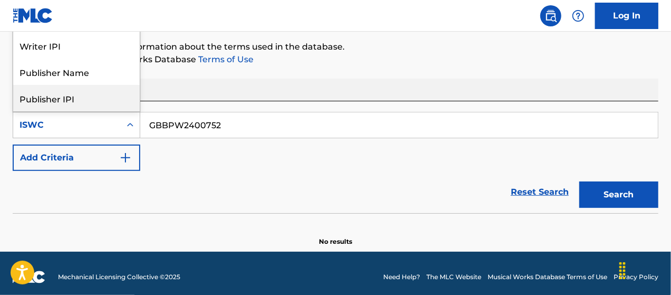
click at [239, 121] on input "GBBPW2400752" at bounding box center [399, 124] width 518 height 25
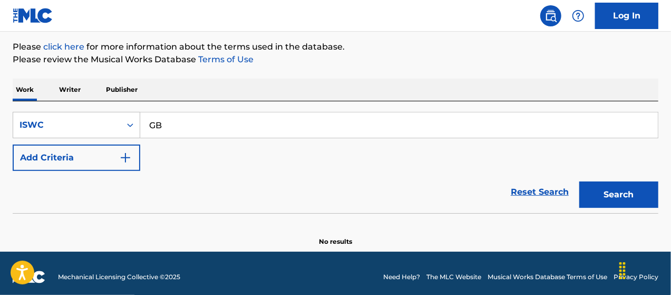
type input "G"
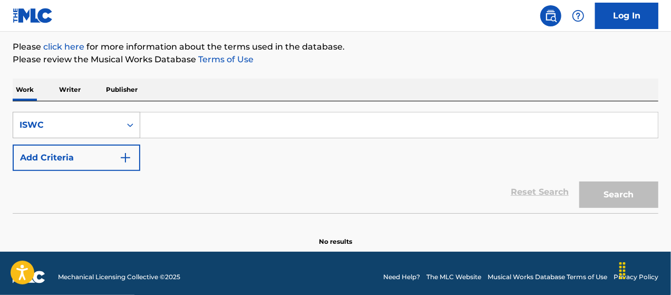
click at [113, 122] on div "ISWC" at bounding box center [67, 125] width 95 height 13
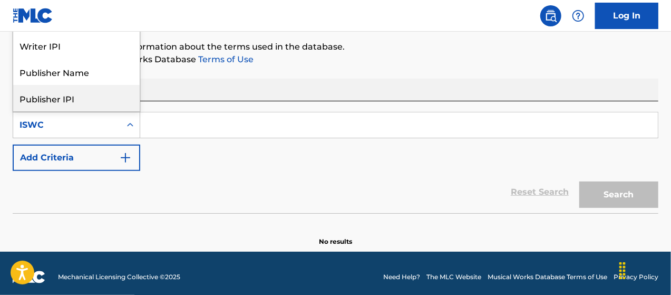
scroll to position [35, 0]
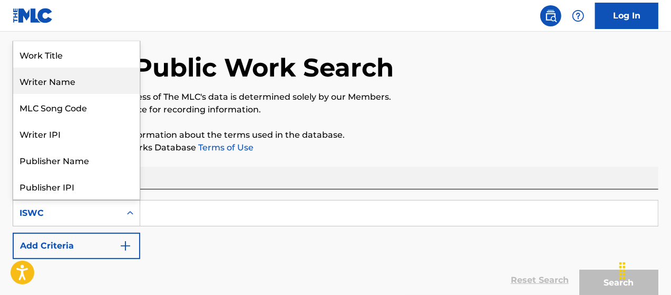
click at [64, 83] on div "Writer Name" at bounding box center [76, 80] width 126 height 26
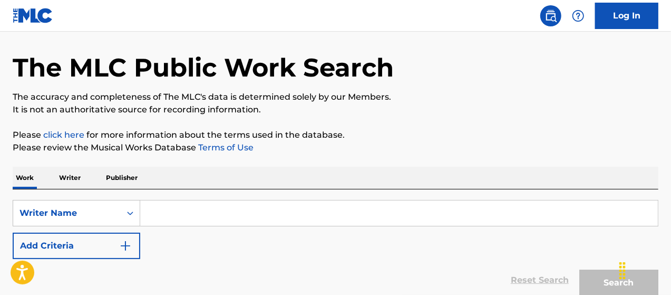
click at [175, 216] on input "Search Form" at bounding box center [399, 212] width 518 height 25
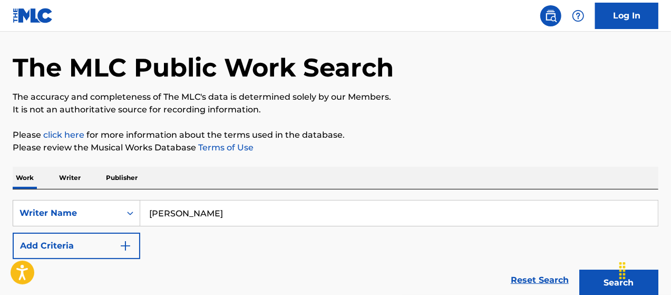
type input "[PERSON_NAME]"
click at [600, 283] on button "Search" at bounding box center [618, 282] width 79 height 26
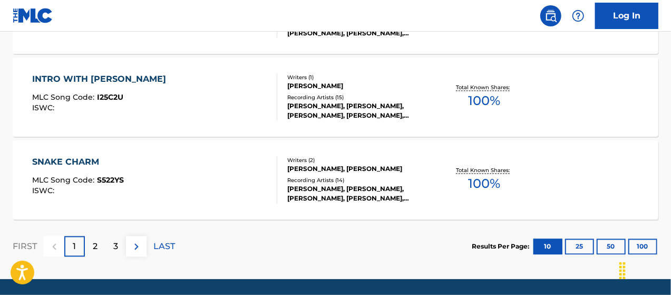
scroll to position [995, 0]
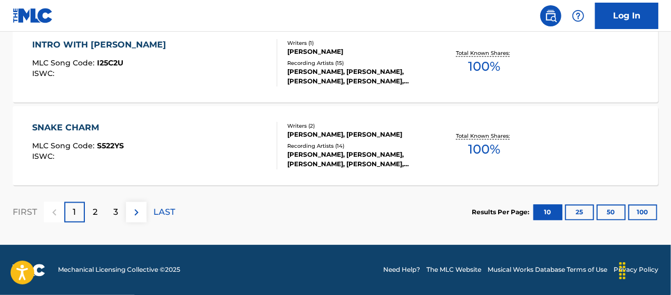
click at [94, 210] on p "2" at bounding box center [95, 212] width 5 height 13
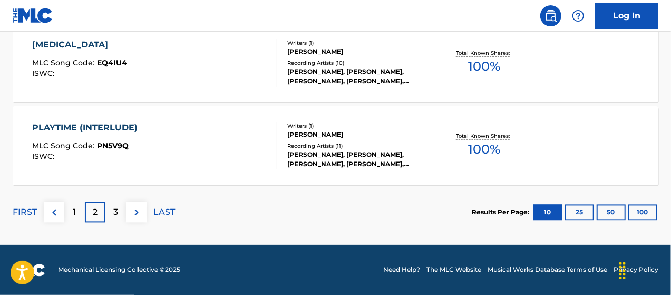
click at [112, 211] on div "3" at bounding box center [115, 212] width 21 height 21
click at [116, 215] on p "4" at bounding box center [116, 212] width 6 height 13
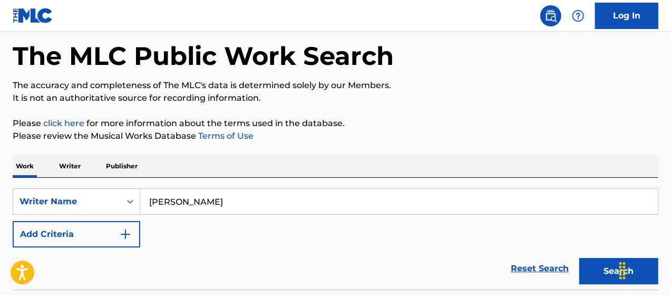
click at [254, 240] on div "SearchWithCriteriada37b5ab-fc27-4b6b-bae5-12f3e0b358cb Writer Name [PERSON_NAME…" at bounding box center [336, 217] width 646 height 59
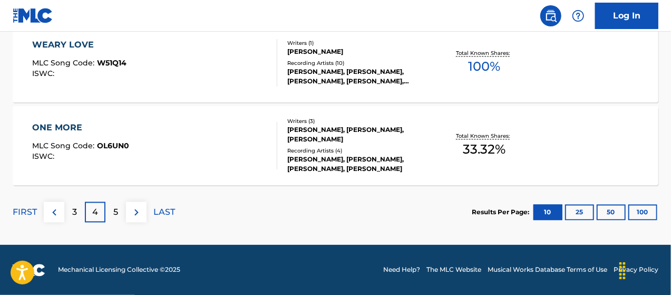
click at [120, 214] on div "5" at bounding box center [115, 212] width 21 height 21
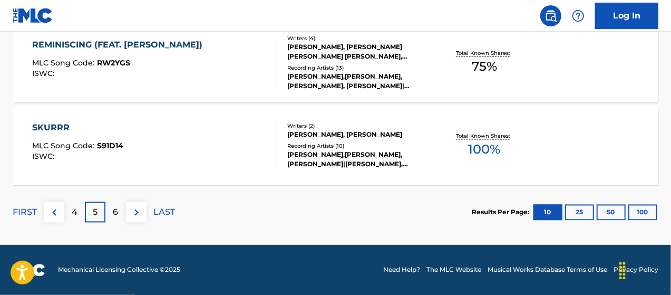
click at [114, 214] on p "6" at bounding box center [115, 212] width 5 height 13
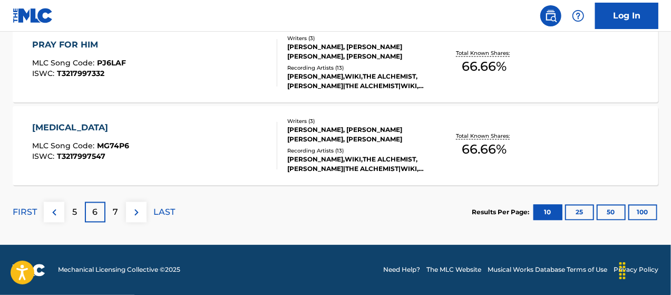
click at [112, 210] on div "7" at bounding box center [115, 212] width 21 height 21
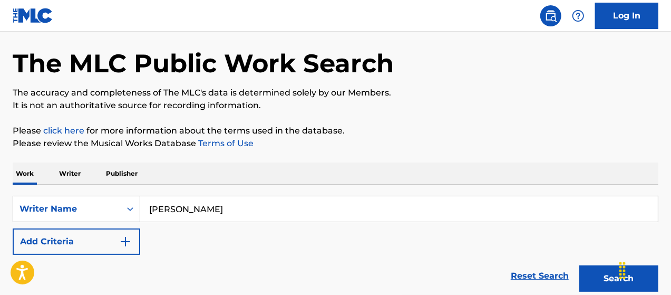
scroll to position [105, 0]
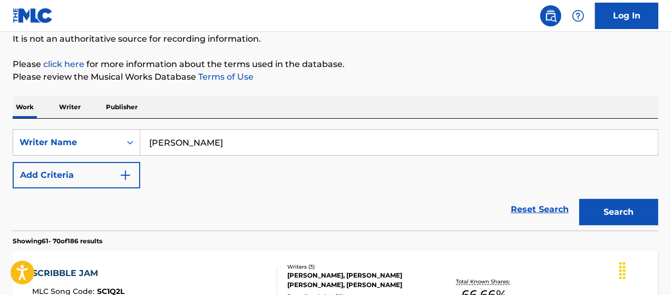
click at [117, 171] on button "Add Criteria" at bounding box center [77, 175] width 128 height 26
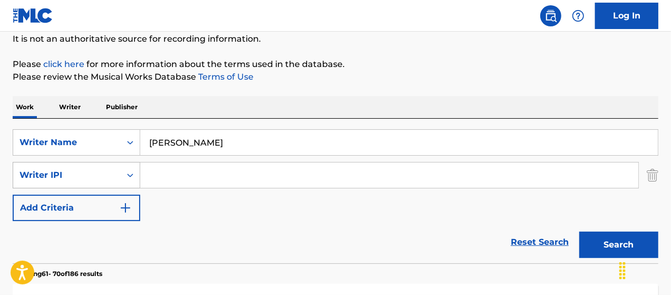
click at [93, 177] on div "Writer IPI" at bounding box center [67, 175] width 95 height 13
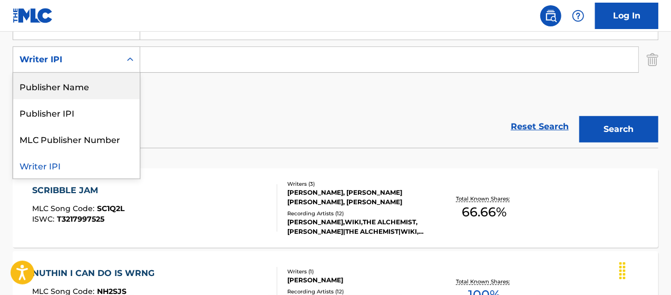
scroll to position [176, 0]
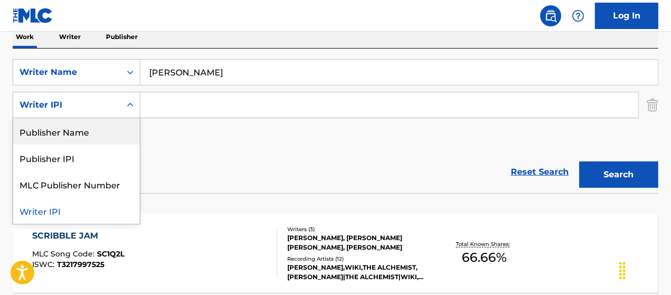
drag, startPoint x: 657, startPoint y: 109, endPoint x: 649, endPoint y: 106, distance: 7.8
click at [656, 109] on img "Search Form" at bounding box center [653, 105] width 12 height 26
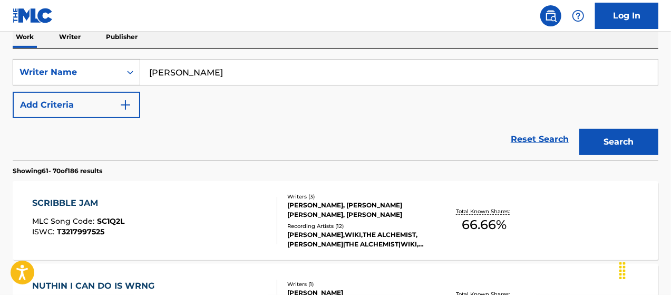
click at [132, 69] on icon "Search Form" at bounding box center [130, 72] width 11 height 11
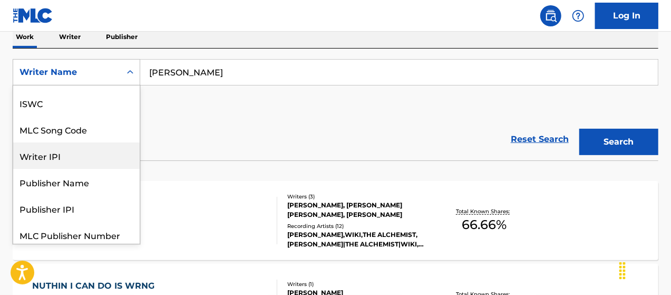
scroll to position [0, 0]
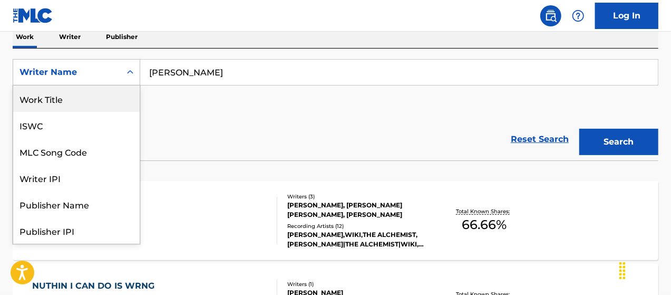
click at [57, 101] on div "Work Title" at bounding box center [76, 98] width 126 height 26
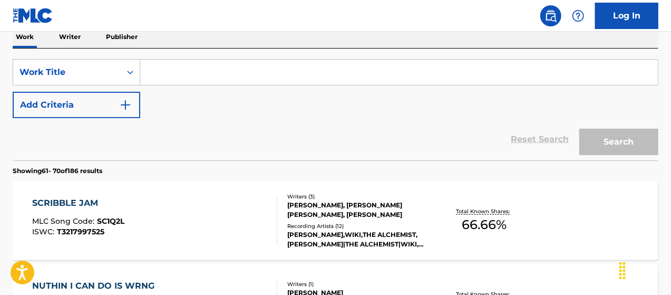
click at [181, 67] on input "Search Form" at bounding box center [399, 72] width 518 height 25
paste input "Keep Spinning"
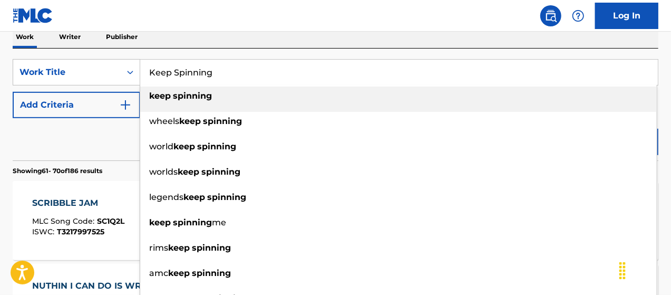
type input "Keep Spinning"
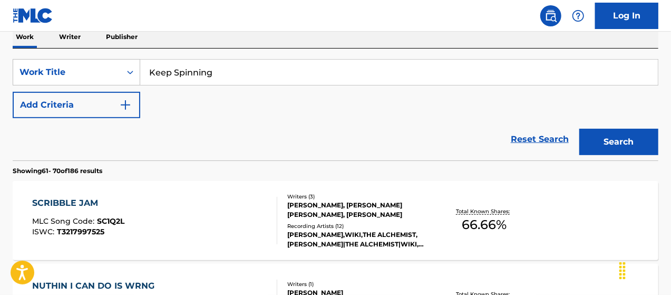
click at [75, 105] on button "Add Criteria" at bounding box center [77, 105] width 128 height 26
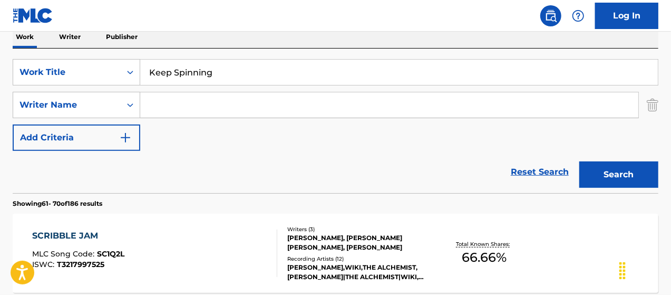
click at [160, 96] on input "Search Form" at bounding box center [389, 104] width 498 height 25
type input "[PERSON_NAME]"
click at [621, 175] on button "Search" at bounding box center [618, 174] width 79 height 26
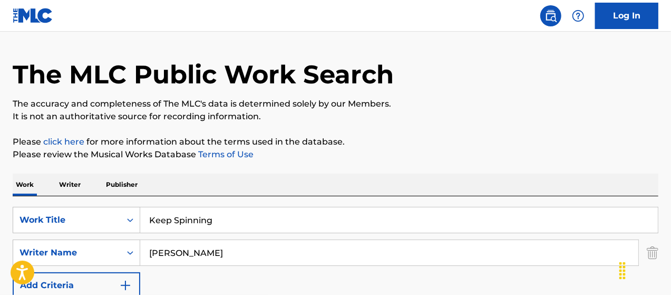
scroll to position [87, 0]
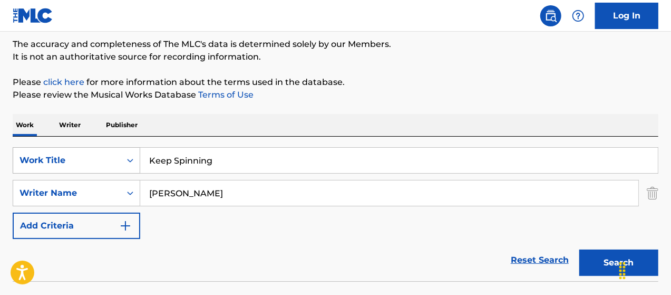
drag, startPoint x: 246, startPoint y: 165, endPoint x: 122, endPoint y: 158, distance: 123.5
click at [122, 158] on div "SearchWithCriteria00a79e85-a7ae-4d9d-bc57-a4df5f3cc88d Work Title Keep Spinning" at bounding box center [336, 160] width 646 height 26
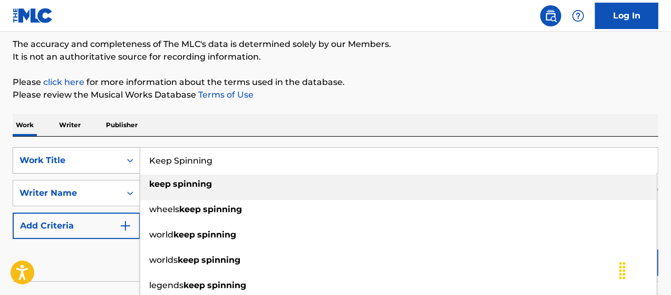
paste input "stargazer pt.2"
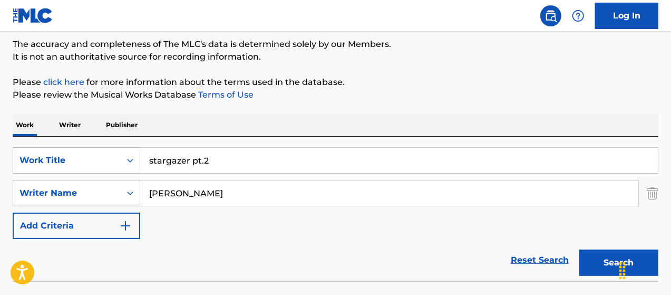
click at [579, 249] on button "Search" at bounding box center [618, 262] width 79 height 26
click at [589, 270] on button "Search" at bounding box center [618, 262] width 79 height 26
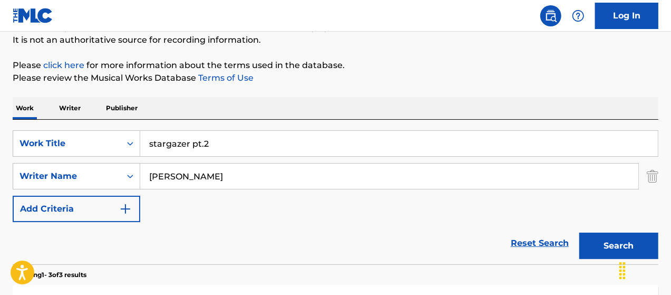
scroll to position [92, 0]
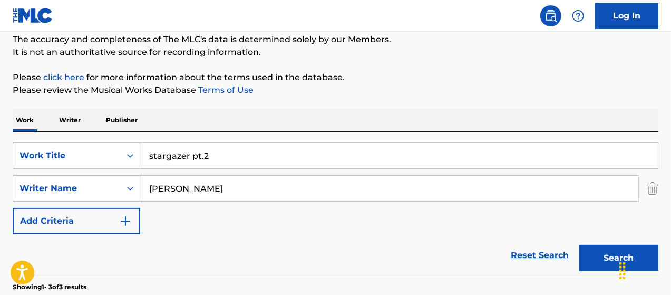
drag, startPoint x: 172, startPoint y: 149, endPoint x: 143, endPoint y: 148, distance: 29.0
click at [144, 149] on input "stargazer pt.2" at bounding box center [399, 155] width 518 height 25
type input "2"
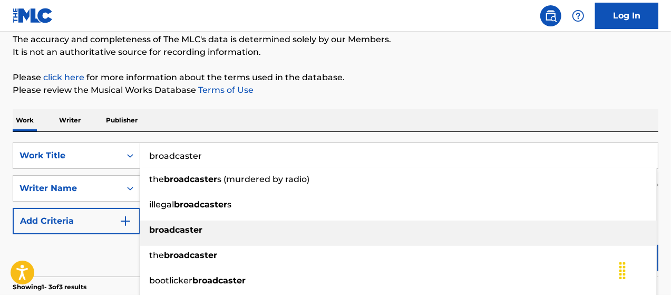
click at [184, 225] on strong "broadcaster" at bounding box center [175, 230] width 53 height 10
type input "broadcaster"
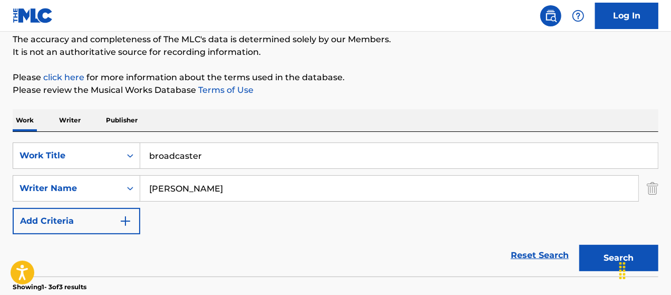
click at [236, 189] on input "[PERSON_NAME]" at bounding box center [389, 188] width 498 height 25
type input "m"
click at [651, 188] on img "Search Form" at bounding box center [653, 188] width 12 height 26
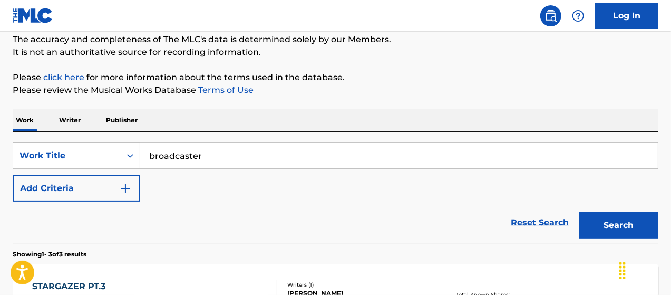
click at [628, 233] on button "Search" at bounding box center [618, 225] width 79 height 26
click at [163, 198] on div "SearchWithCriteria00a79e85-a7ae-4d9d-bc57-a4df5f3cc88d Work Title broadcaster A…" at bounding box center [336, 171] width 646 height 59
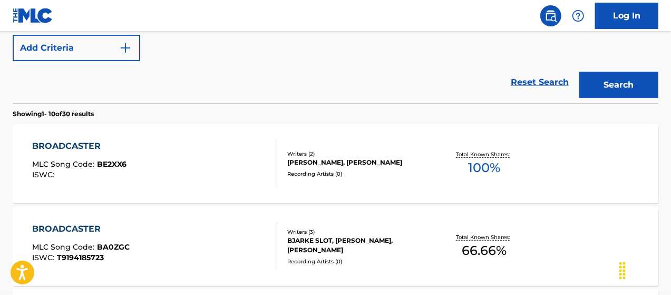
scroll to position [233, 0]
click at [324, 161] on div "[PERSON_NAME], [PERSON_NAME]" at bounding box center [358, 161] width 143 height 9
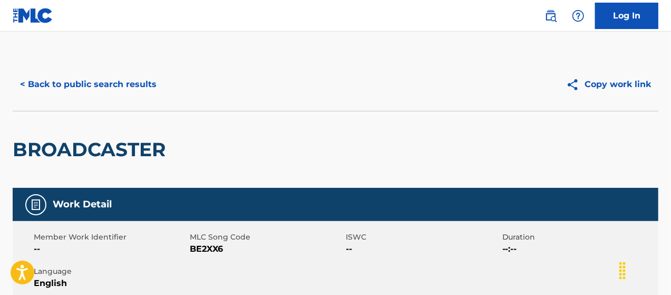
click at [269, 120] on div "BROADCASTER" at bounding box center [336, 149] width 646 height 77
click at [127, 85] on button "< Back to public search results" at bounding box center [88, 84] width 151 height 26
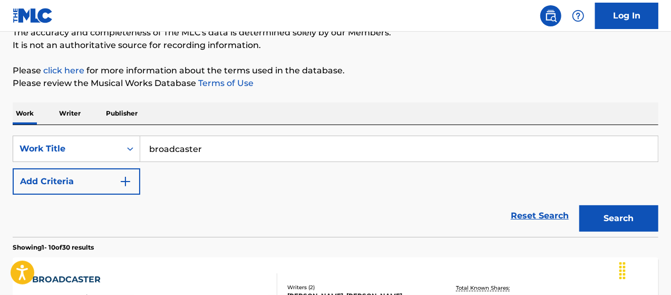
scroll to position [92, 0]
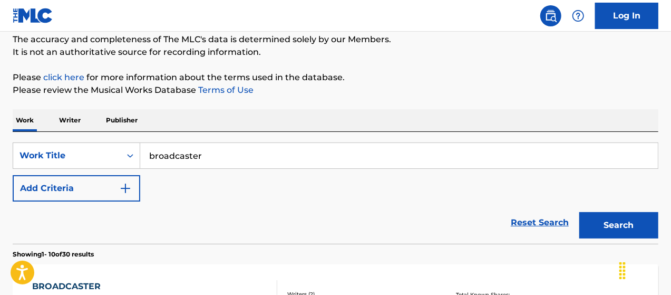
click at [74, 196] on button "Add Criteria" at bounding box center [77, 188] width 128 height 26
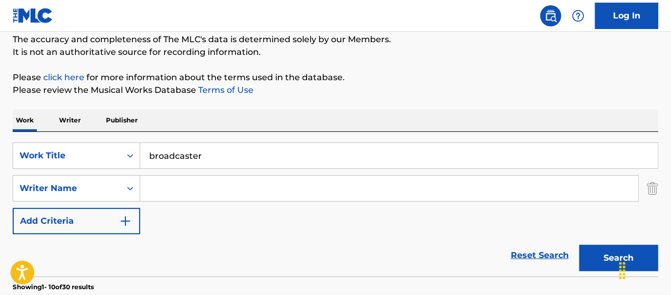
click at [176, 191] on input "Search Form" at bounding box center [389, 188] width 498 height 25
click at [579, 245] on button "Search" at bounding box center [618, 258] width 79 height 26
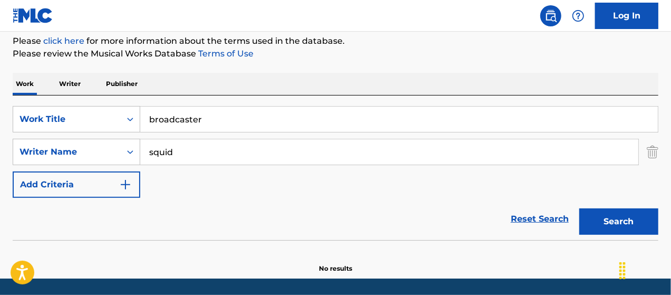
scroll to position [162, 0]
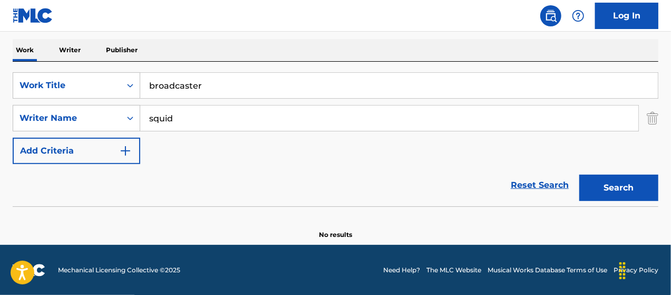
click at [608, 189] on button "Search" at bounding box center [618, 187] width 79 height 26
click at [199, 110] on input "squid" at bounding box center [389, 117] width 498 height 25
type input "s"
click at [219, 194] on div "Reset Search Search" at bounding box center [336, 185] width 646 height 42
